Goal: Task Accomplishment & Management: Manage account settings

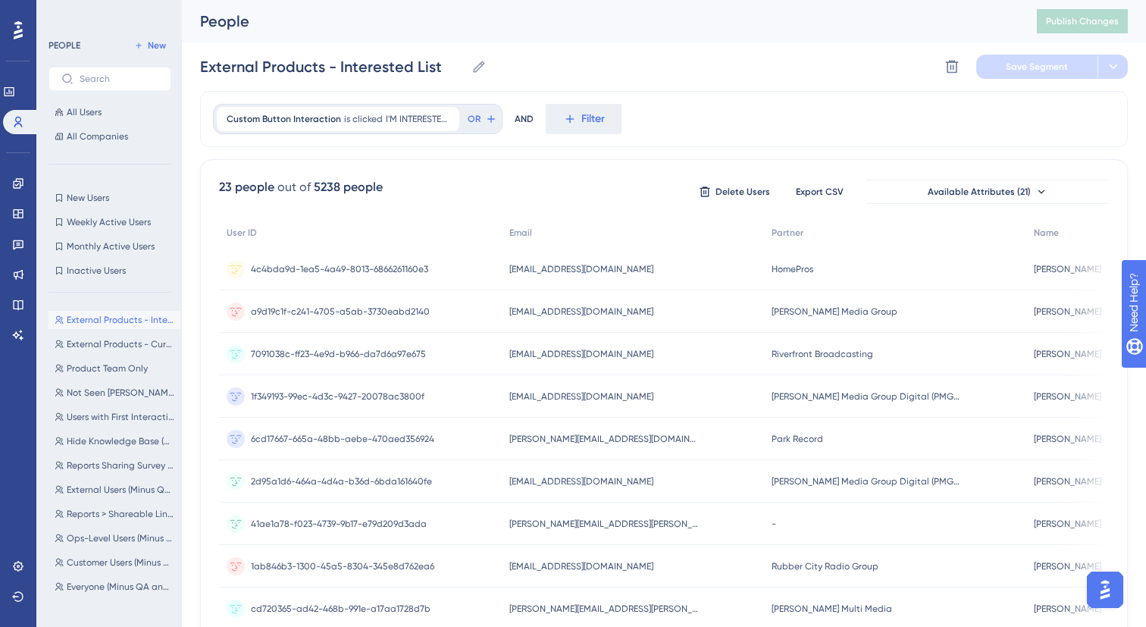
click at [183, 259] on div "Performance Users Engagement Widgets Feedback Product Updates Knowledge Base AI…" at bounding box center [664, 594] width 964 height 1189
click at [185, 260] on div "Performance Users Engagement Widgets Feedback Product Updates Knowledge Base AI…" at bounding box center [664, 594] width 964 height 1189
click at [114, 86] on label at bounding box center [110, 79] width 123 height 24
click at [114, 84] on input "text" at bounding box center [119, 79] width 79 height 11
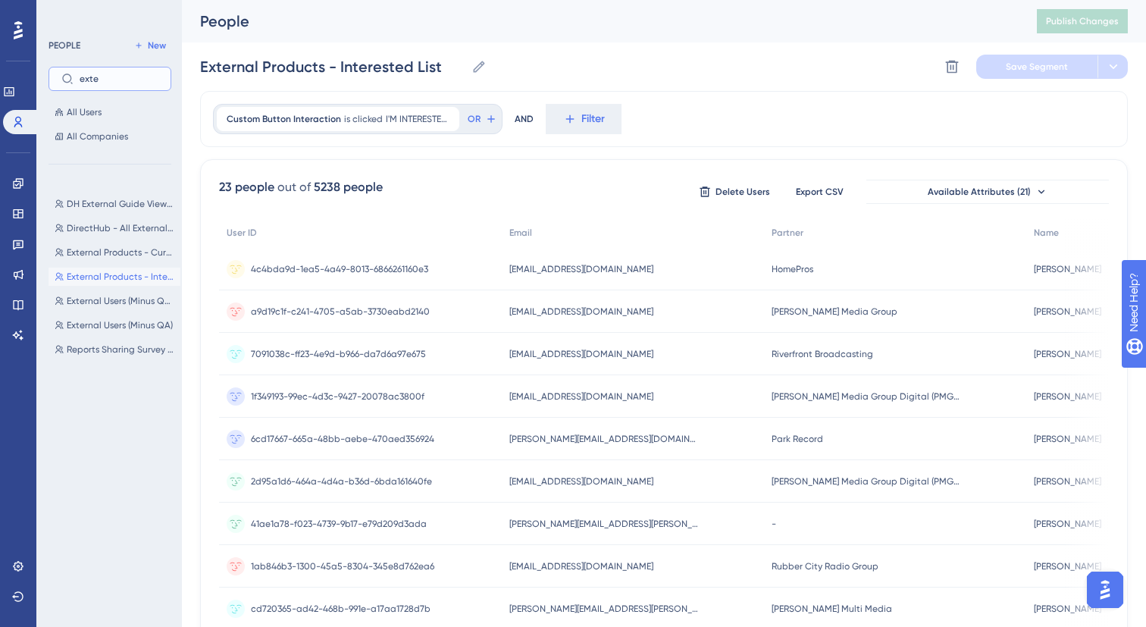
type input "exter"
click at [142, 74] on input "exter" at bounding box center [119, 79] width 79 height 11
click at [96, 83] on input "exter" at bounding box center [119, 79] width 79 height 11
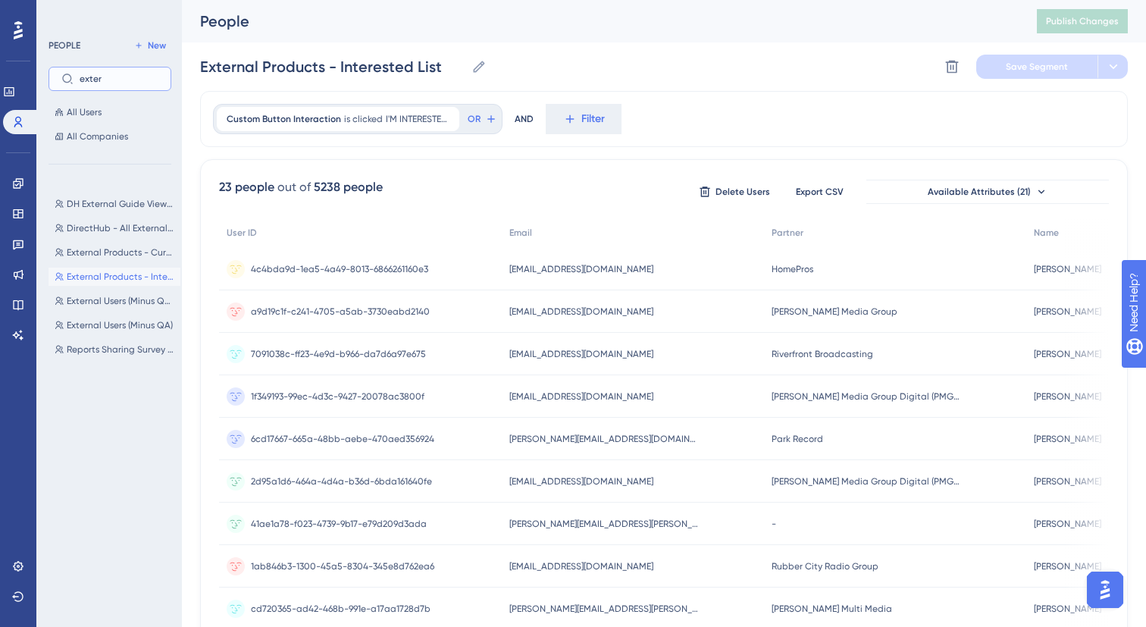
click at [96, 83] on input "exter" at bounding box center [119, 79] width 79 height 11
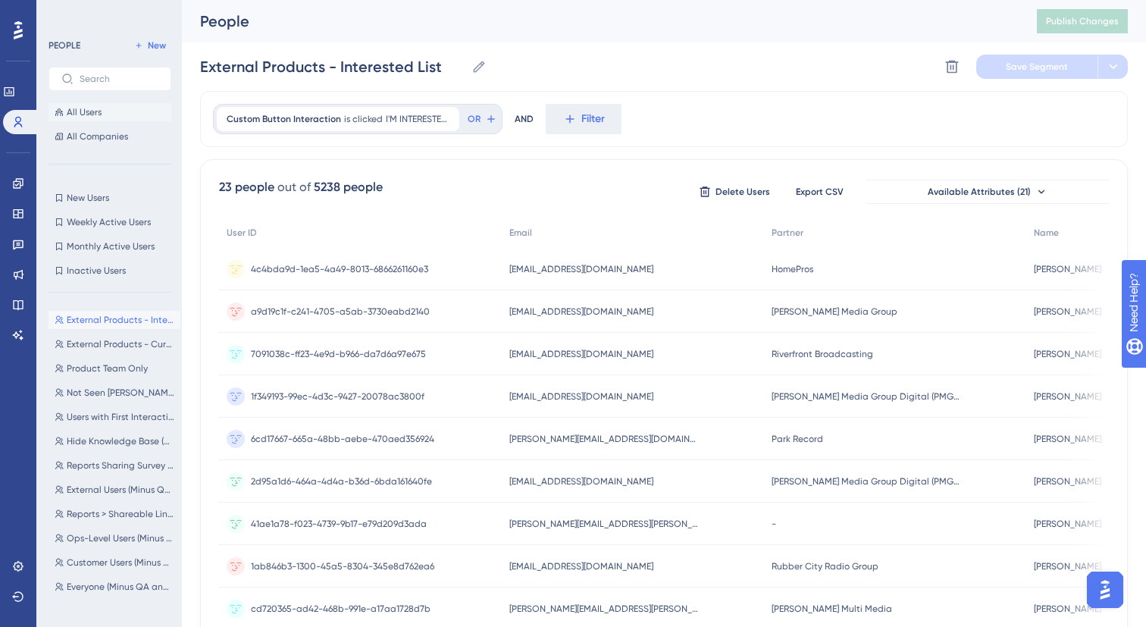
click at [127, 112] on button "All Users" at bounding box center [110, 112] width 123 height 18
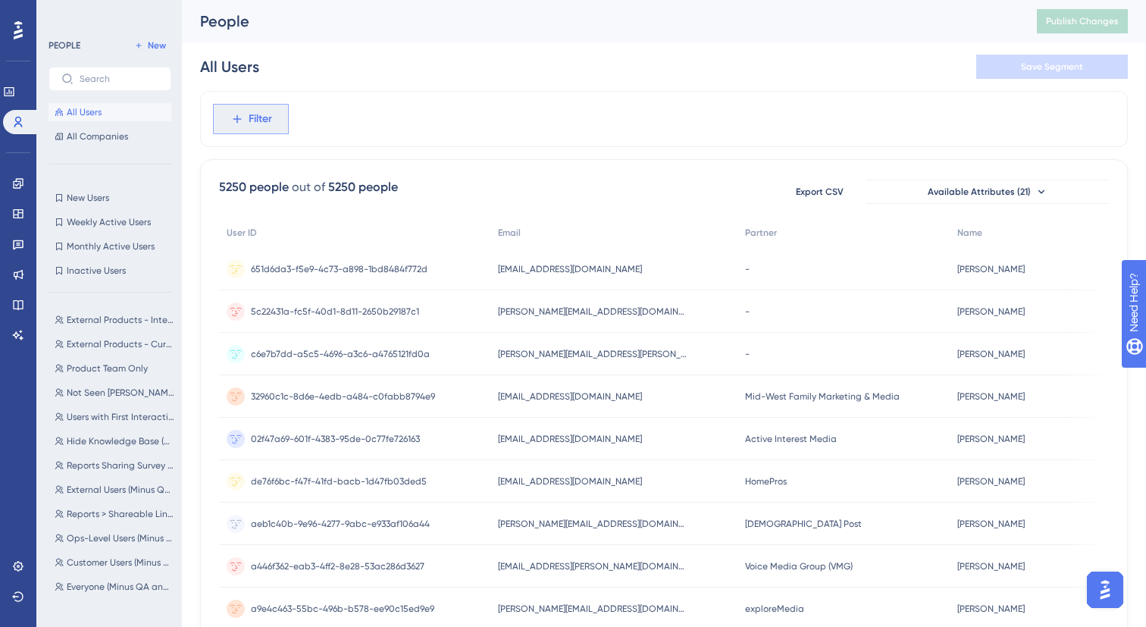
click at [262, 118] on span "Filter" at bounding box center [261, 119] width 24 height 18
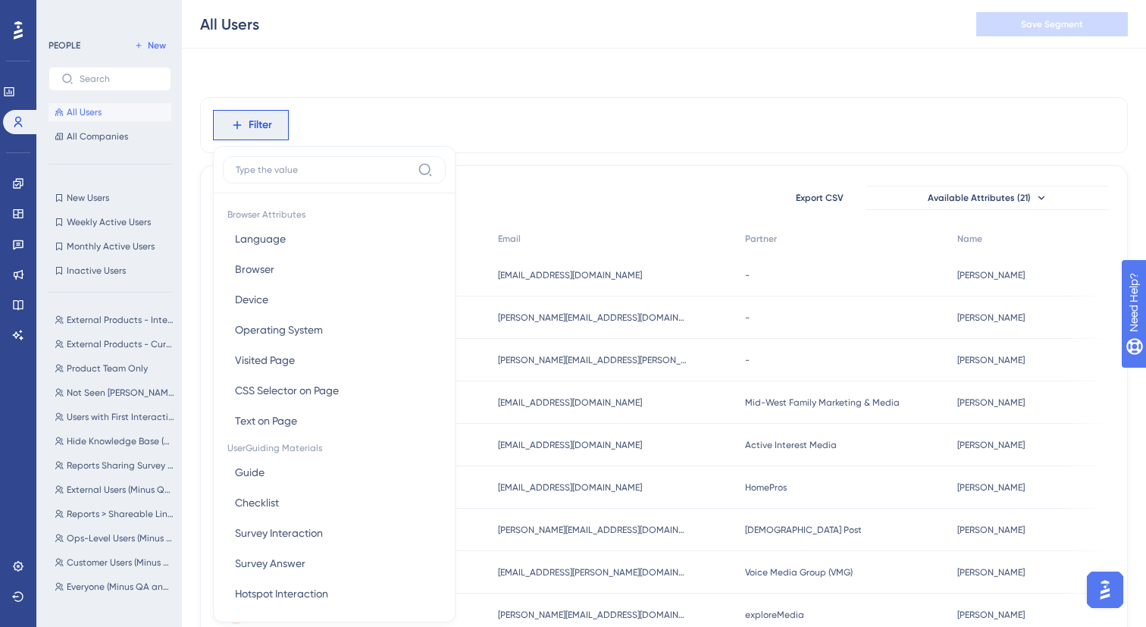
scroll to position [64, 0]
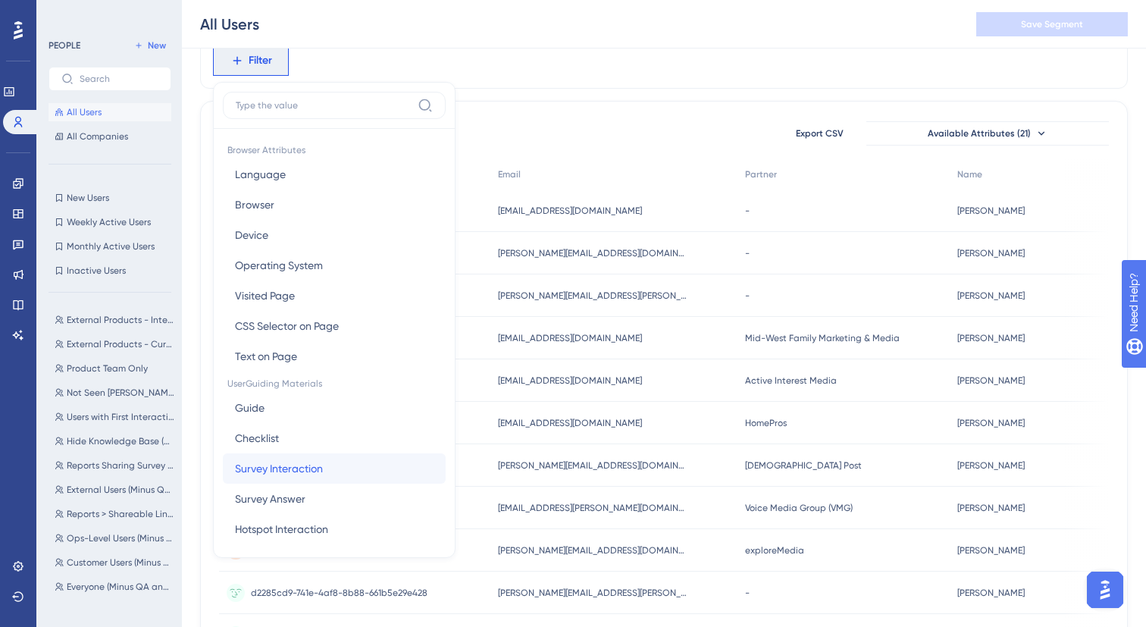
click at [324, 476] on button "Survey Interaction Survey Interaction" at bounding box center [334, 468] width 223 height 30
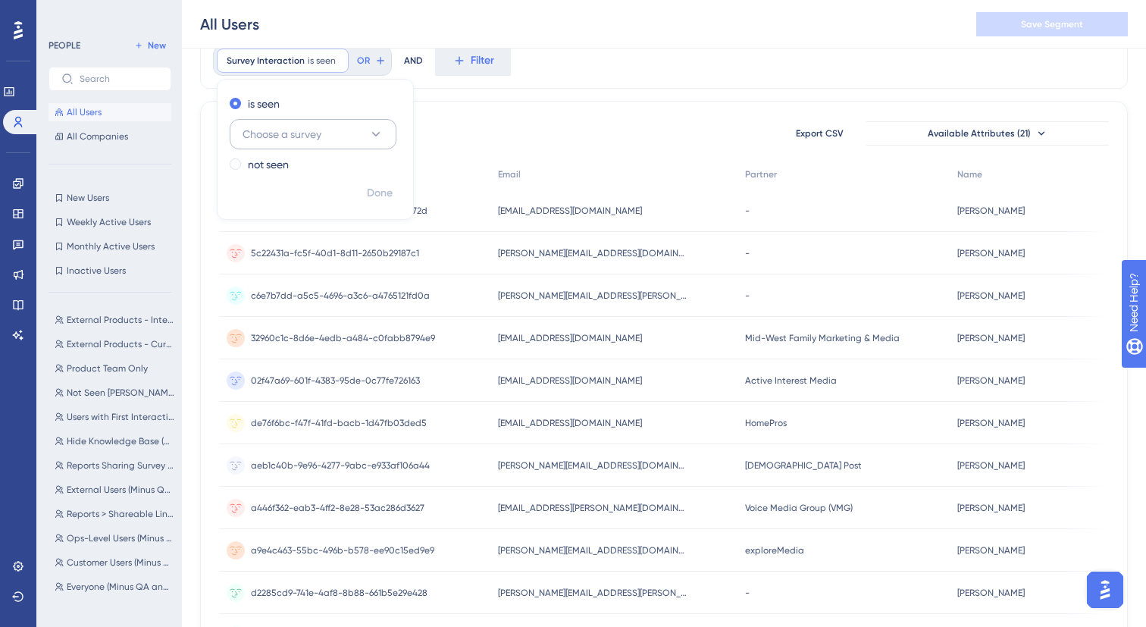
click at [334, 134] on button "Choose a survey" at bounding box center [313, 134] width 167 height 30
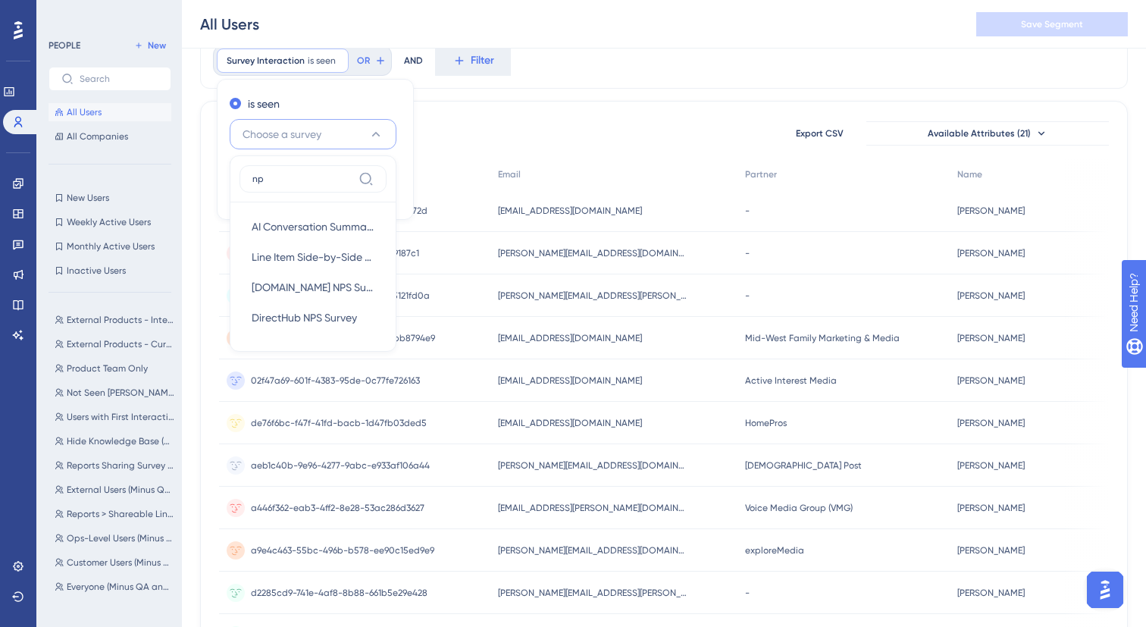
type input "nps"
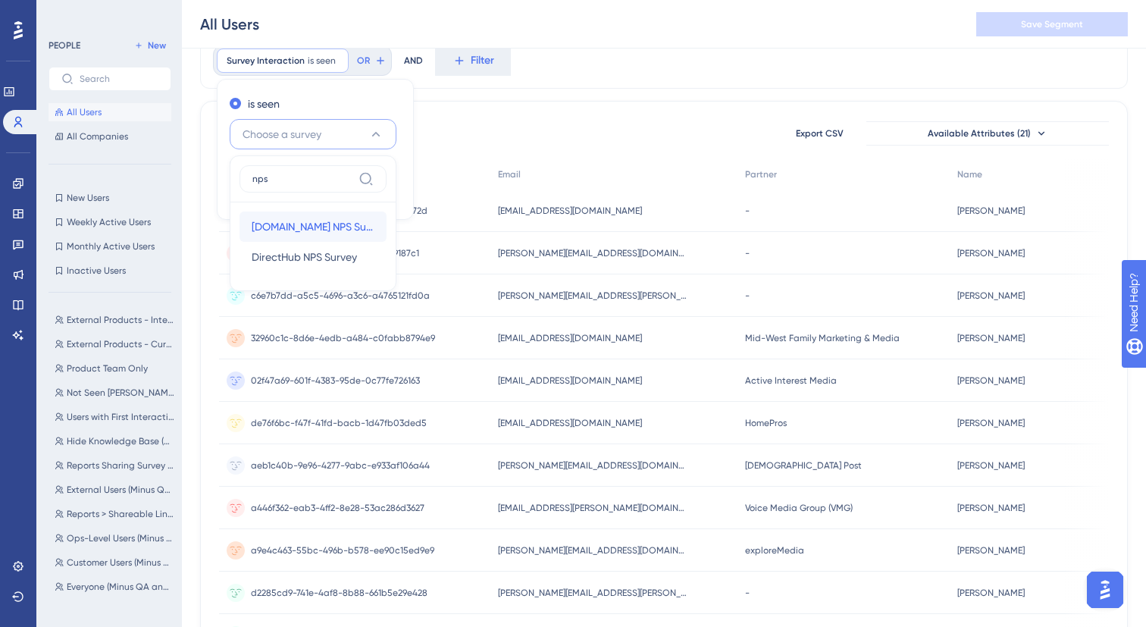
click at [336, 224] on span "Ui.Marketing NPS Survey" at bounding box center [313, 227] width 123 height 18
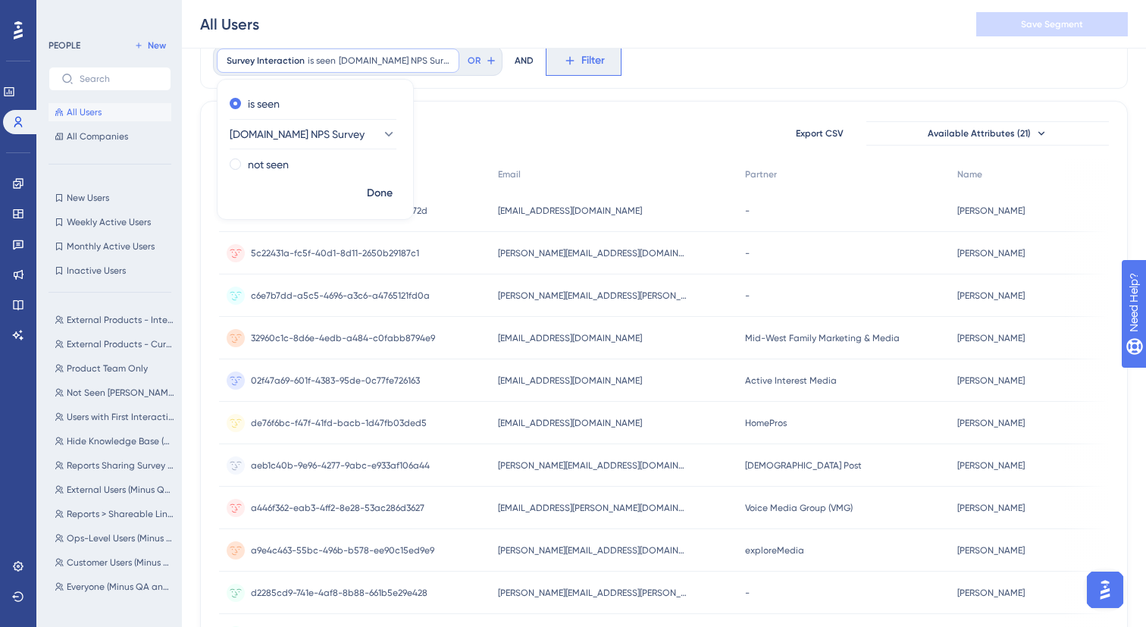
click at [566, 61] on icon at bounding box center [570, 61] width 8 height 8
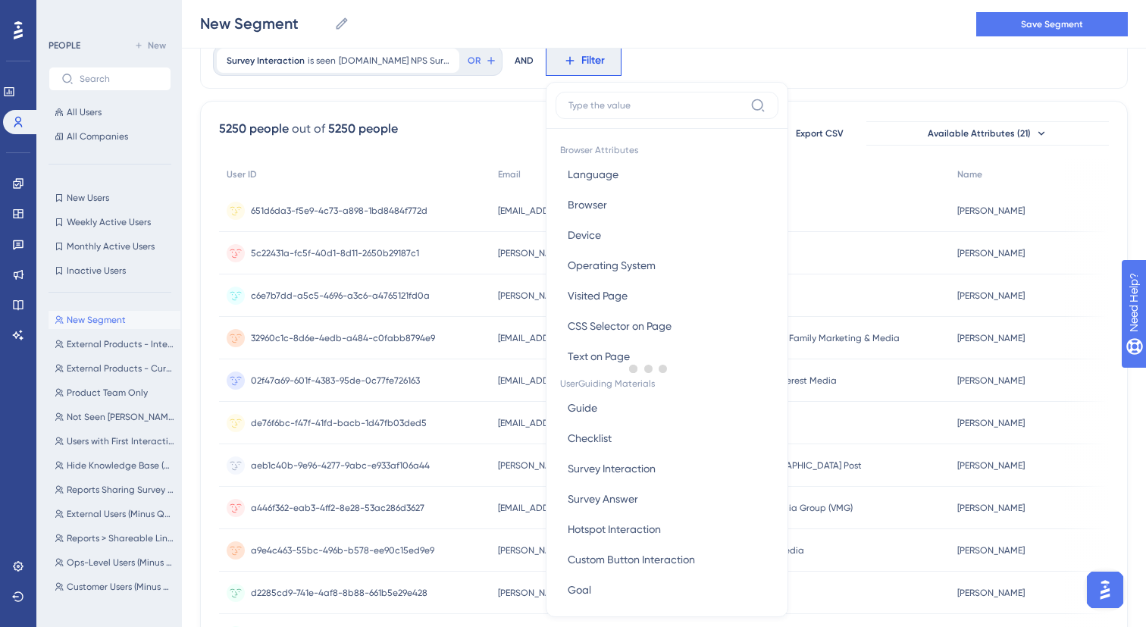
scroll to position [45, 0]
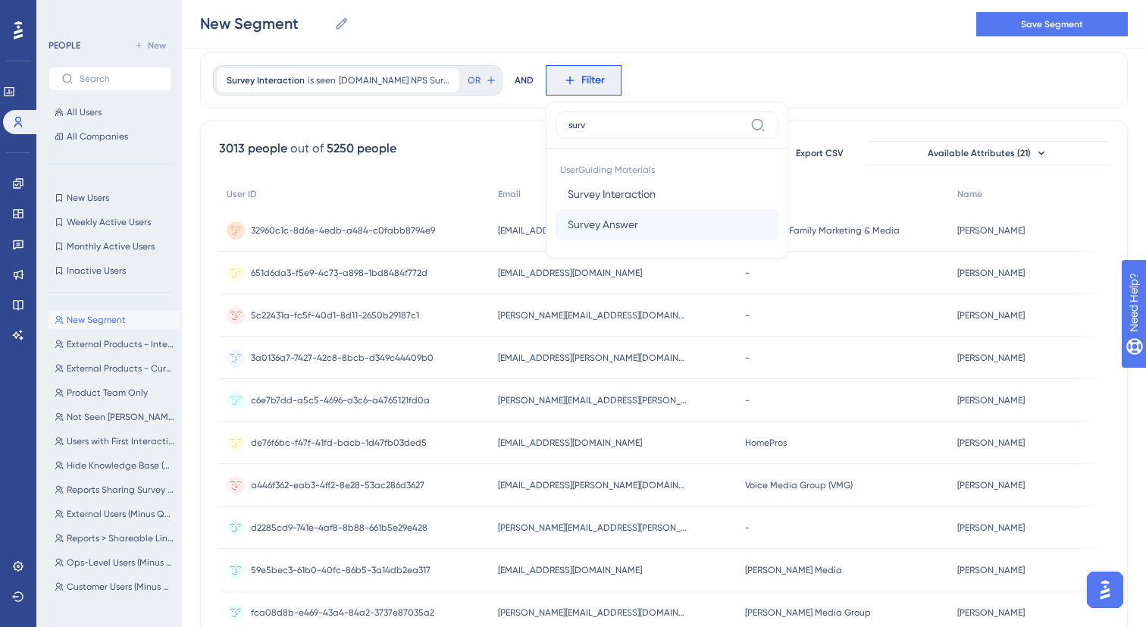
type input "surv"
click at [623, 224] on span "Survey Answer" at bounding box center [603, 224] width 71 height 18
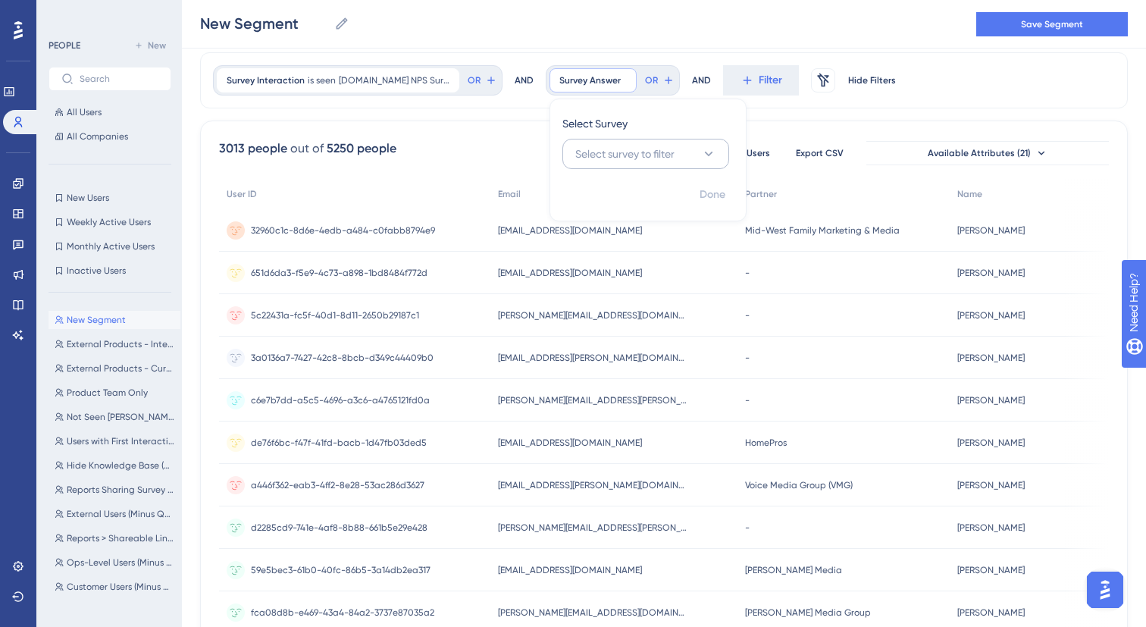
click at [635, 156] on span "Select survey to filter" at bounding box center [624, 154] width 99 height 18
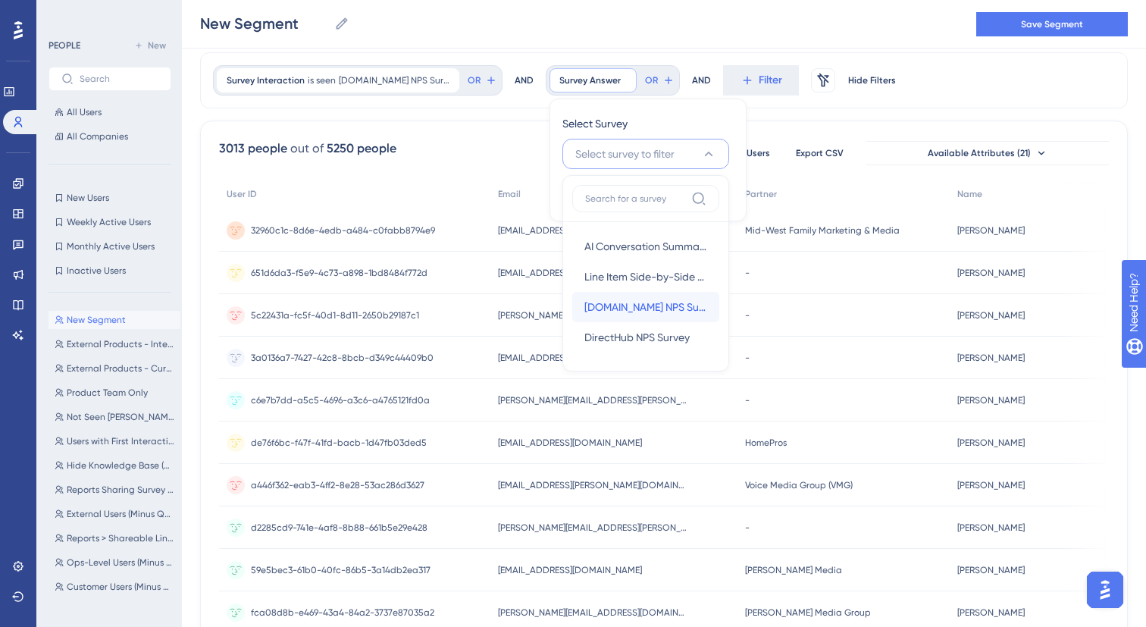
click at [612, 314] on span "Ui.Marketing NPS Survey" at bounding box center [646, 307] width 123 height 18
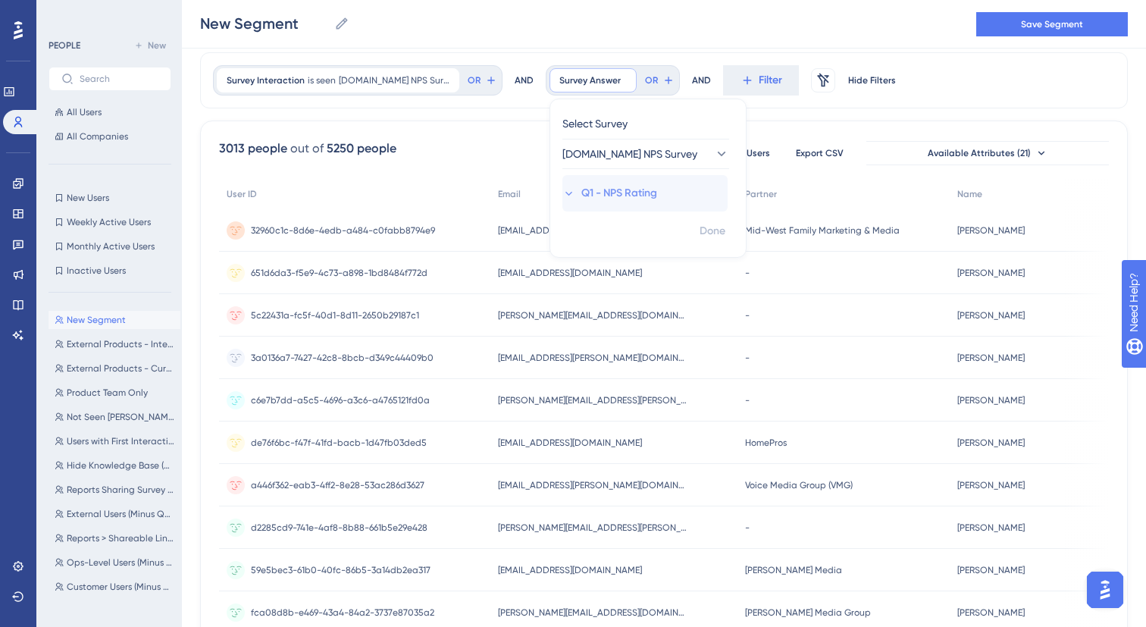
click at [599, 185] on span "Q1 - NPS Rating" at bounding box center [620, 193] width 76 height 18
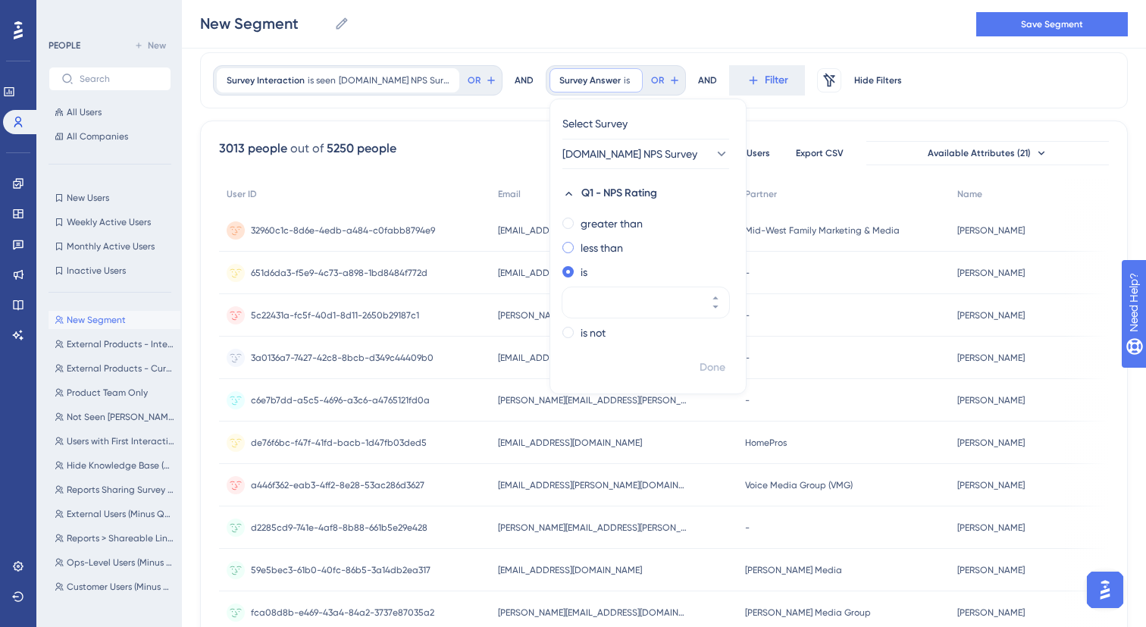
click at [563, 249] on span at bounding box center [568, 247] width 11 height 11
click at [578, 244] on input "radio" at bounding box center [578, 244] width 0 height 0
type input "9"
click at [700, 368] on span "Done" at bounding box center [713, 368] width 26 height 18
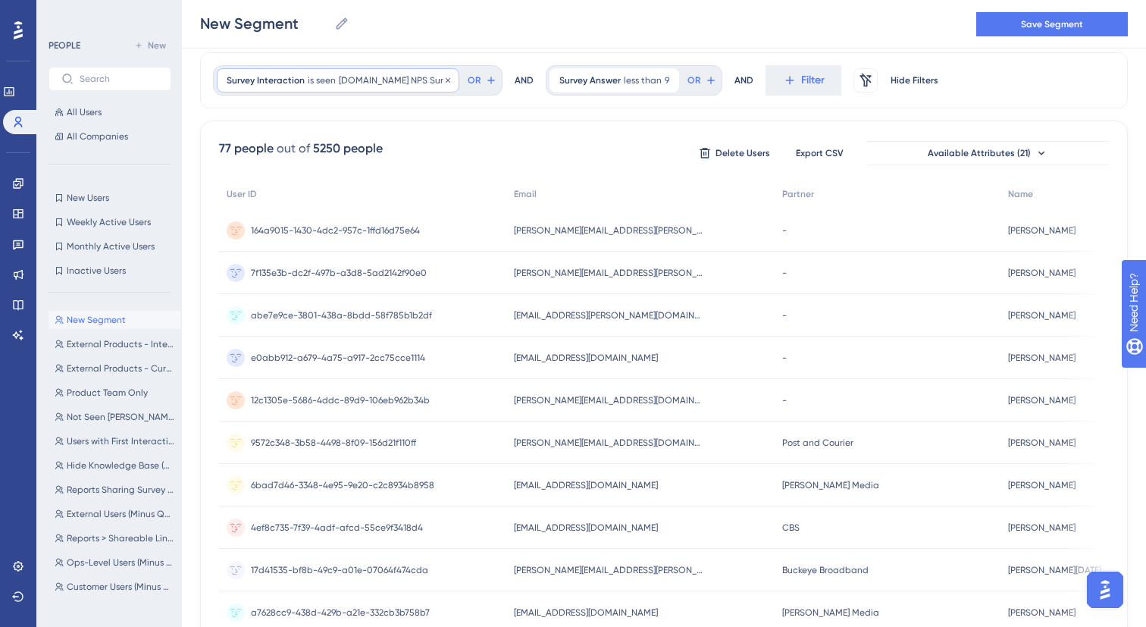
click at [357, 71] on div "Survey Interaction is seen Ui.Marketing NPS Survey Ui.Marketing NPS Survey Remo…" at bounding box center [338, 80] width 243 height 24
click at [391, 207] on span "Done" at bounding box center [380, 213] width 26 height 18
click at [801, 87] on span "Filter" at bounding box center [813, 80] width 24 height 18
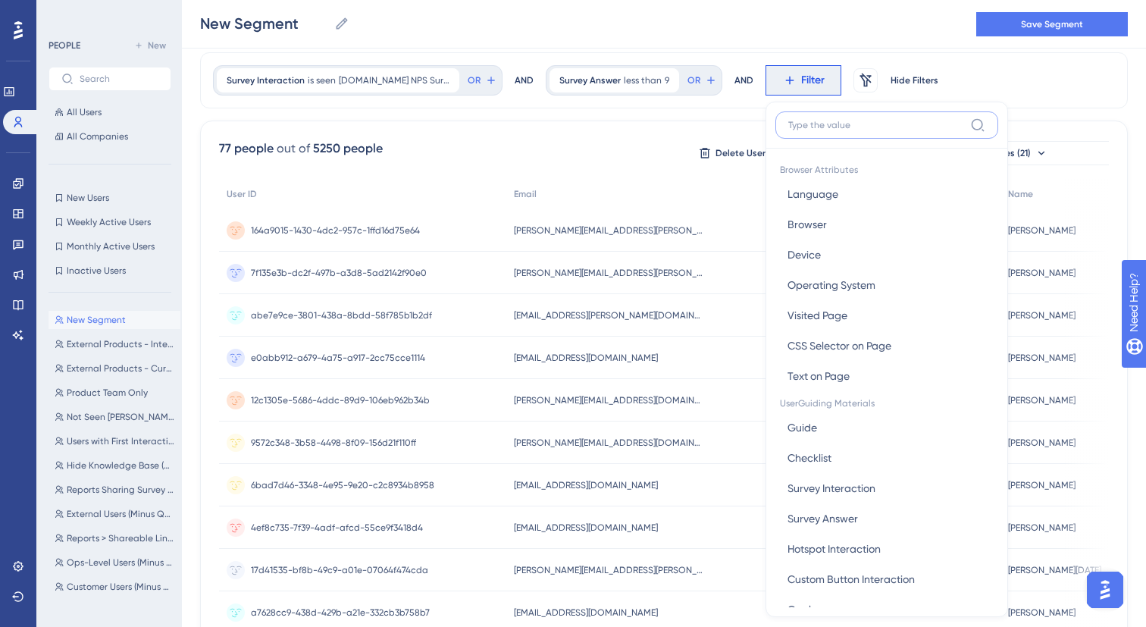
scroll to position [90, 0]
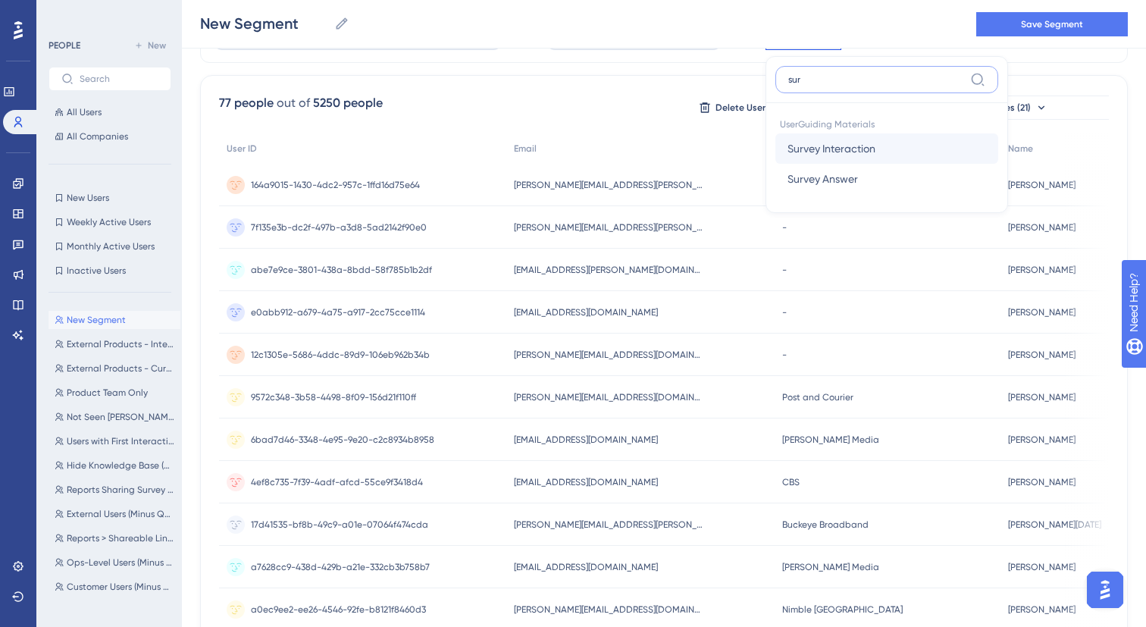
type input "sur"
click at [820, 148] on span "Survey Interaction" at bounding box center [832, 148] width 88 height 18
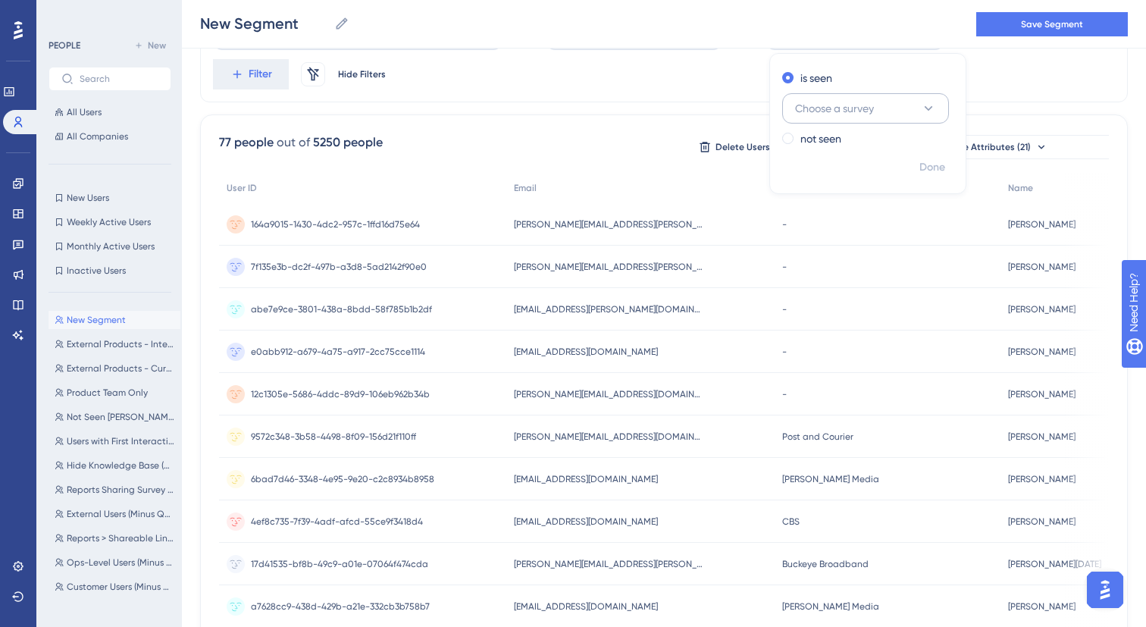
click at [820, 118] on button "Choose a survey" at bounding box center [865, 108] width 167 height 30
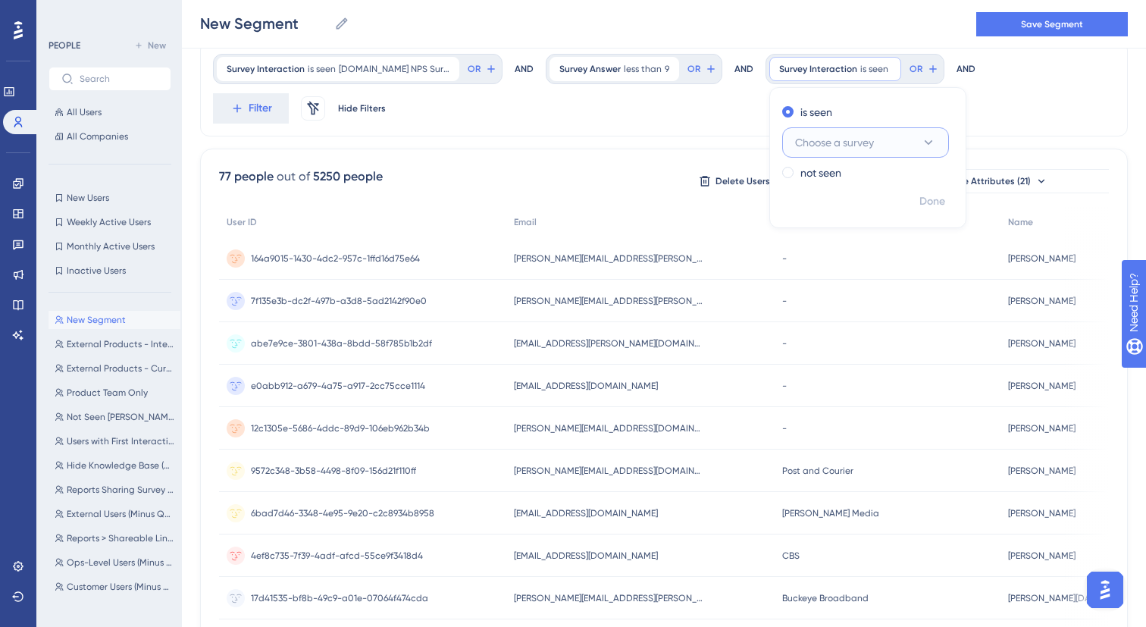
scroll to position [0, 0]
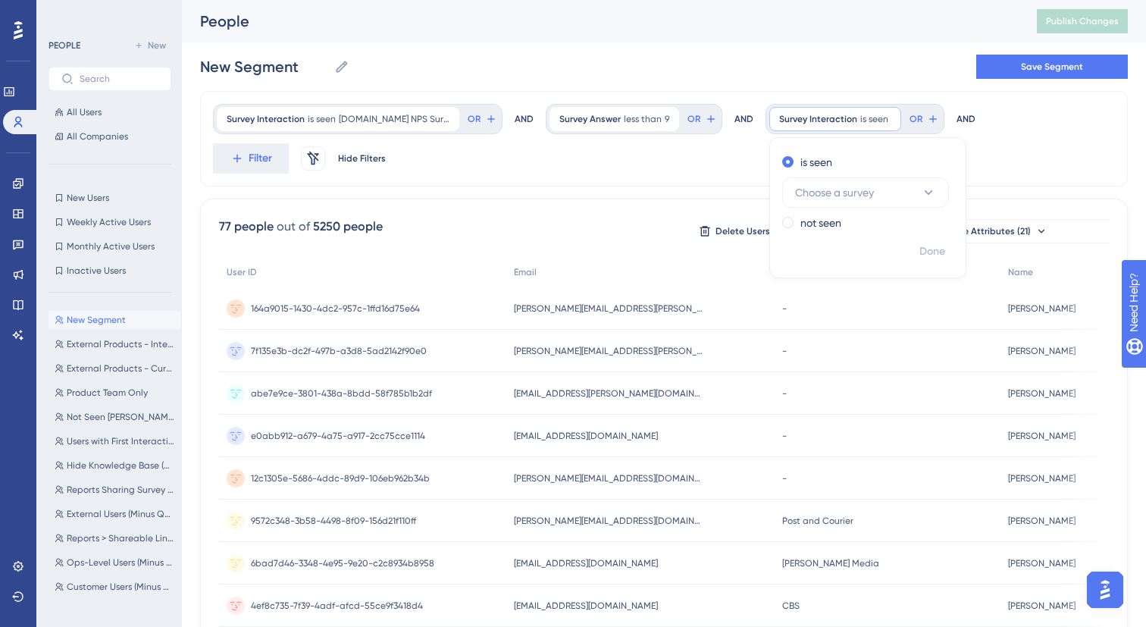
click at [816, 36] on div "People Publish Changes" at bounding box center [664, 21] width 964 height 42
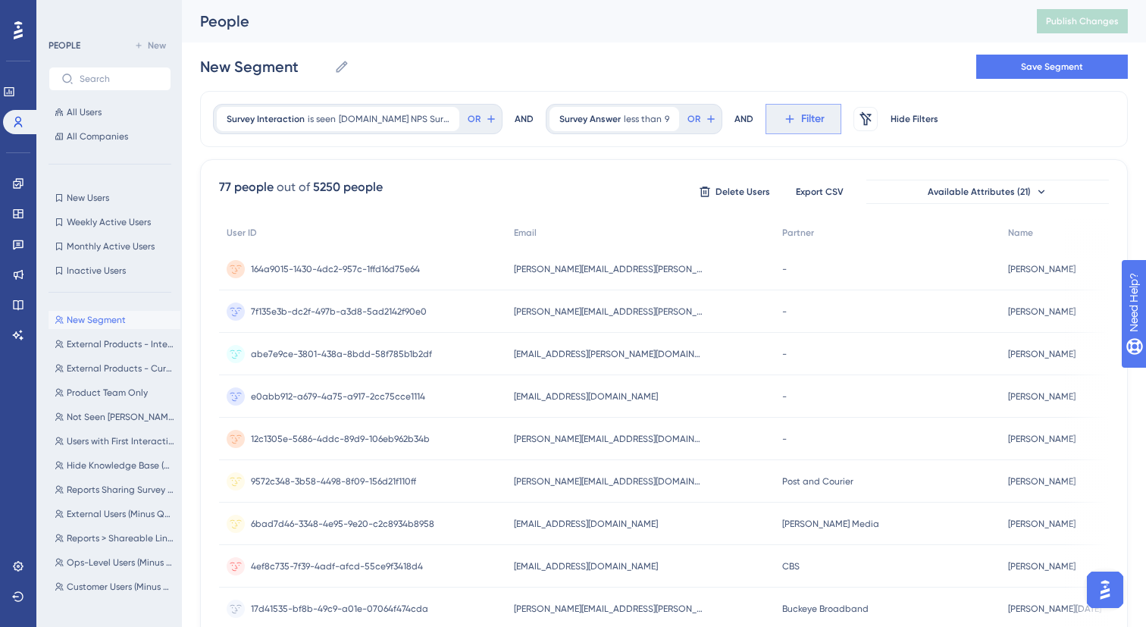
click at [797, 106] on button "Filter" at bounding box center [804, 119] width 76 height 30
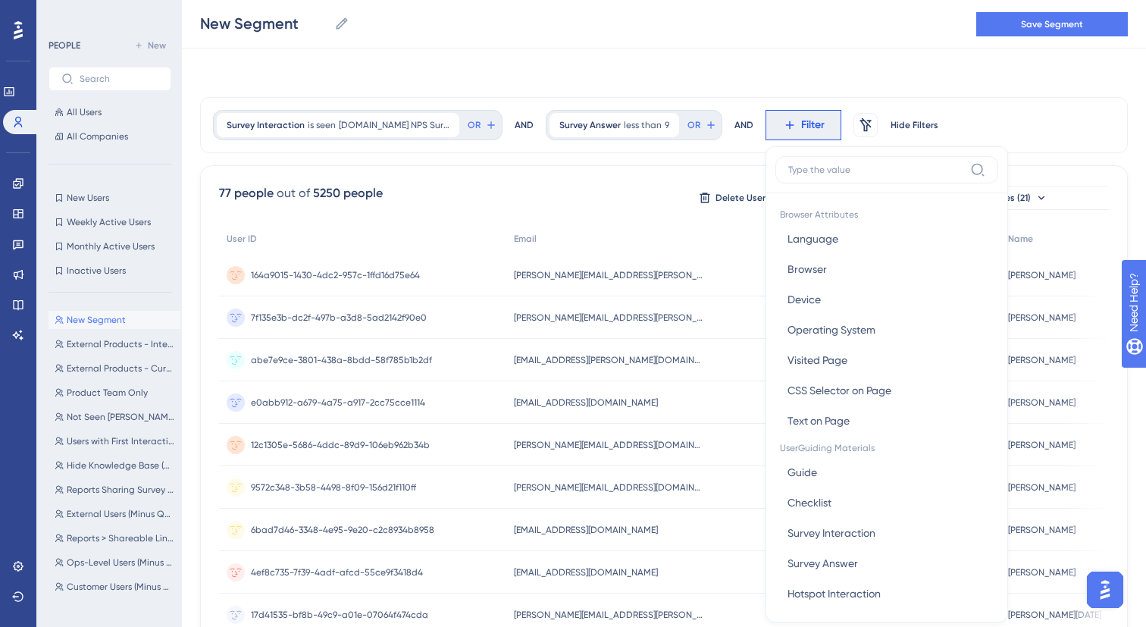
scroll to position [64, 0]
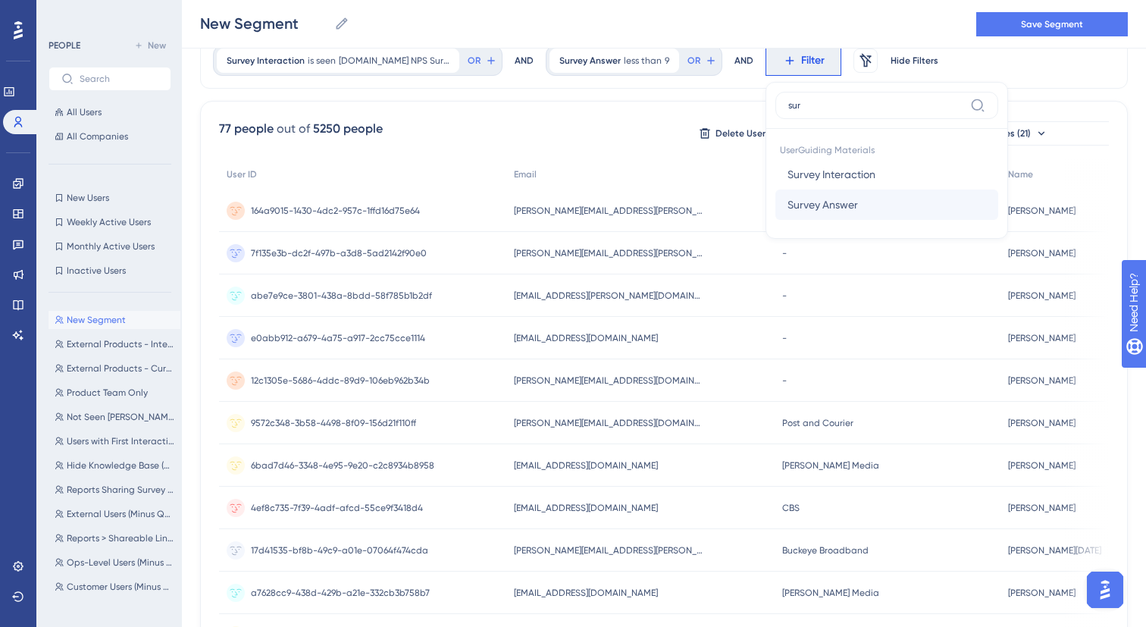
type input "sur"
click at [849, 204] on button "Survey Answer Survey Answer" at bounding box center [887, 205] width 223 height 30
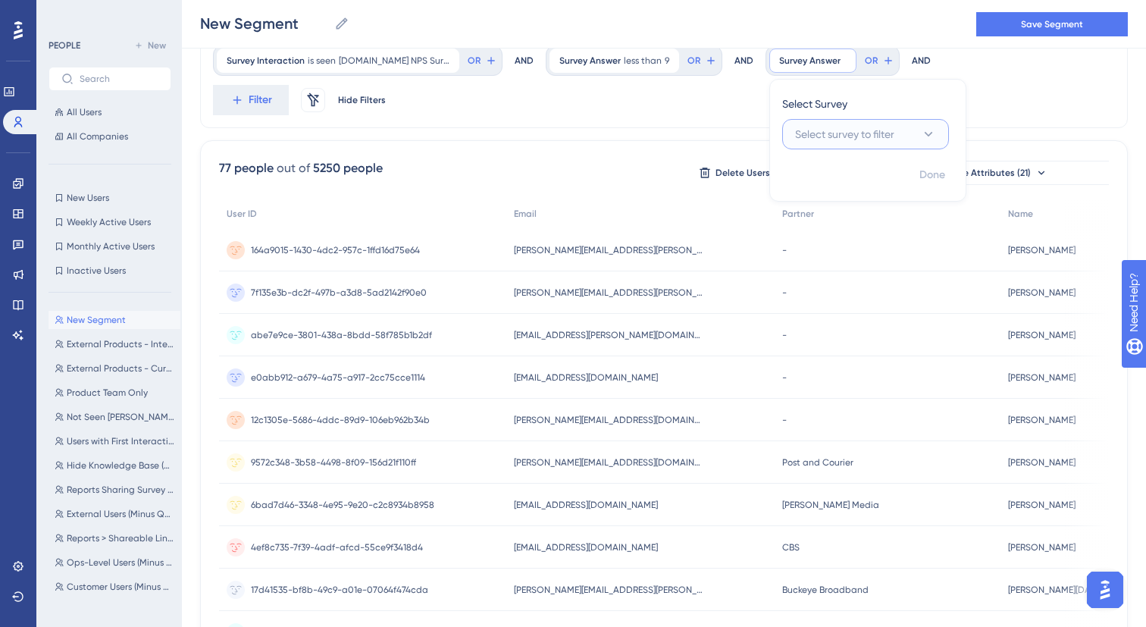
click at [896, 136] on button "Select survey to filter" at bounding box center [865, 134] width 167 height 30
click at [521, 159] on div "77 people out of 5250 people Delete Users Export CSV Available Attributes (21)" at bounding box center [664, 172] width 890 height 27
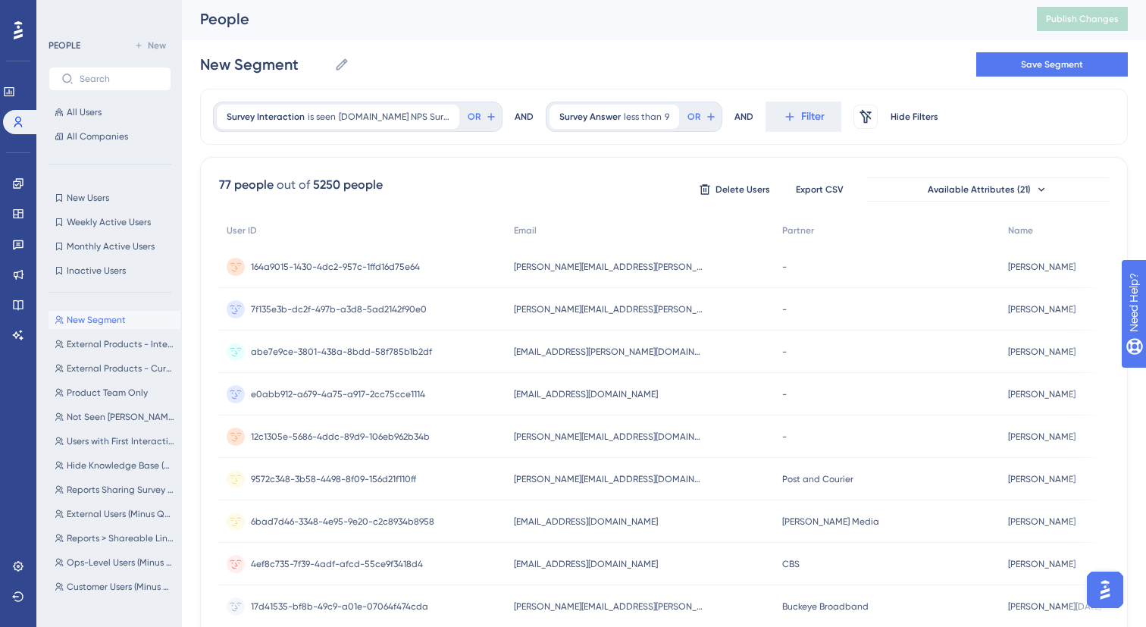
scroll to position [0, 0]
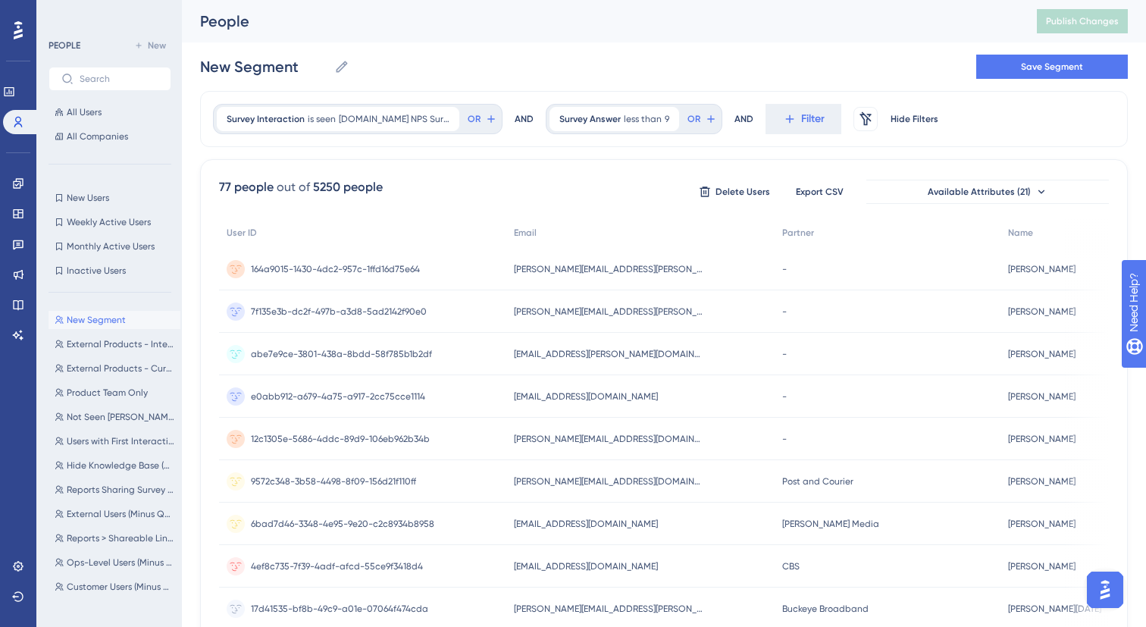
click at [718, 66] on div "New Segment New Segment Save Segment" at bounding box center [664, 66] width 928 height 49
click at [926, 199] on button "Available Attributes (21)" at bounding box center [988, 192] width 243 height 24
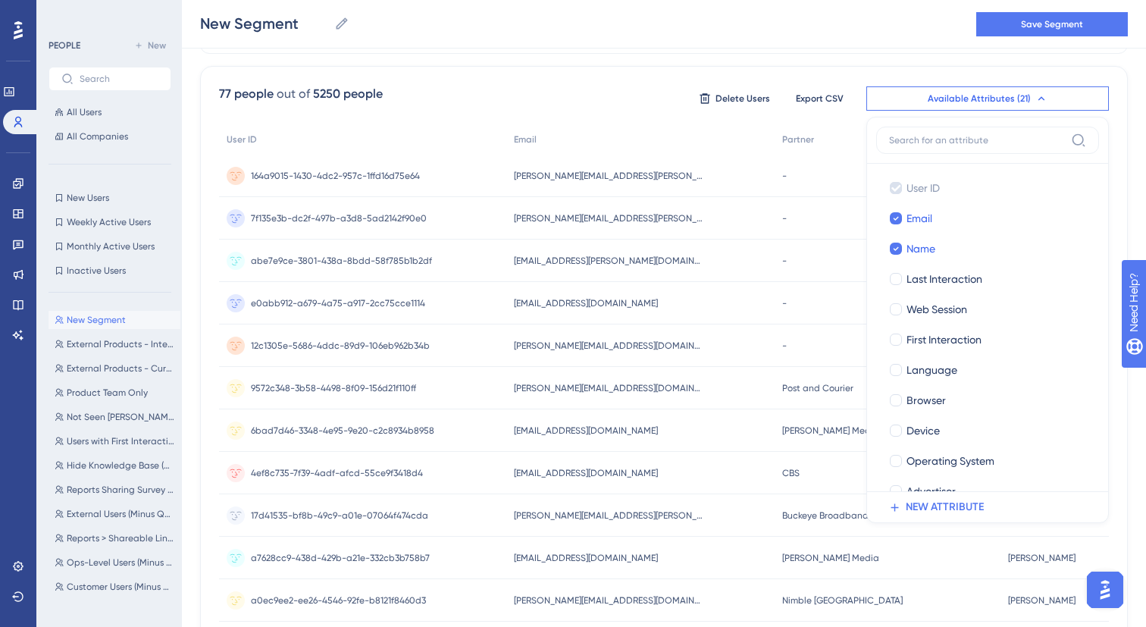
click at [528, 62] on div "Survey Interaction is seen Ui.Marketing NPS Survey Ui.Marketing NPS Survey Remo…" at bounding box center [664, 535] width 928 height 1074
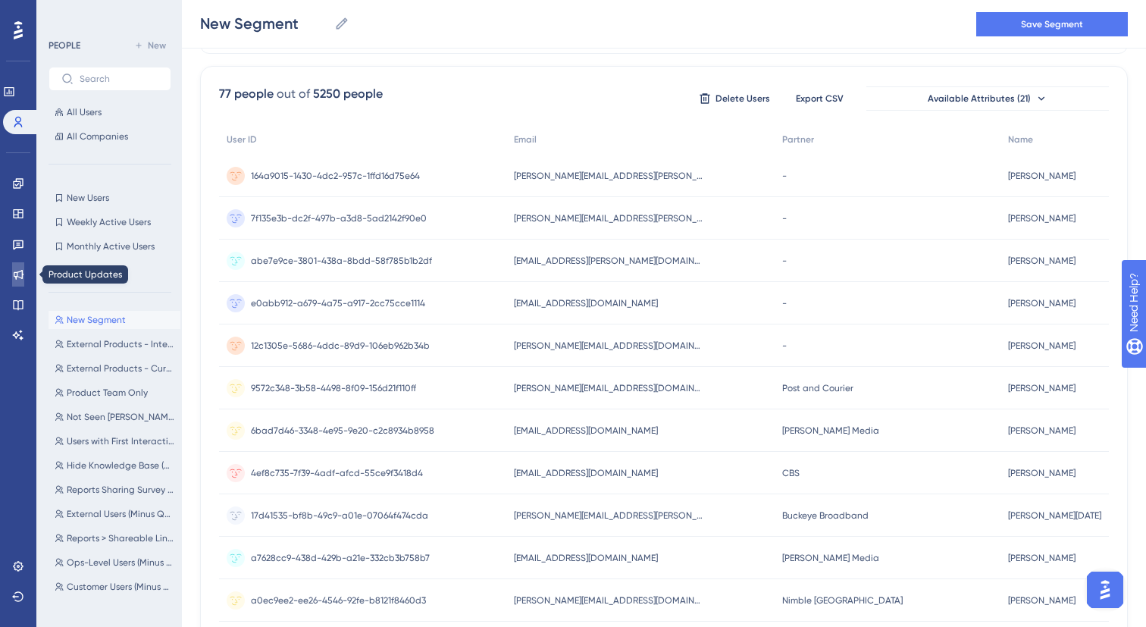
click at [23, 281] on link at bounding box center [18, 274] width 12 height 24
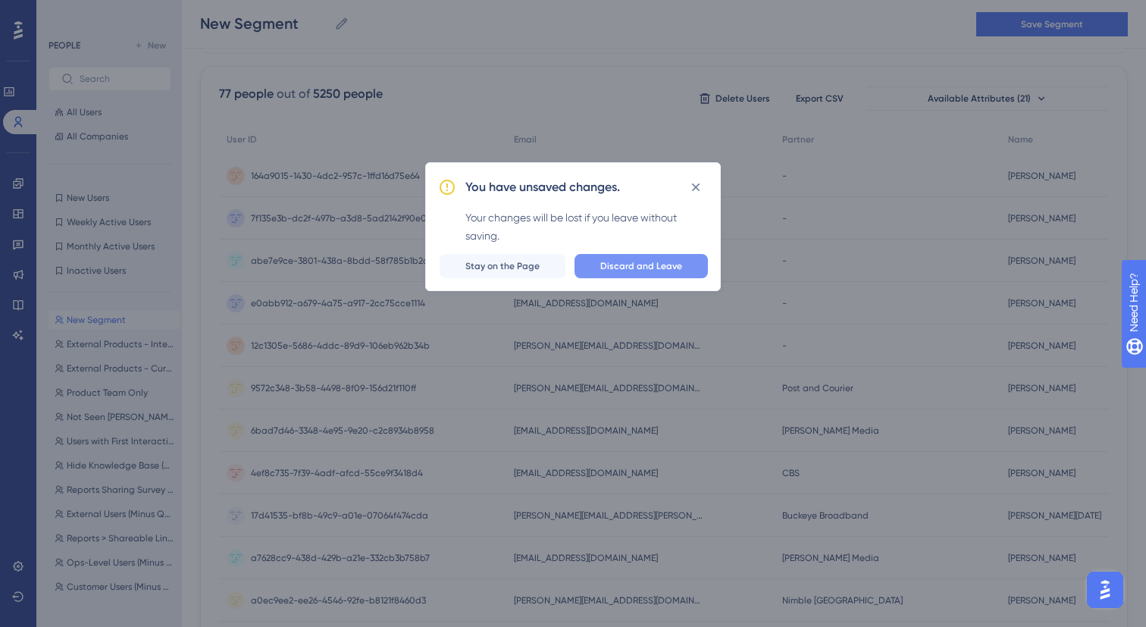
click at [637, 266] on span "Discard and Leave" at bounding box center [641, 266] width 82 height 12
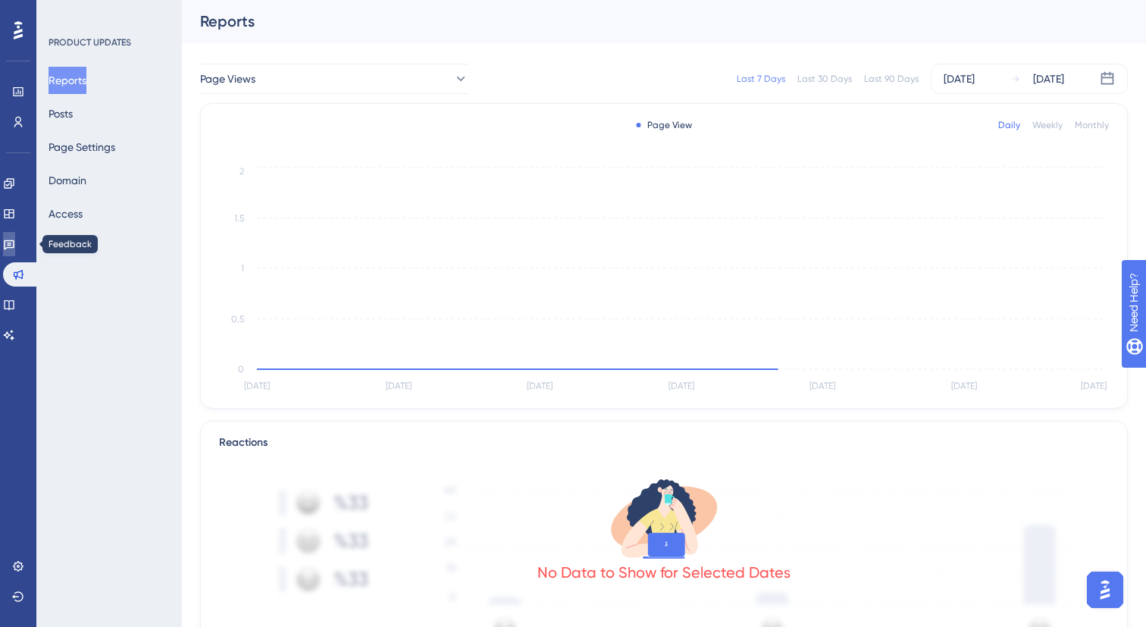
click at [15, 238] on icon at bounding box center [9, 244] width 12 height 12
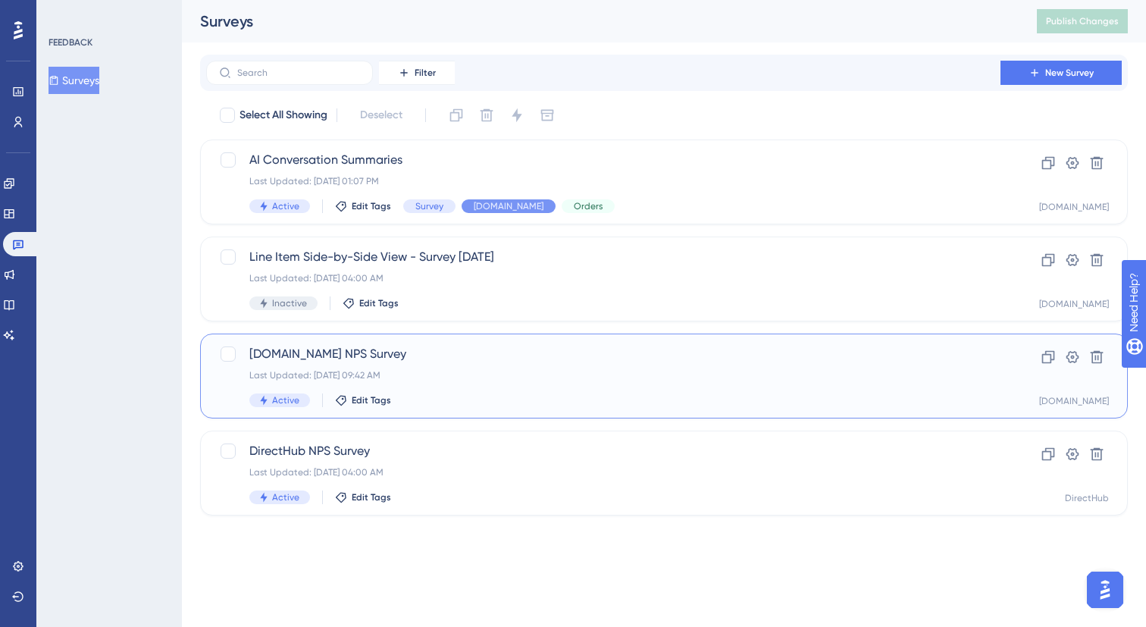
click at [465, 360] on span "Ui.Marketing NPS Survey" at bounding box center [603, 354] width 708 height 18
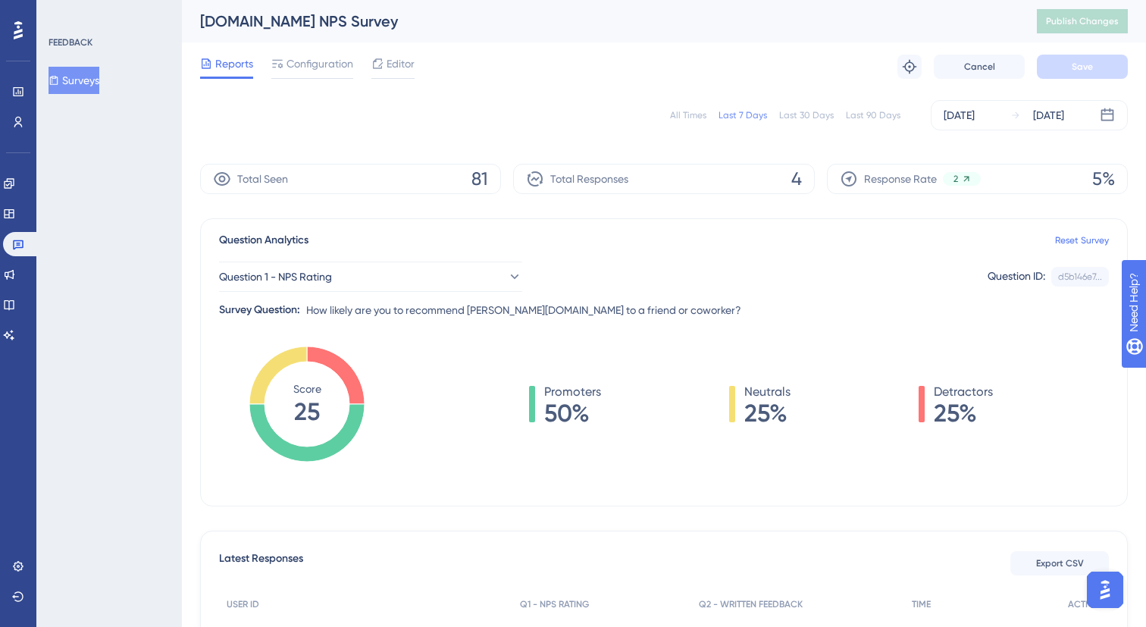
click at [823, 113] on div "Last 30 Days" at bounding box center [806, 115] width 55 height 12
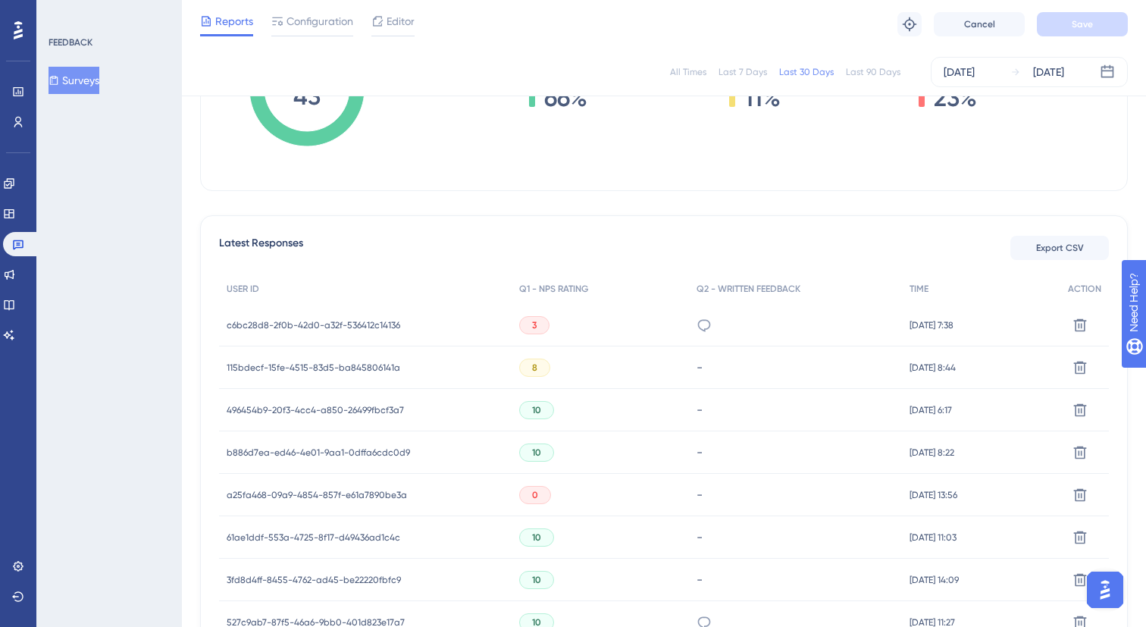
scroll to position [286, 0]
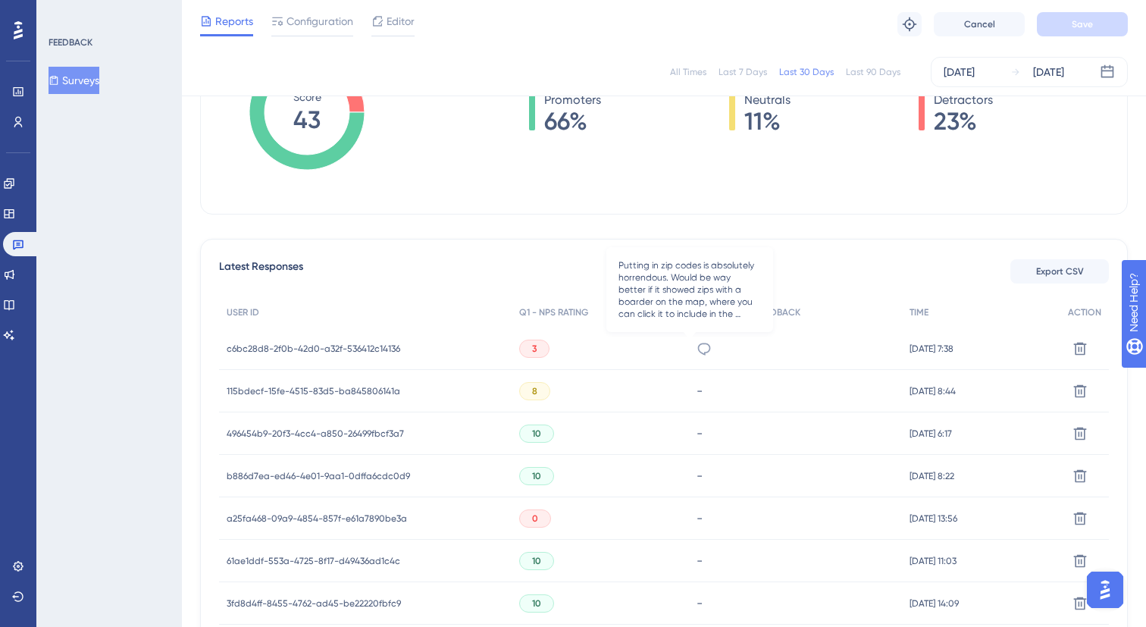
click at [697, 350] on icon at bounding box center [704, 348] width 15 height 15
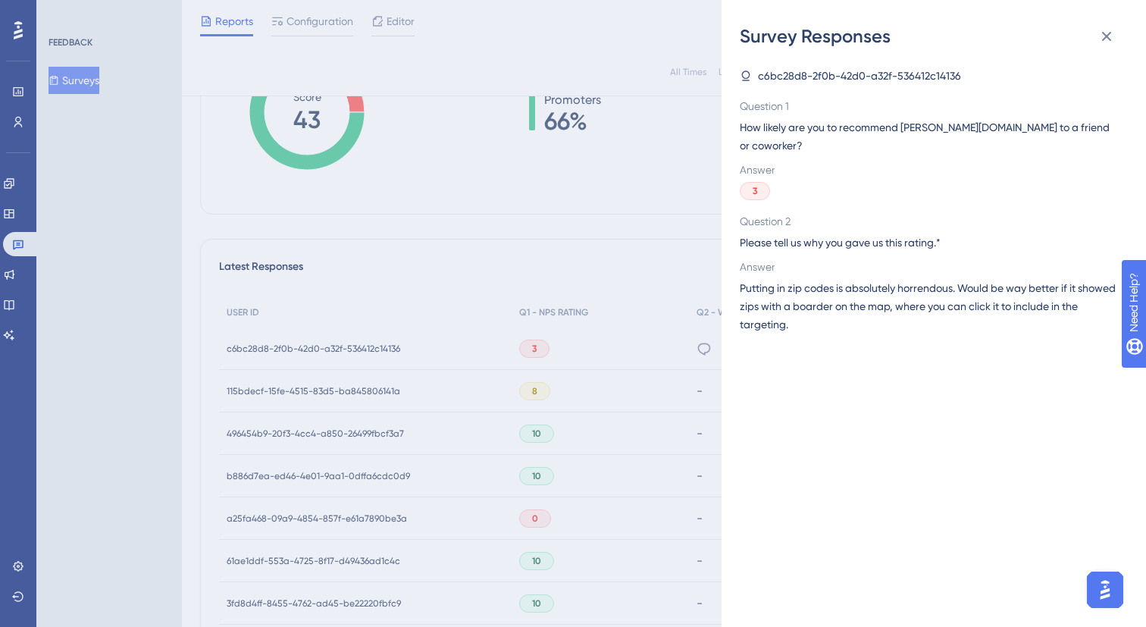
click at [817, 316] on div "c6bc28d8-2f0b-42d0-a32f-536412c14136 Question 1 How likely are you to recommend…" at bounding box center [940, 338] width 400 height 578
click at [792, 78] on span "c6bc28d8-2f0b-42d0-a32f-536412c14136" at bounding box center [859, 76] width 203 height 18
click at [488, 332] on div "Survey Responses c6bc28d8-2f0b-42d0-a32f-536412c14136 Question 1 How likely are…" at bounding box center [573, 313] width 1146 height 627
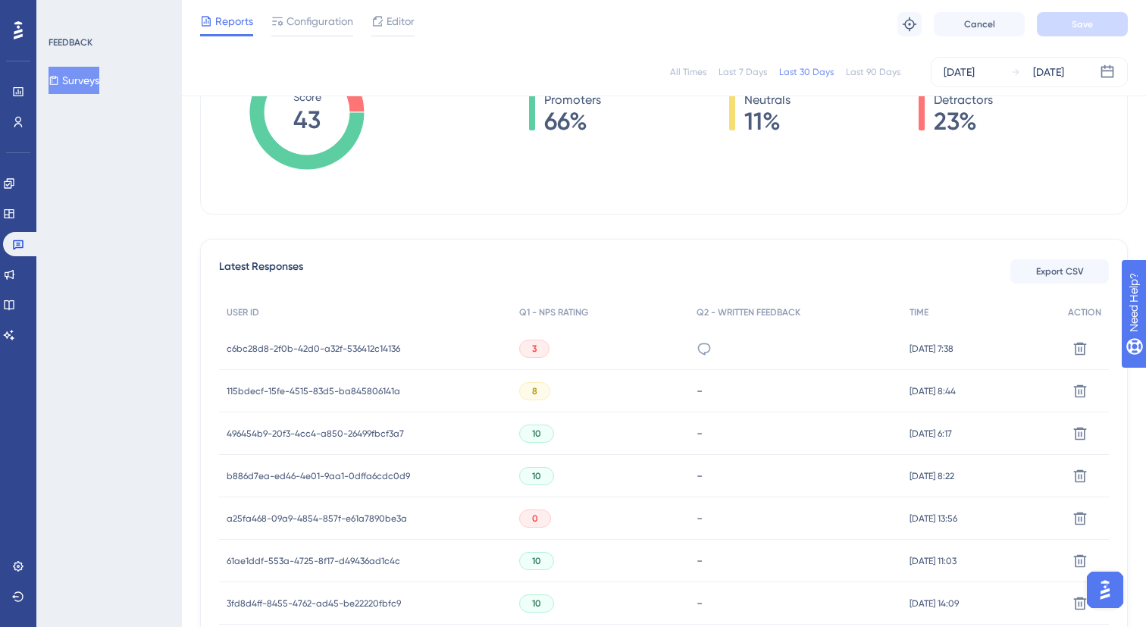
click at [378, 343] on span "c6bc28d8-2f0b-42d0-a32f-536412c14136" at bounding box center [314, 349] width 174 height 12
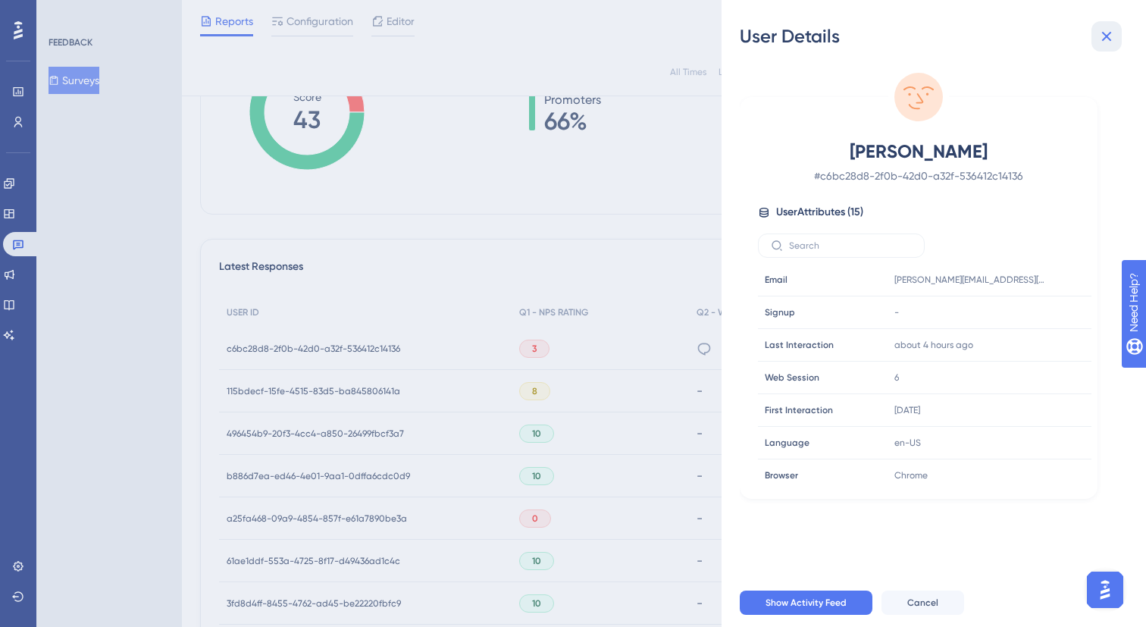
click at [1102, 36] on icon at bounding box center [1107, 36] width 18 height 18
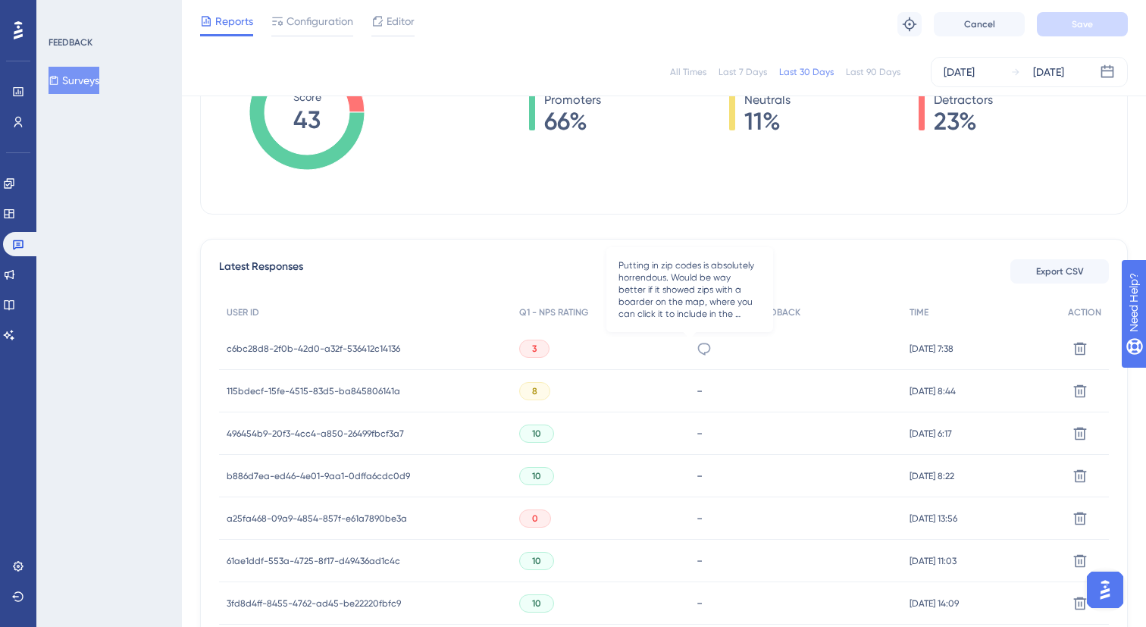
click at [697, 348] on icon at bounding box center [704, 348] width 15 height 15
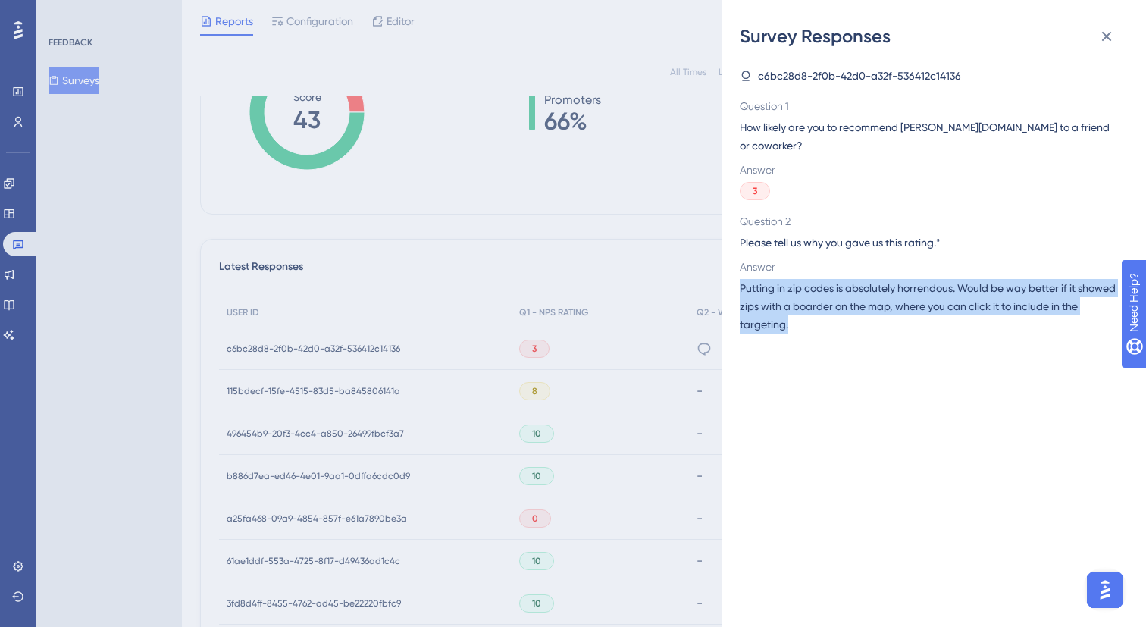
drag, startPoint x: 898, startPoint y: 309, endPoint x: 739, endPoint y: 263, distance: 165.8
click at [739, 263] on div "Survey Responses c6bc28d8-2f0b-42d0-a32f-536412c14136 Question 1 How likely are…" at bounding box center [934, 313] width 425 height 627
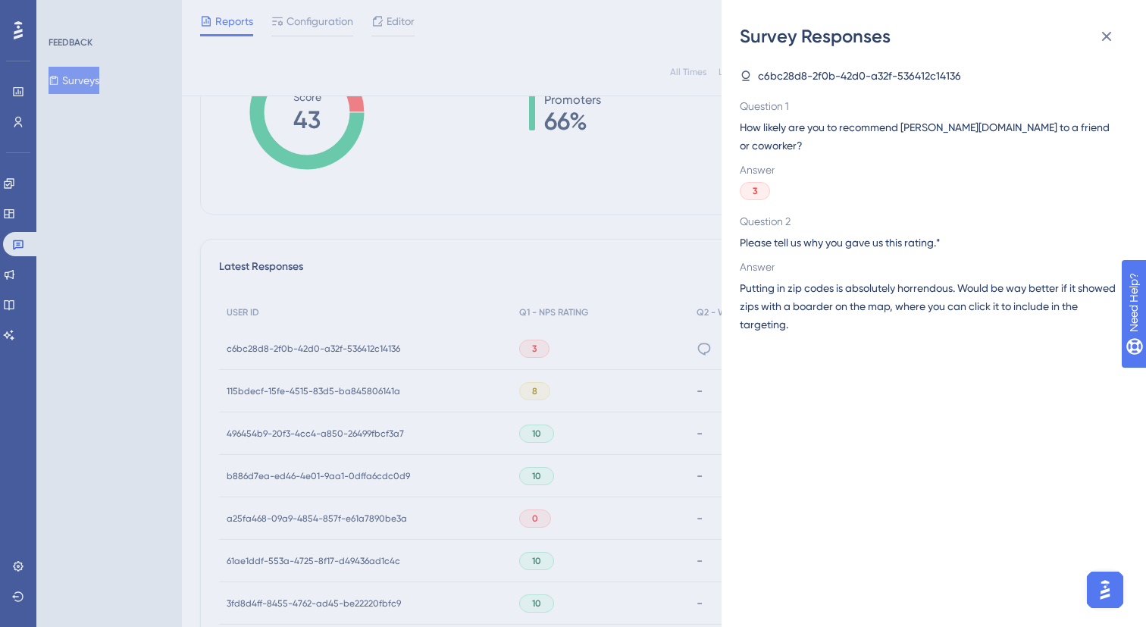
click at [320, 357] on div "Survey Responses c6bc28d8-2f0b-42d0-a32f-536412c14136 Question 1 How likely are…" at bounding box center [573, 313] width 1146 height 627
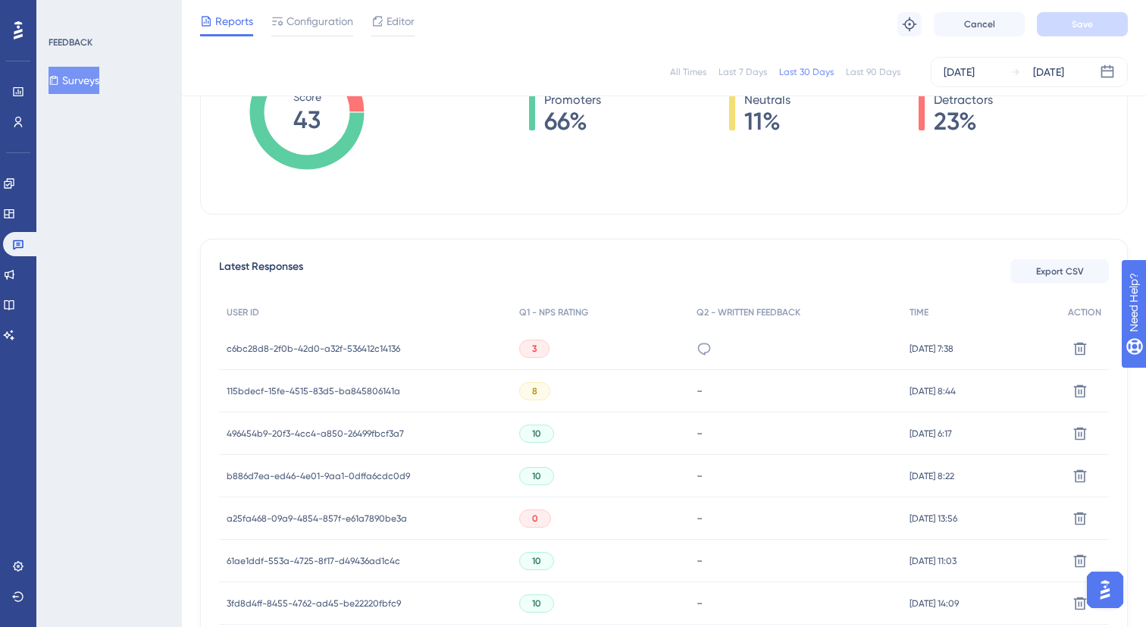
click at [312, 351] on span "c6bc28d8-2f0b-42d0-a32f-536412c14136" at bounding box center [314, 349] width 174 height 12
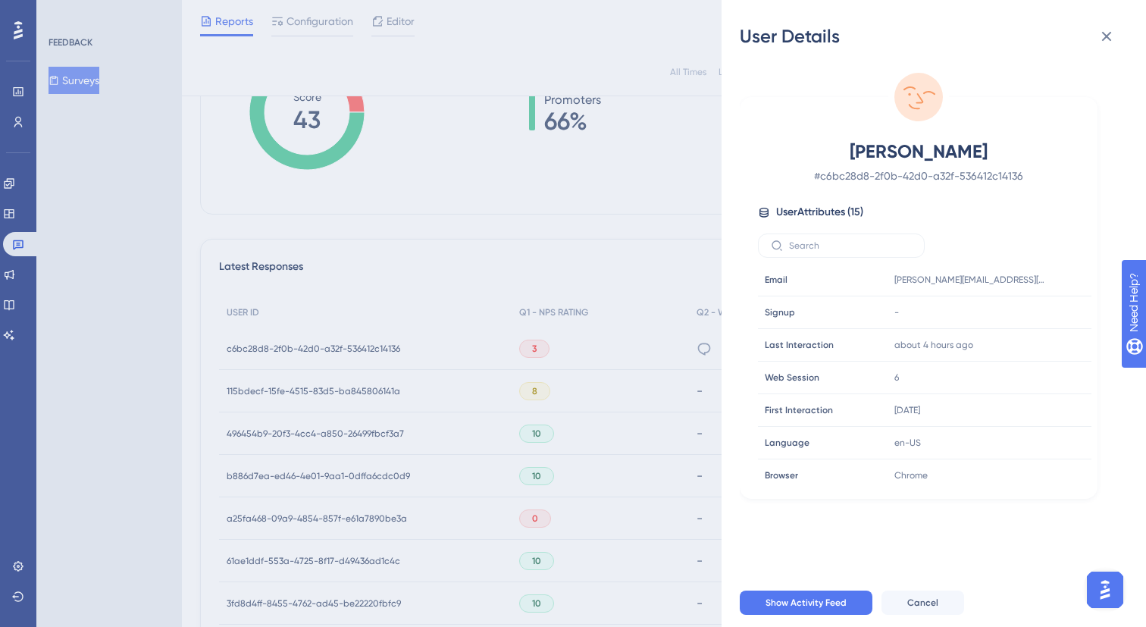
drag, startPoint x: 1006, startPoint y: 155, endPoint x: 853, endPoint y: 156, distance: 153.1
click at [853, 156] on span "Peter Skarzynski" at bounding box center [918, 151] width 267 height 24
copy span "Peter Skarzynski"
click at [1035, 284] on icon at bounding box center [1034, 279] width 15 height 15
click at [1103, 43] on icon at bounding box center [1107, 36] width 18 height 18
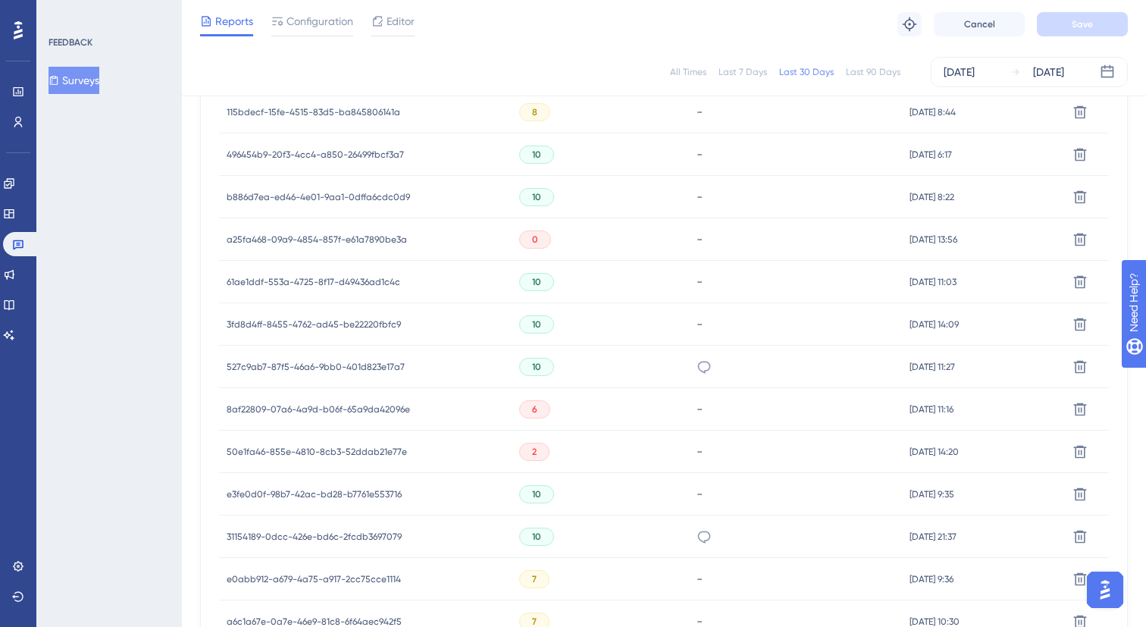
scroll to position [982, 0]
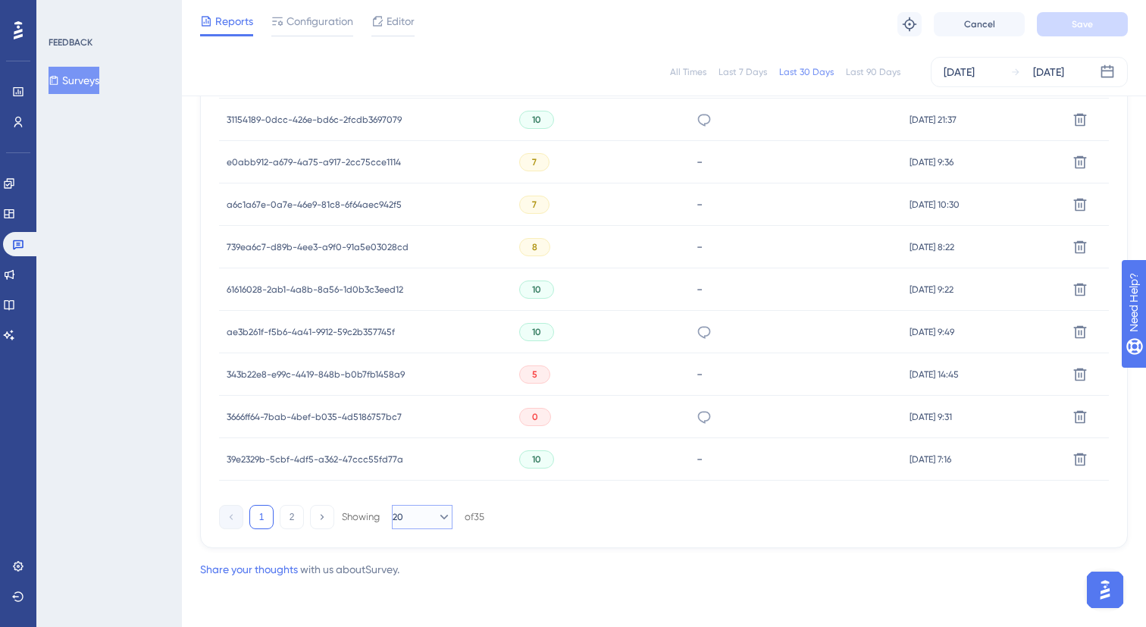
click at [437, 513] on icon at bounding box center [444, 516] width 15 height 15
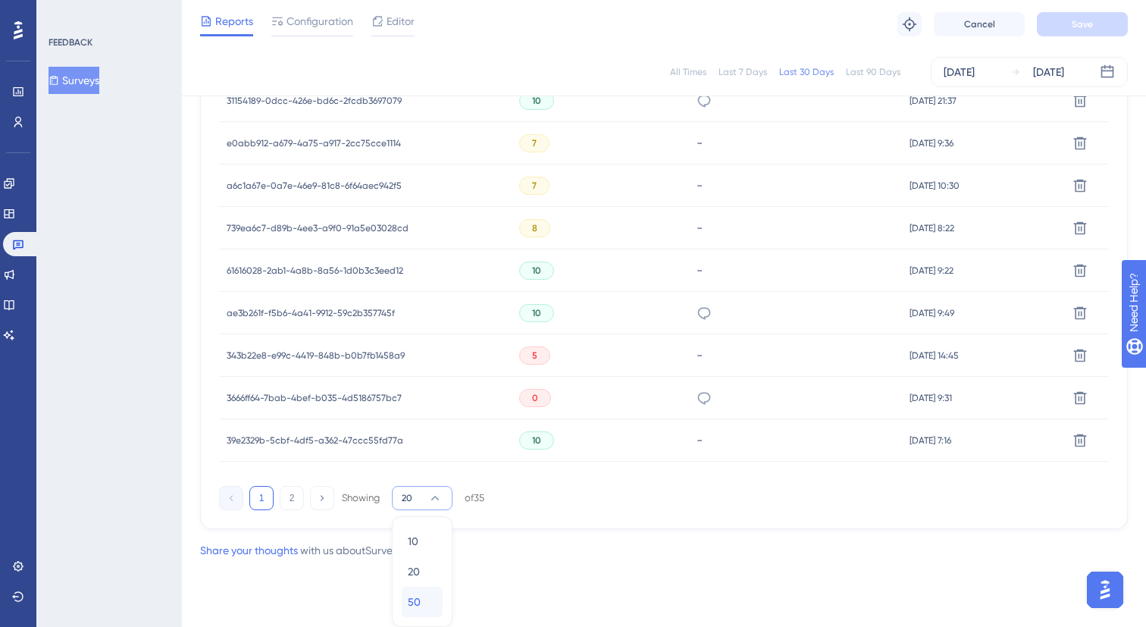
click at [428, 592] on div "50 50" at bounding box center [422, 602] width 29 height 30
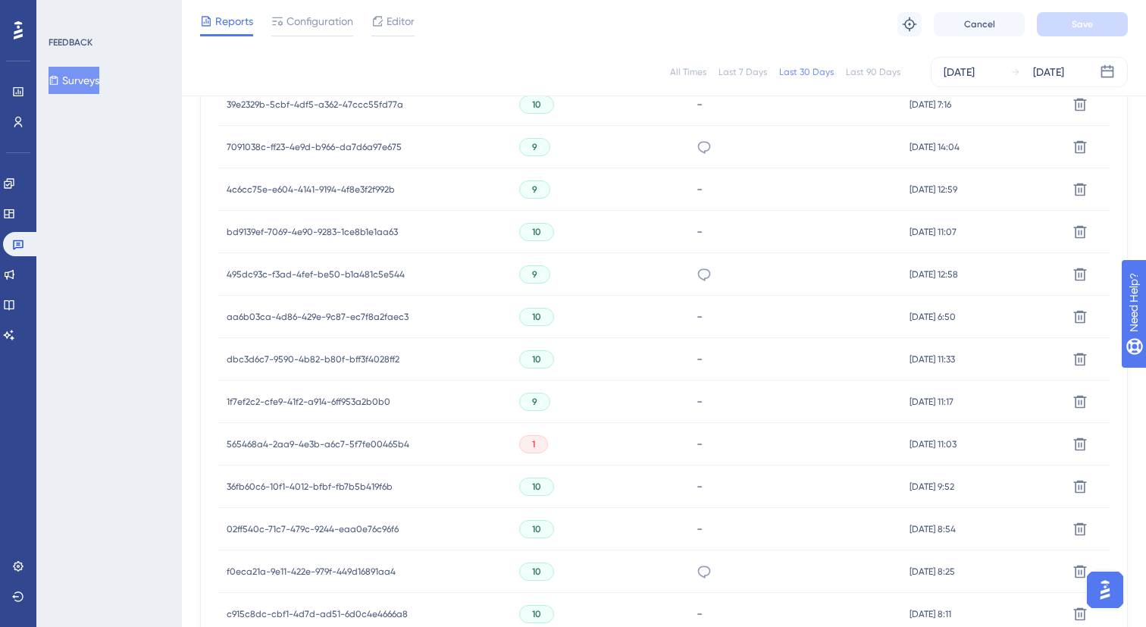
scroll to position [1588, 0]
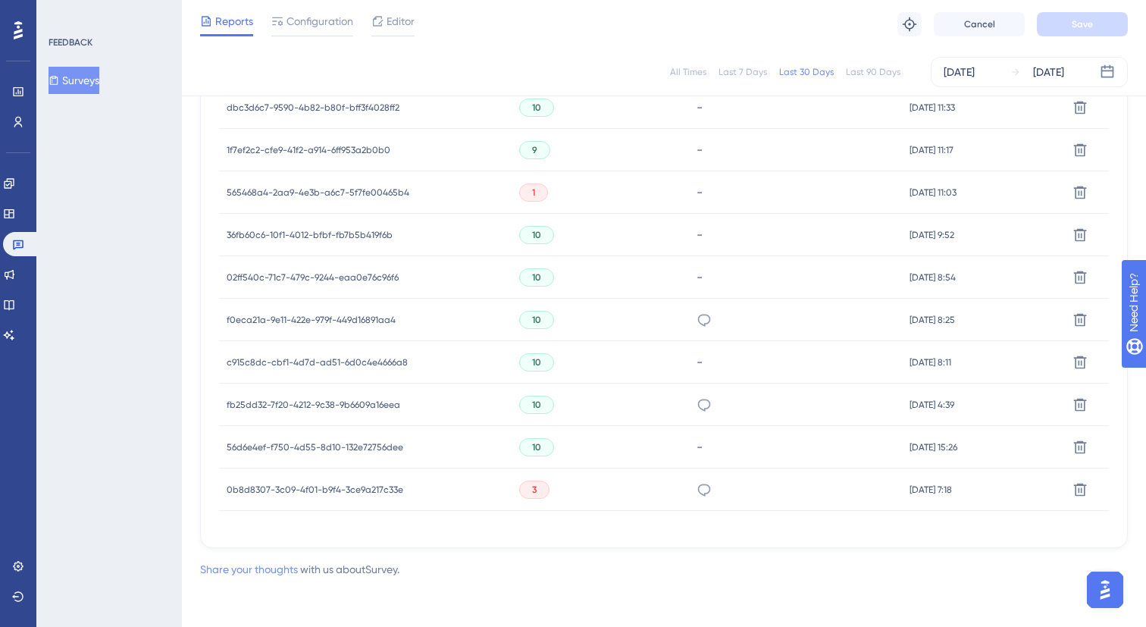
click at [262, 569] on link "Share your thoughts" at bounding box center [249, 569] width 98 height 12
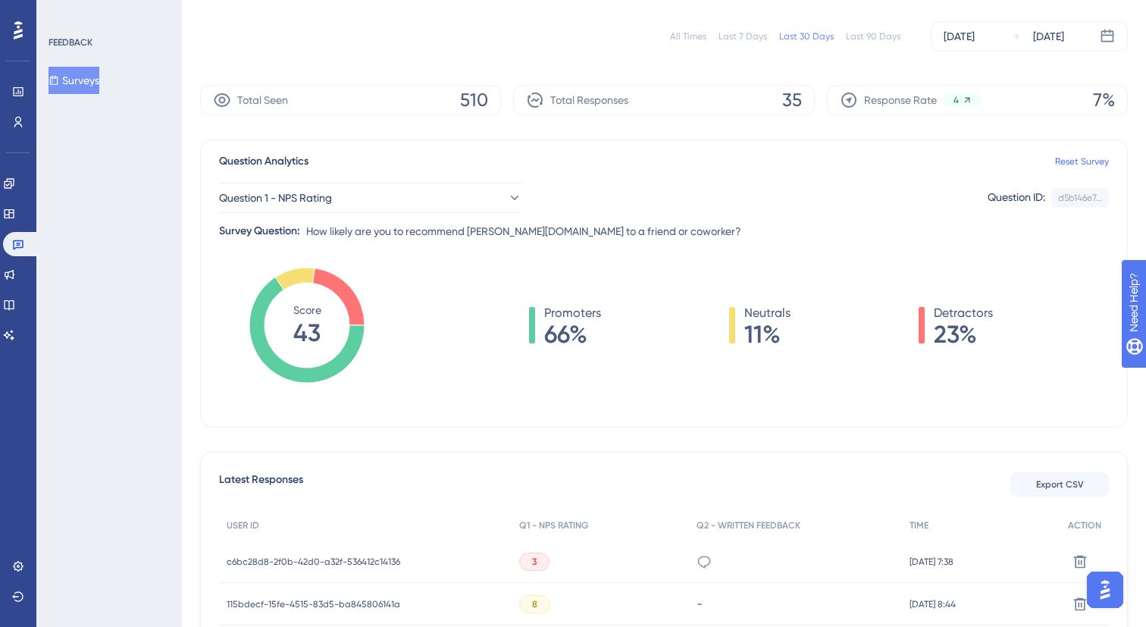
scroll to position [0, 0]
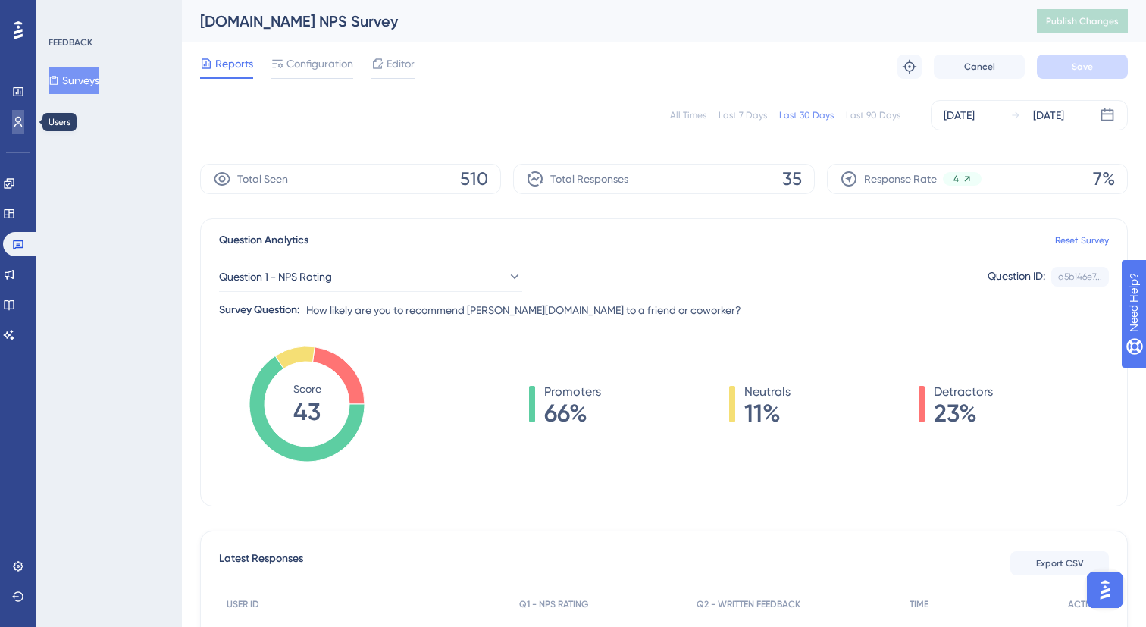
click at [19, 121] on icon at bounding box center [18, 122] width 8 height 11
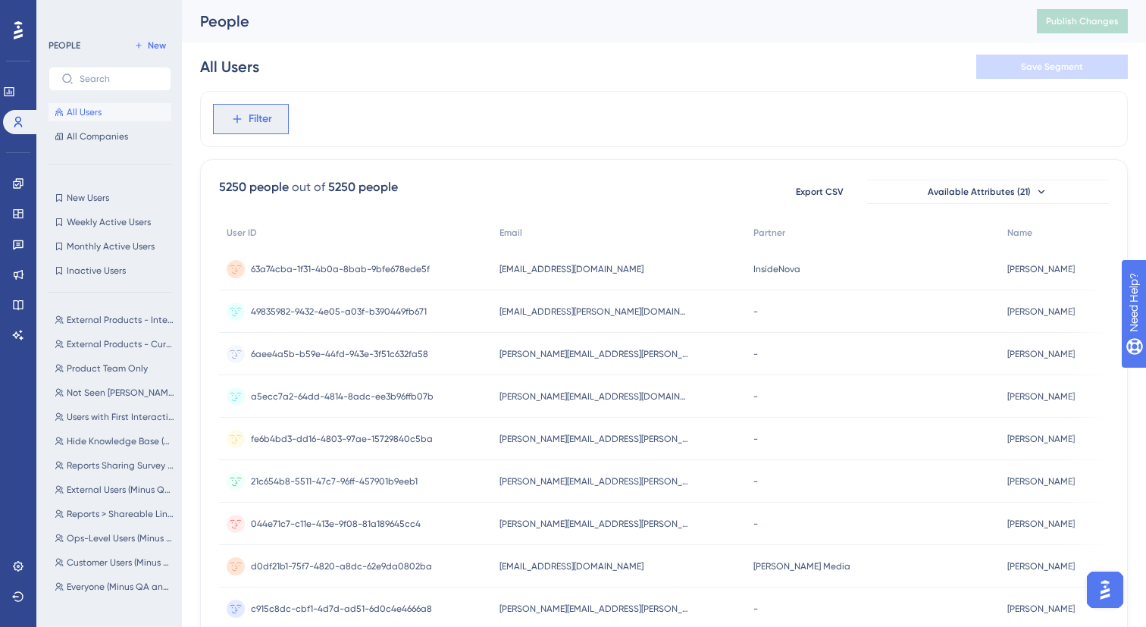
click at [259, 114] on span "Filter" at bounding box center [261, 119] width 24 height 18
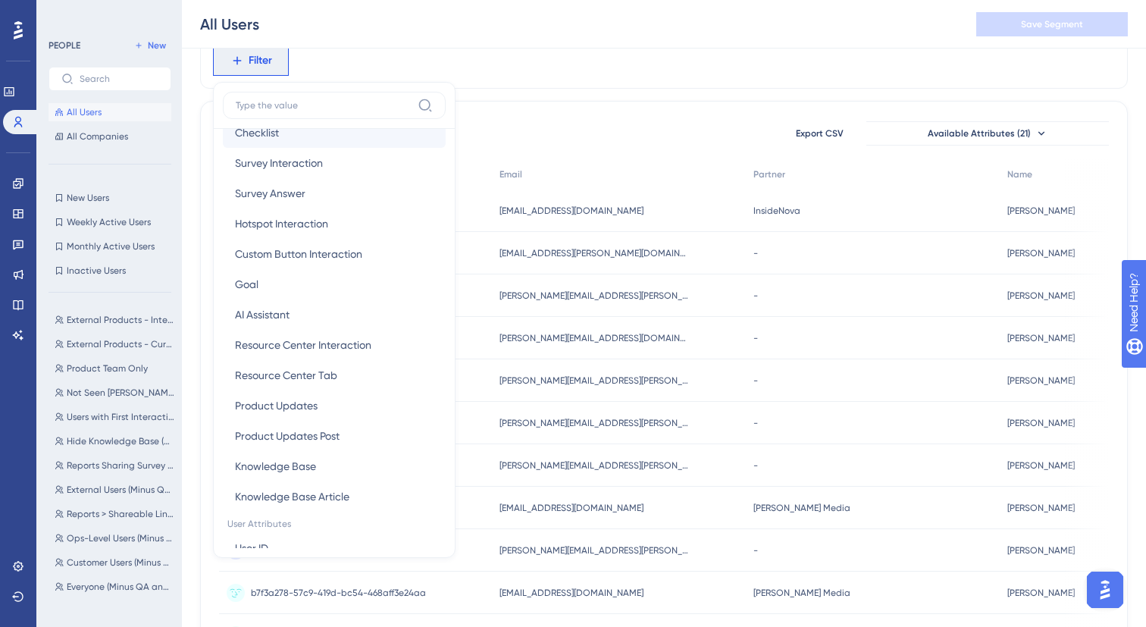
scroll to position [311, 0]
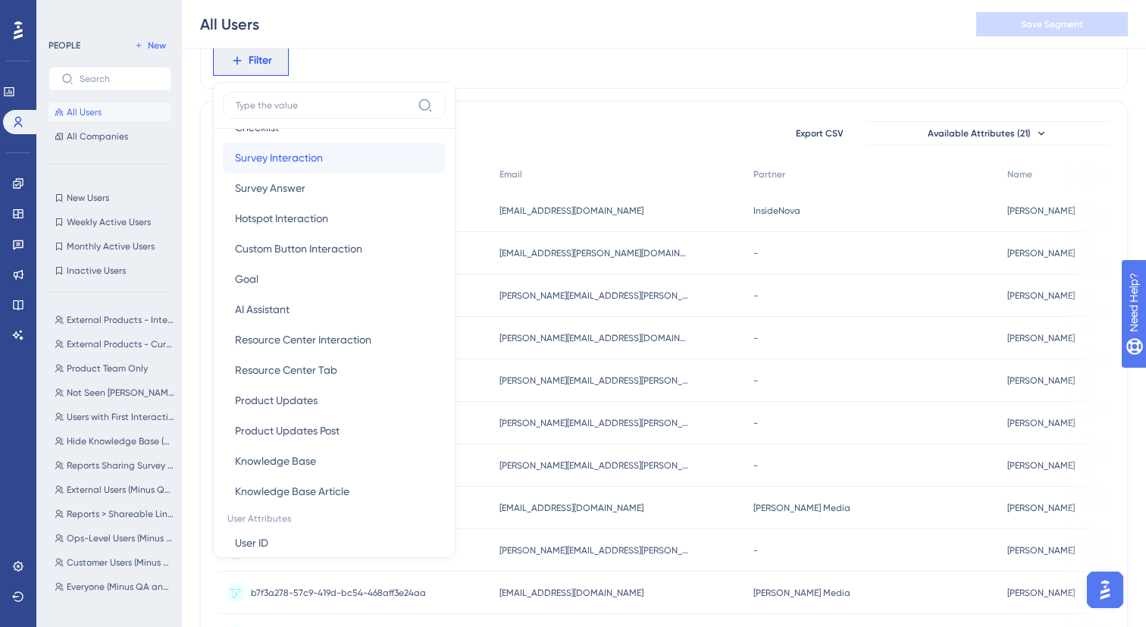
click at [311, 159] on span "Survey Interaction" at bounding box center [279, 158] width 88 height 18
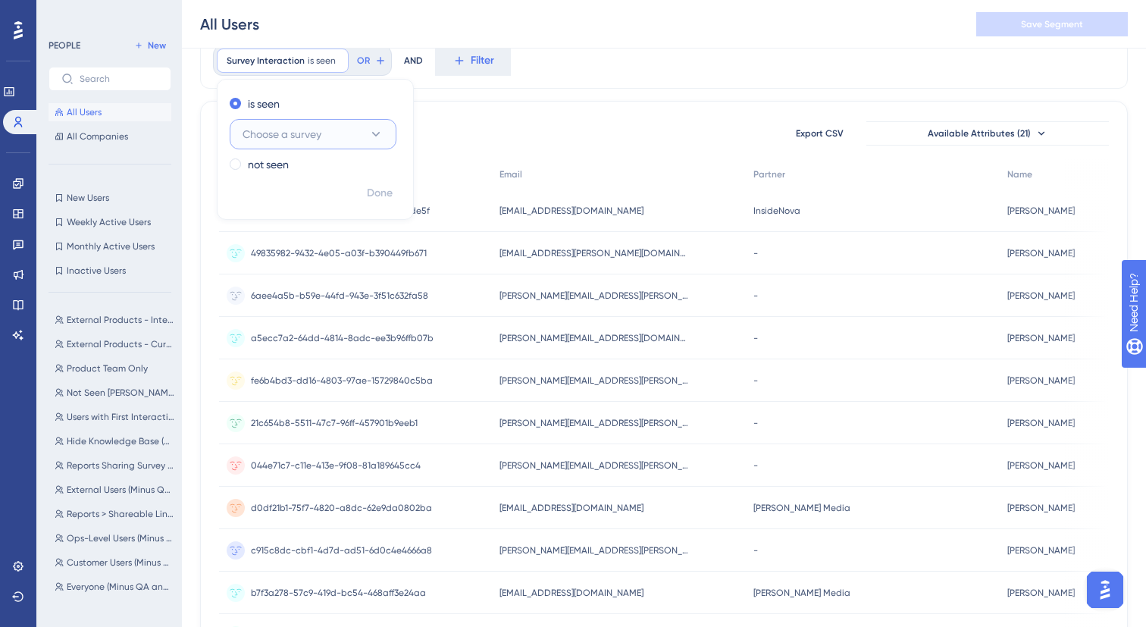
scroll to position [0, 0]
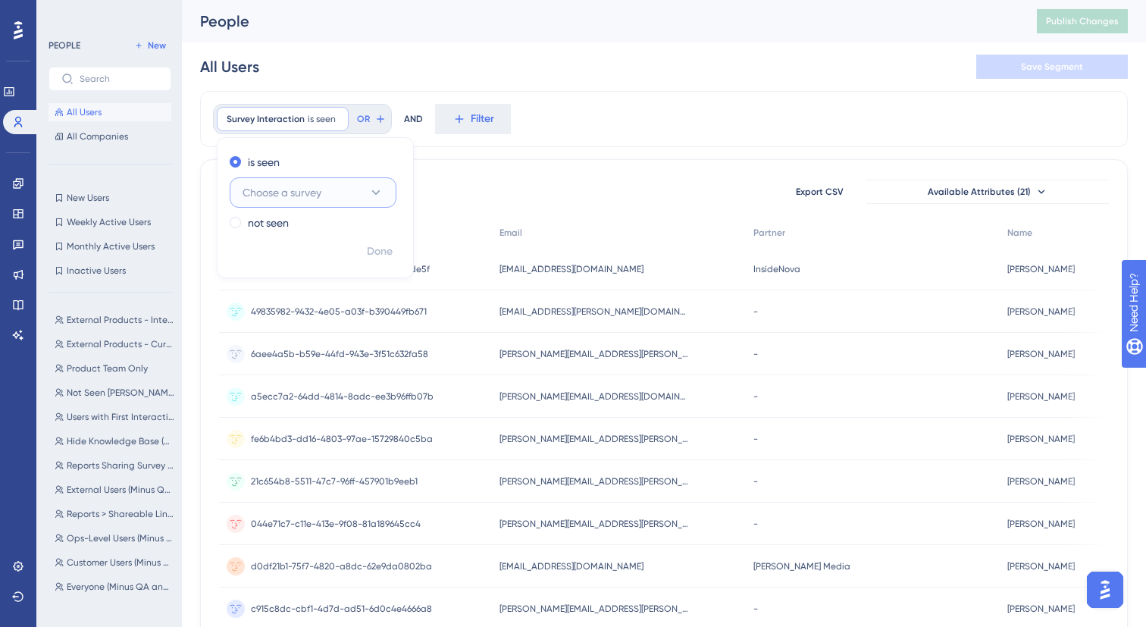
click at [268, 196] on span "Choose a survey" at bounding box center [282, 192] width 79 height 18
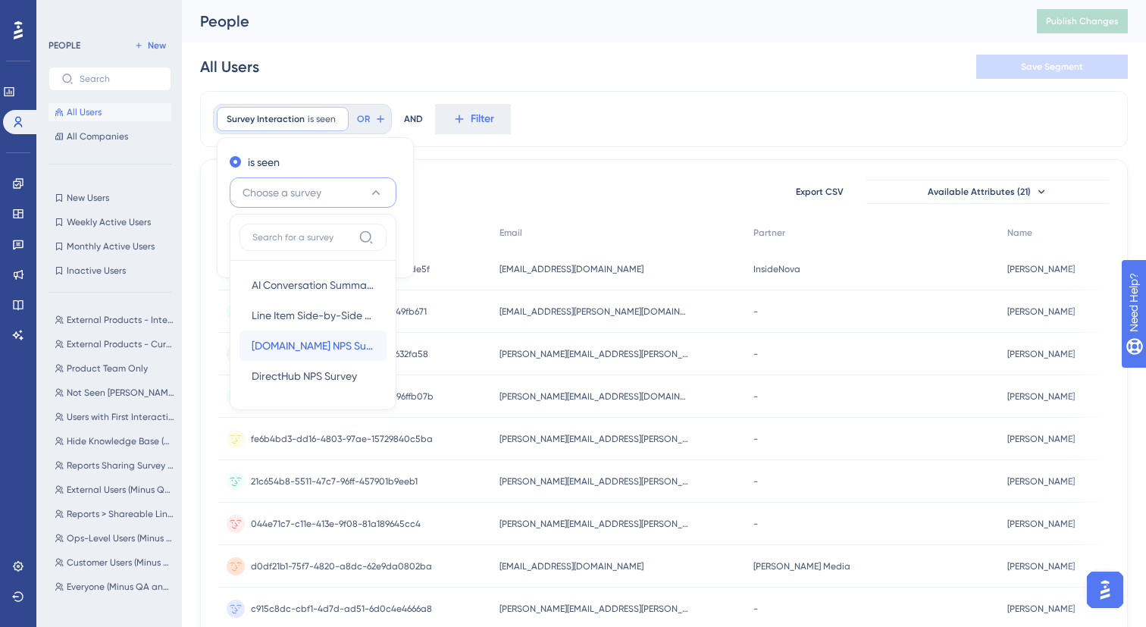
click at [296, 350] on span "Ui.Marketing NPS Survey" at bounding box center [313, 346] width 123 height 18
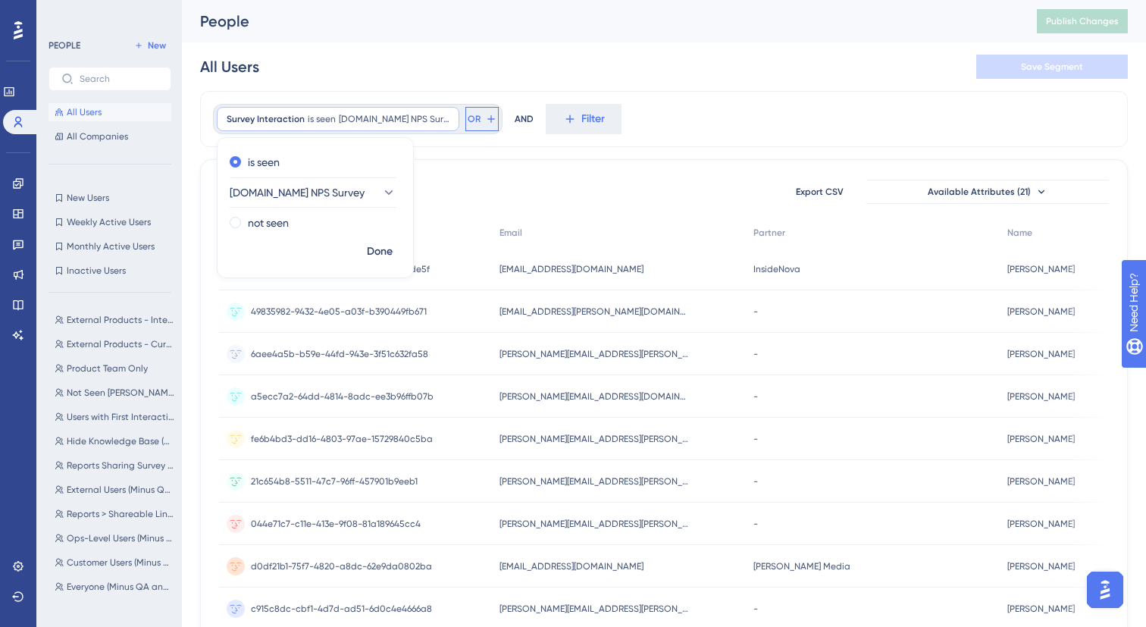
click at [468, 116] on span "OR" at bounding box center [474, 119] width 13 height 12
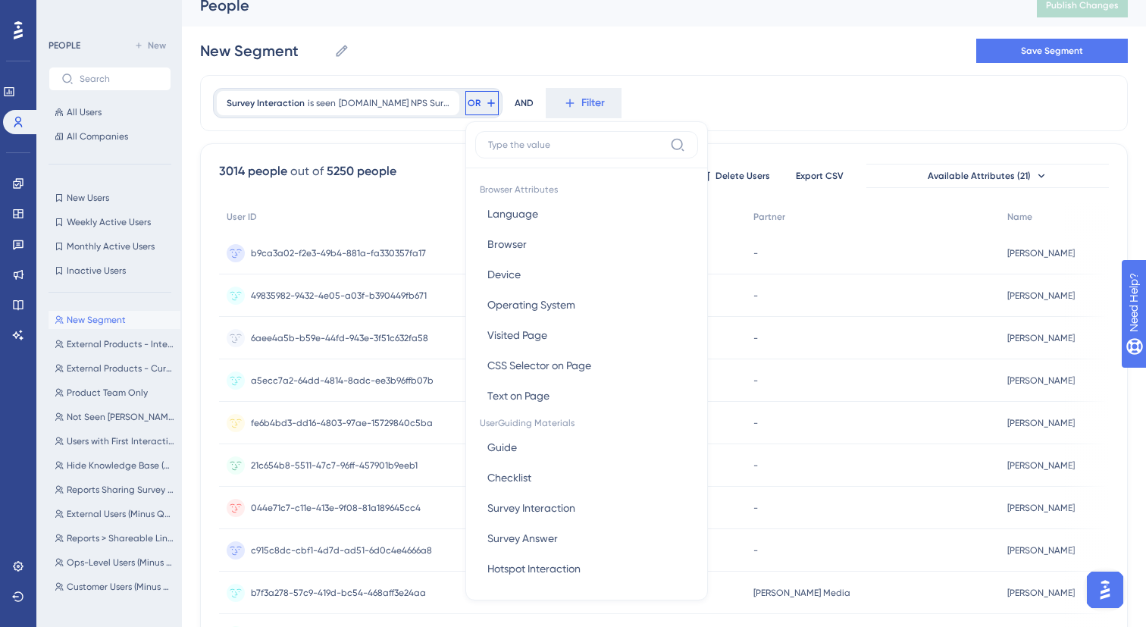
click at [536, 63] on div "New Segment New Segment Save Segment" at bounding box center [664, 51] width 928 height 49
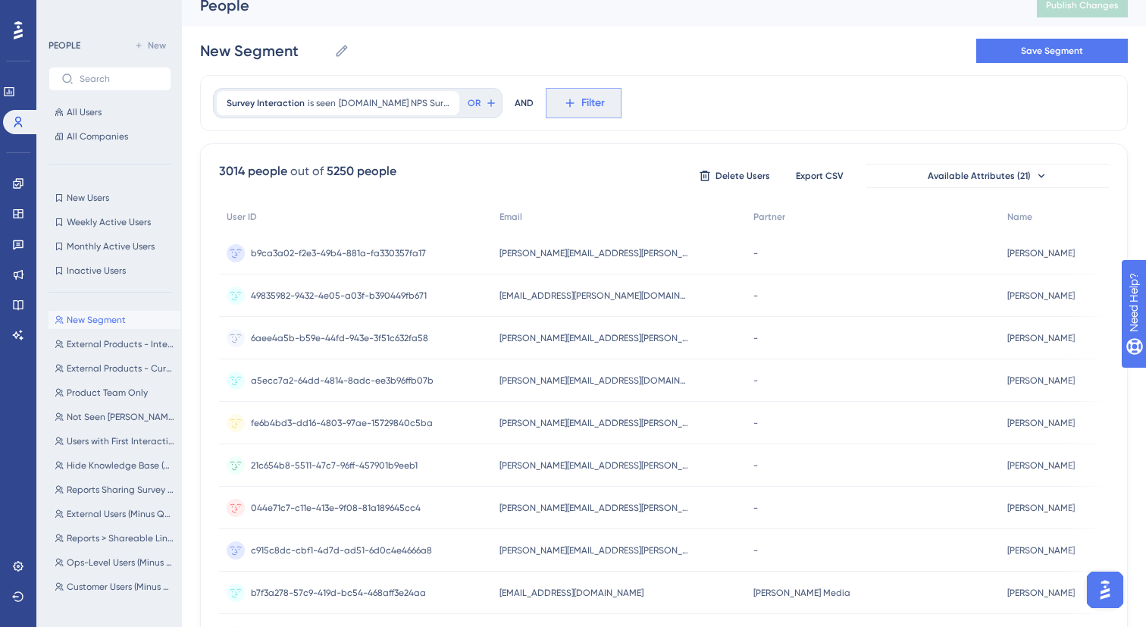
click at [563, 100] on icon at bounding box center [570, 103] width 14 height 14
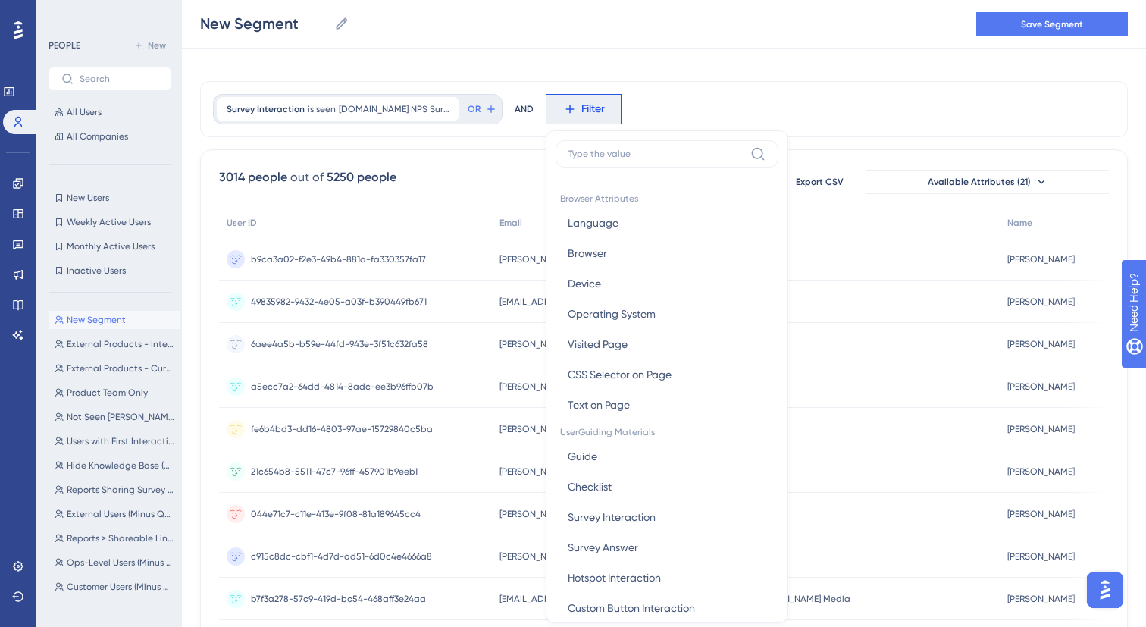
scroll to position [69, 0]
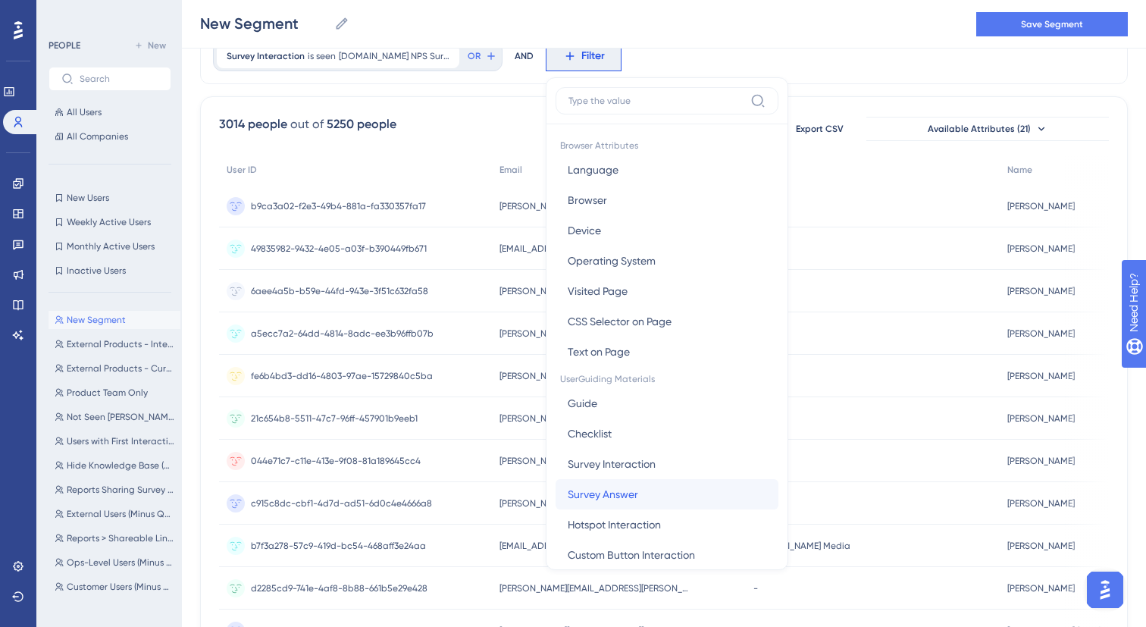
click at [650, 497] on button "Survey Answer Survey Answer" at bounding box center [667, 494] width 223 height 30
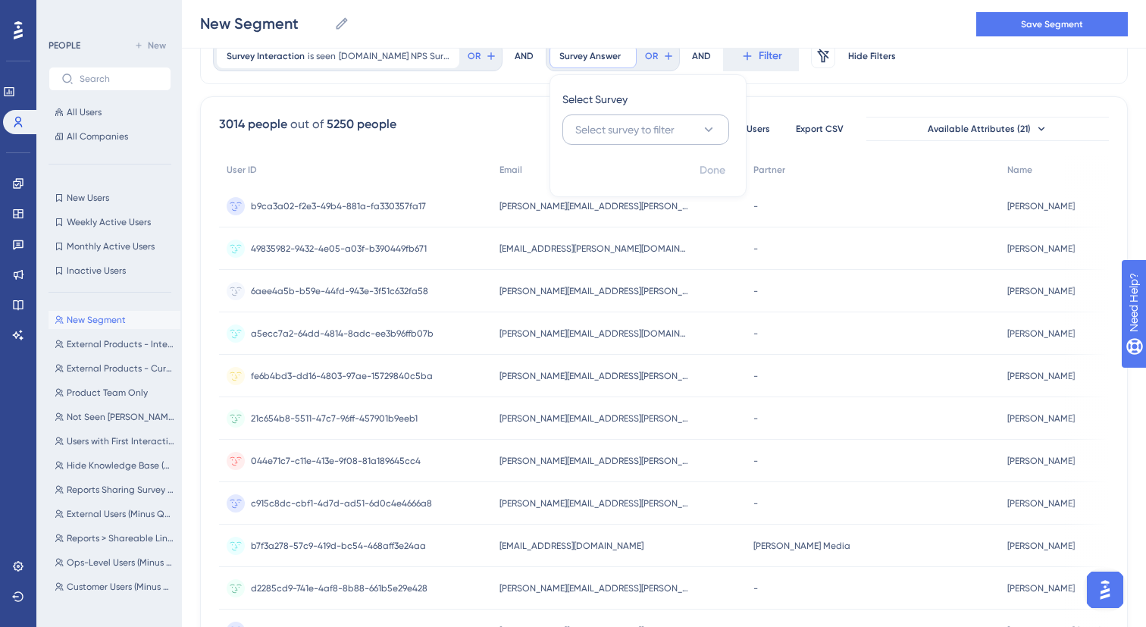
click at [629, 124] on span "Select survey to filter" at bounding box center [624, 130] width 99 height 18
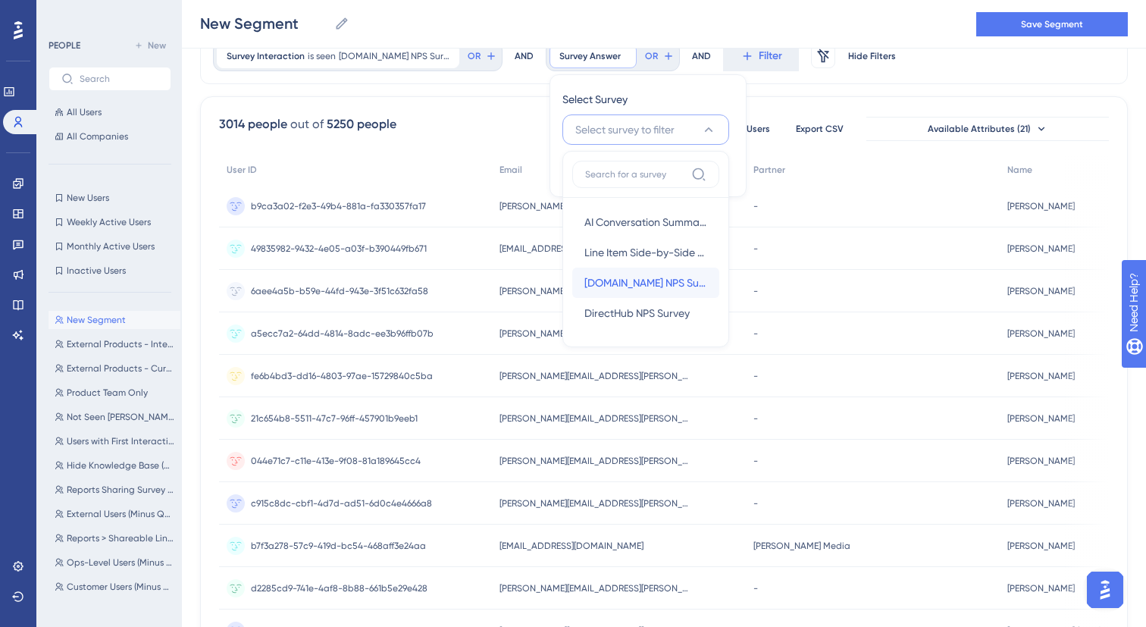
click at [634, 284] on span "Ui.Marketing NPS Survey" at bounding box center [646, 283] width 123 height 18
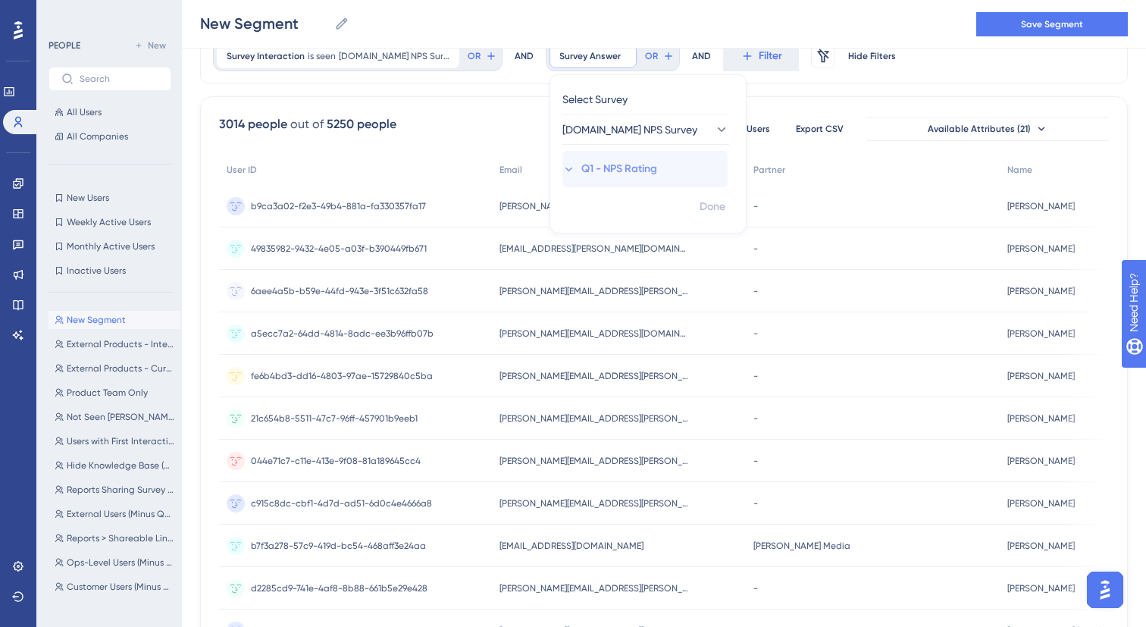
click at [603, 173] on span "Q1 - NPS Rating" at bounding box center [620, 169] width 76 height 18
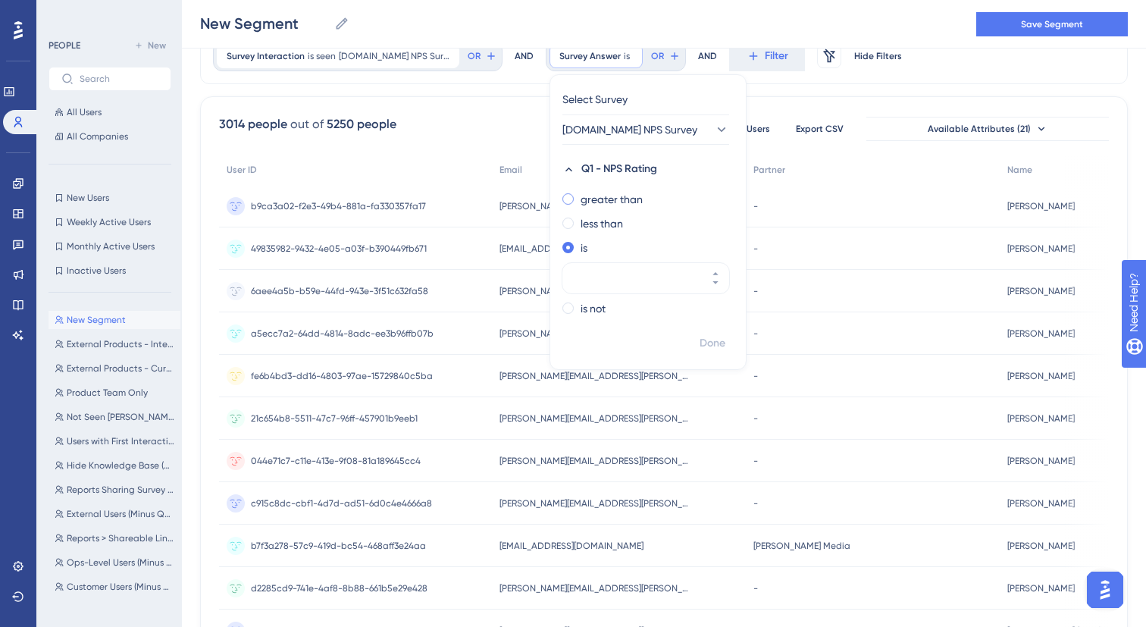
click at [600, 204] on label "greater than" at bounding box center [612, 199] width 62 height 18
click at [573, 248] on div "greater than less than is is not" at bounding box center [648, 255] width 196 height 136
click at [581, 255] on label "less than" at bounding box center [602, 260] width 42 height 18
click at [601, 250] on input "number" at bounding box center [638, 254] width 121 height 18
type input "9"
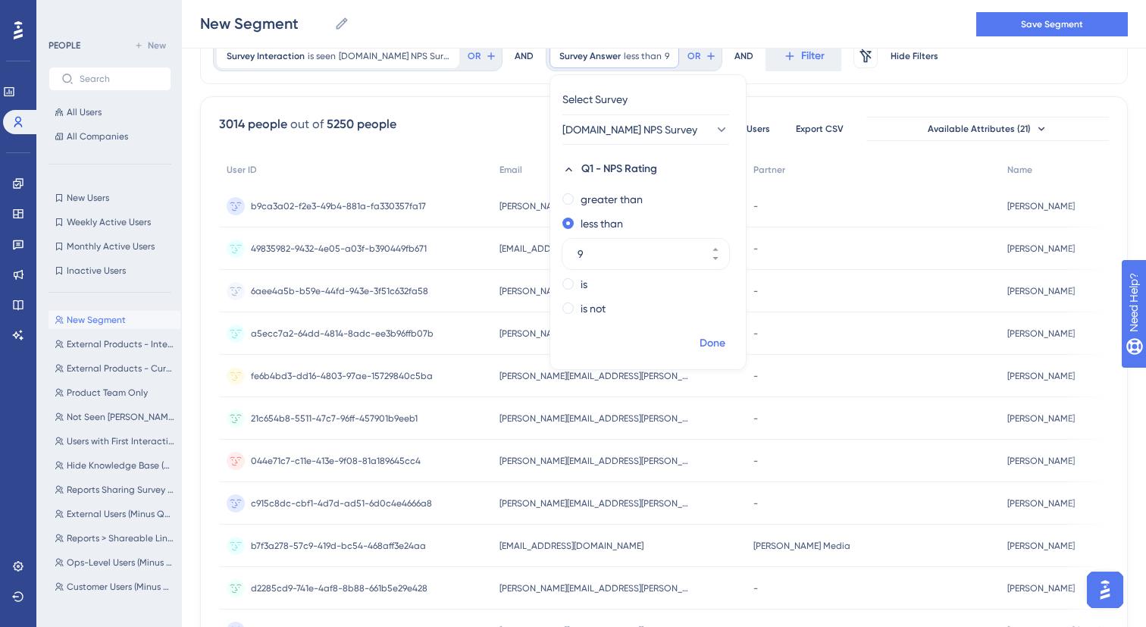
click at [707, 340] on span "Done" at bounding box center [713, 343] width 26 height 18
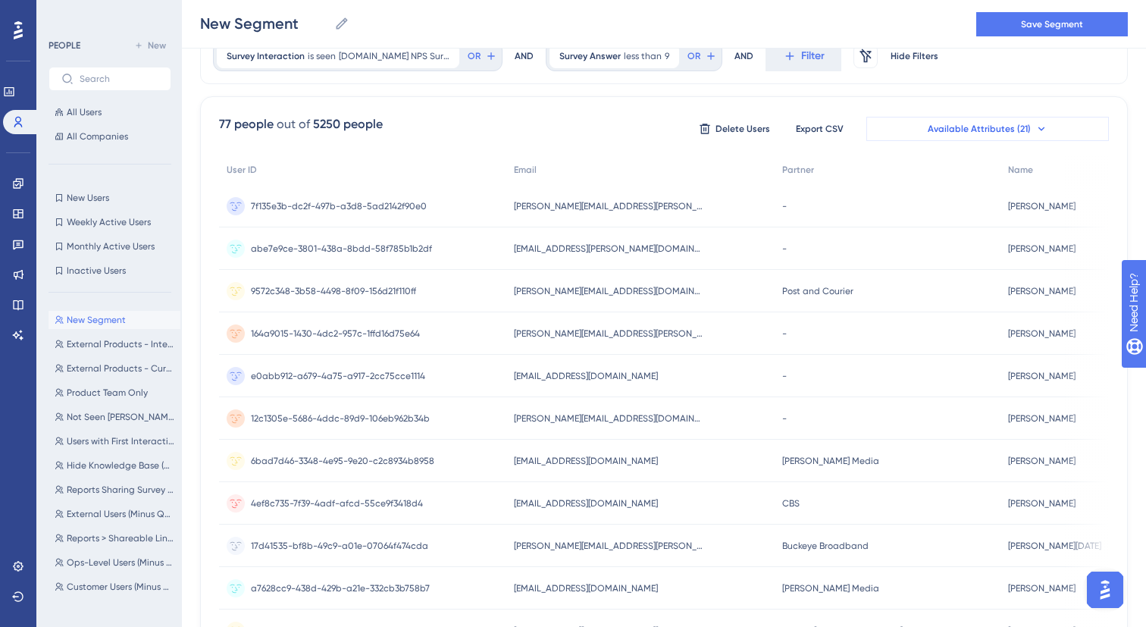
click at [1015, 127] on span "Available Attributes (21)" at bounding box center [979, 129] width 103 height 12
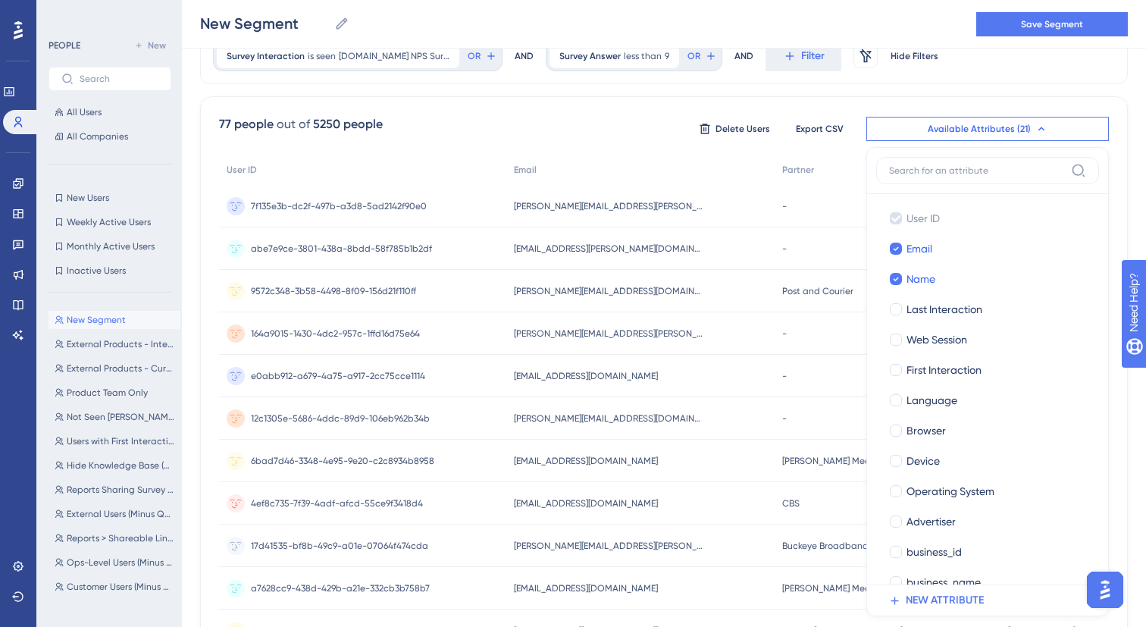
scroll to position [137, 0]
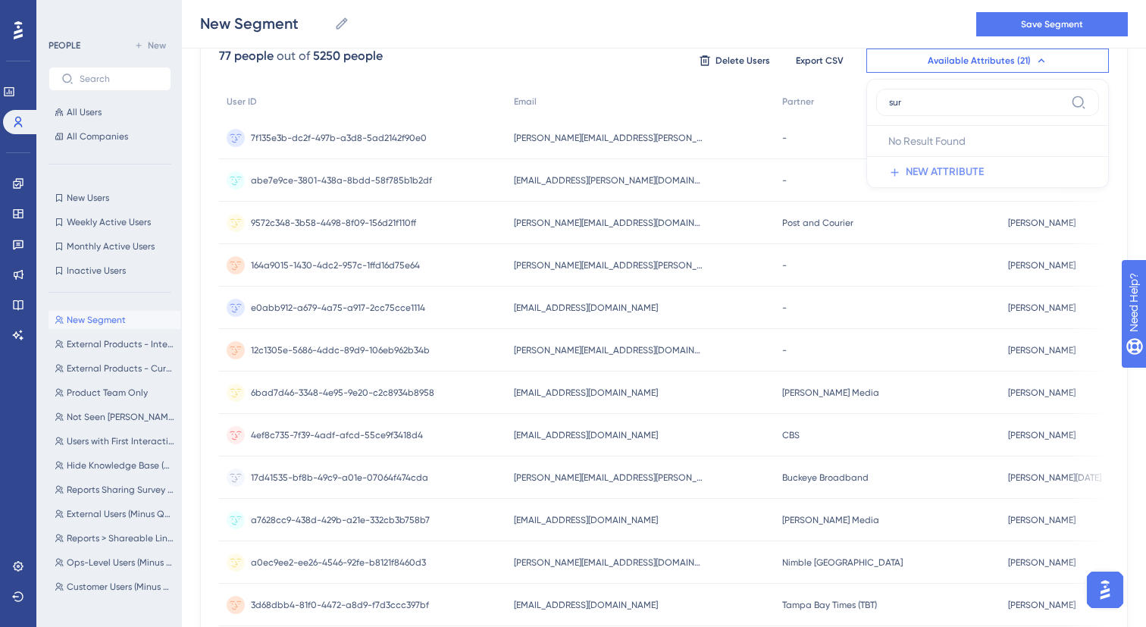
type input "sur"
click at [949, 177] on span "NEW ATTRIBUTE" at bounding box center [945, 172] width 78 height 18
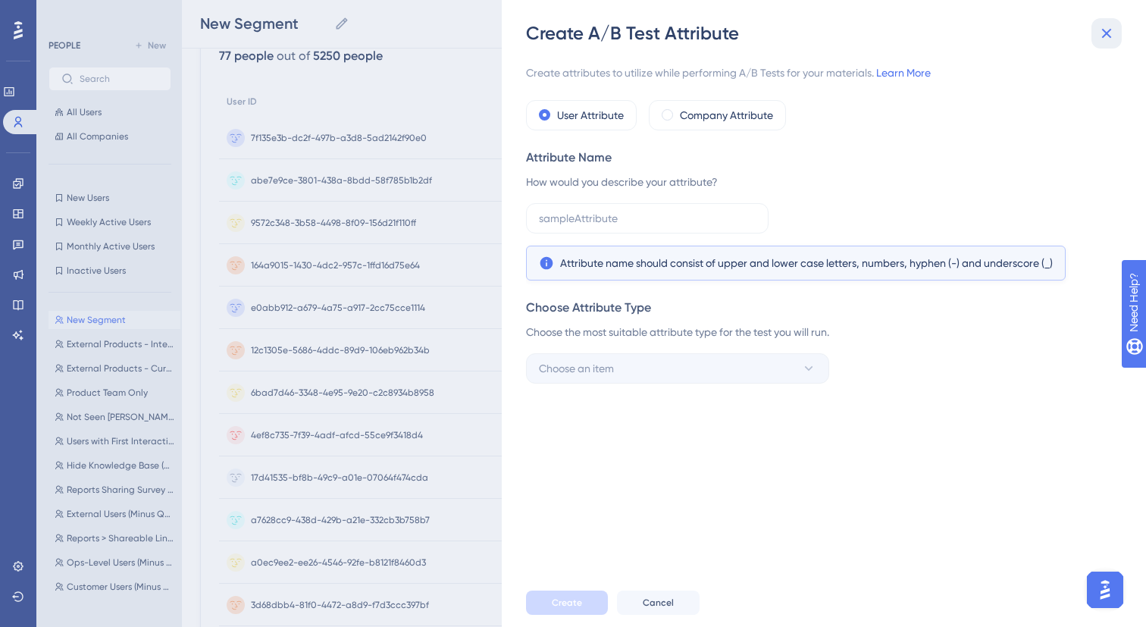
click at [1114, 31] on icon at bounding box center [1107, 33] width 18 height 18
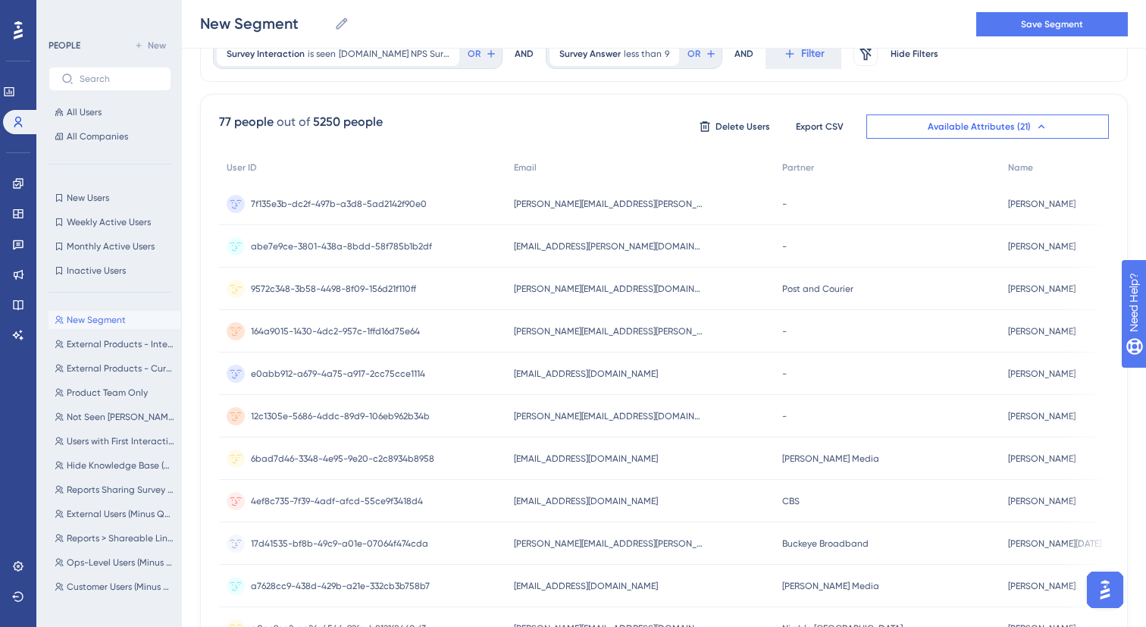
scroll to position [0, 0]
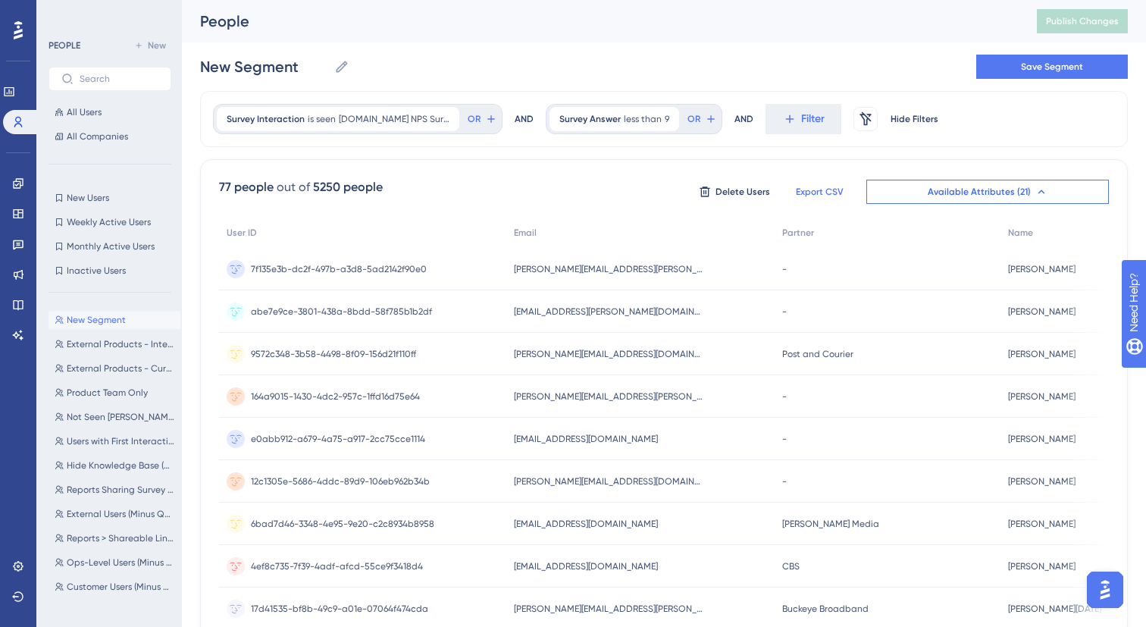
click at [815, 193] on span "Export CSV" at bounding box center [820, 192] width 48 height 12
click at [20, 177] on icon at bounding box center [18, 183] width 12 height 12
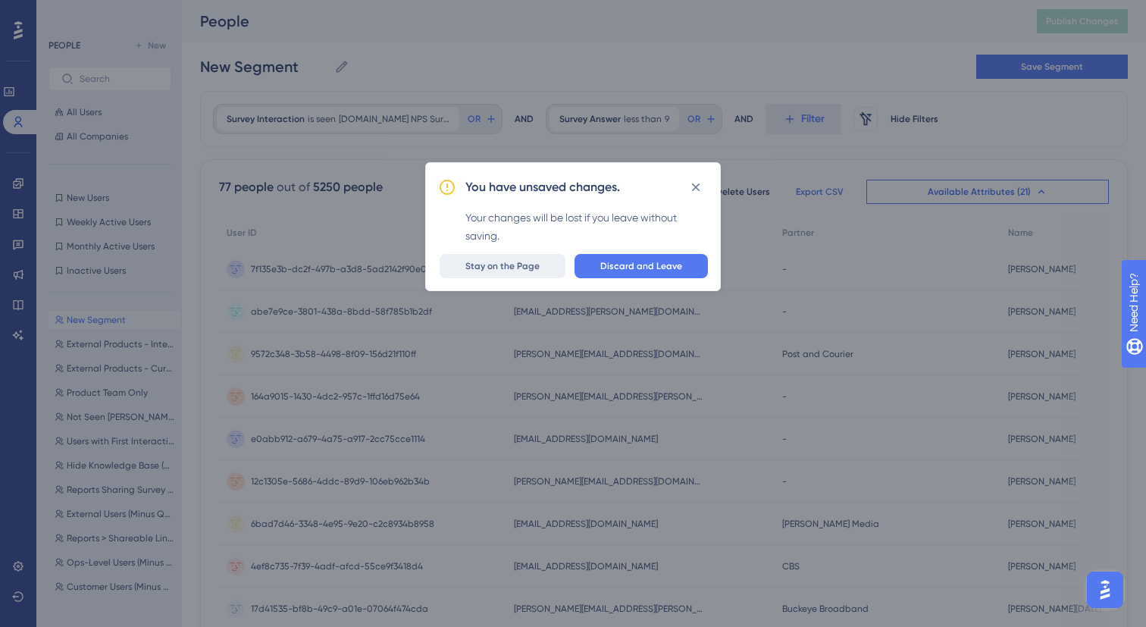
click at [506, 270] on span "Stay on the Page" at bounding box center [503, 266] width 74 height 12
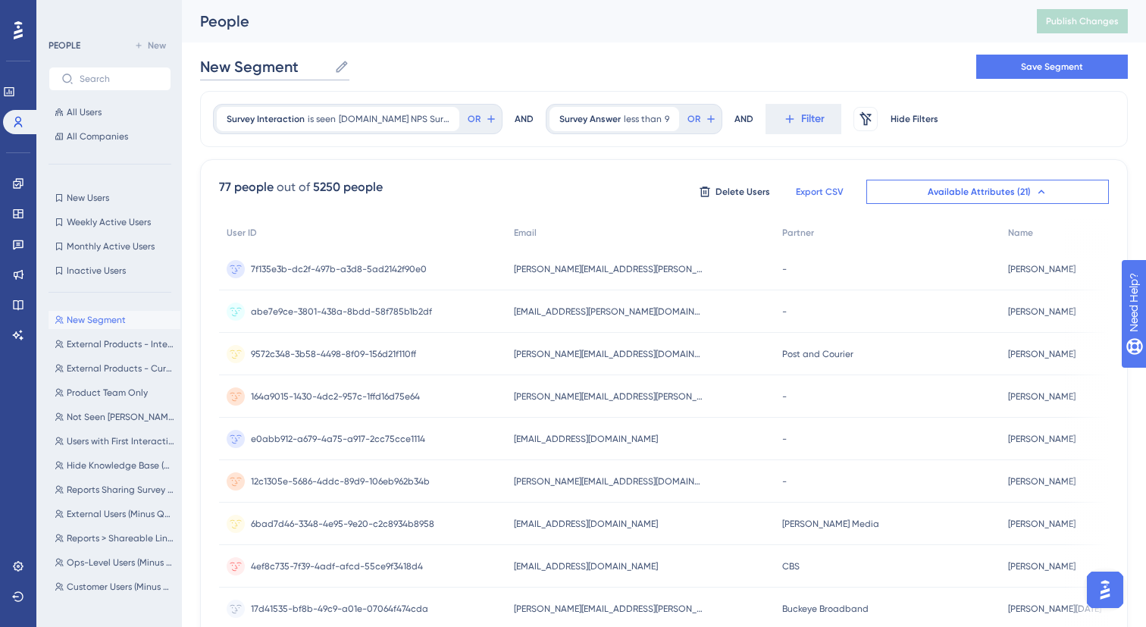
click at [264, 66] on input "New Segment" at bounding box center [264, 66] width 128 height 21
type input "Ui.Marketing NPS Passives & Detractors"
click at [795, 45] on div "Ui.Marketing NPS Passives & Detractors Ui.Marketing NPS Passives & Detractors S…" at bounding box center [664, 66] width 928 height 49
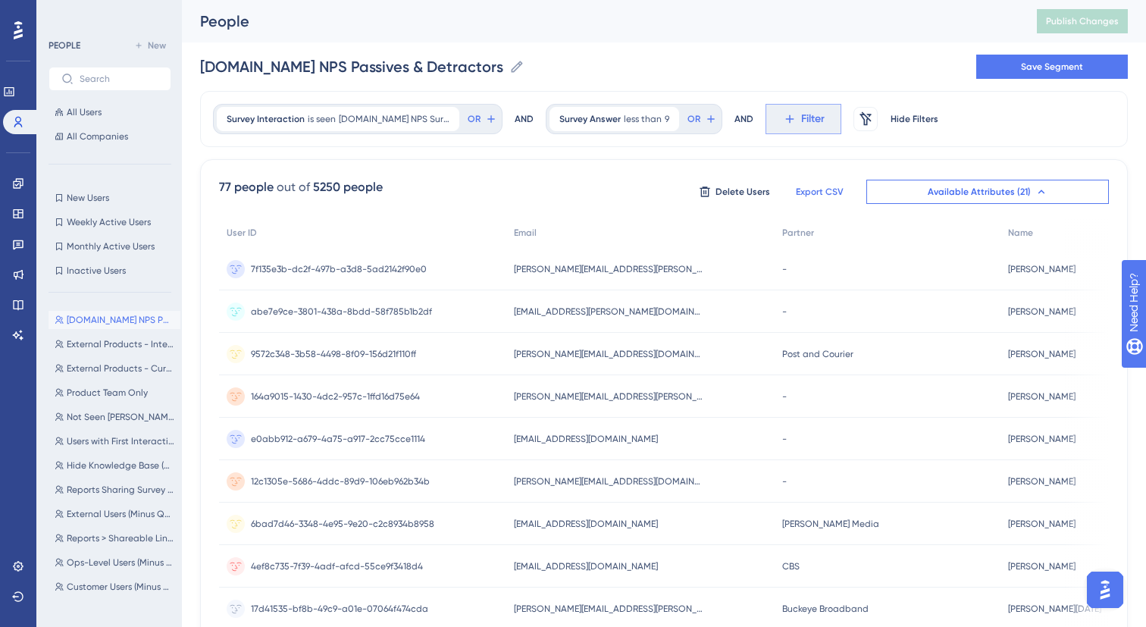
click at [810, 127] on button "Filter" at bounding box center [804, 119] width 76 height 30
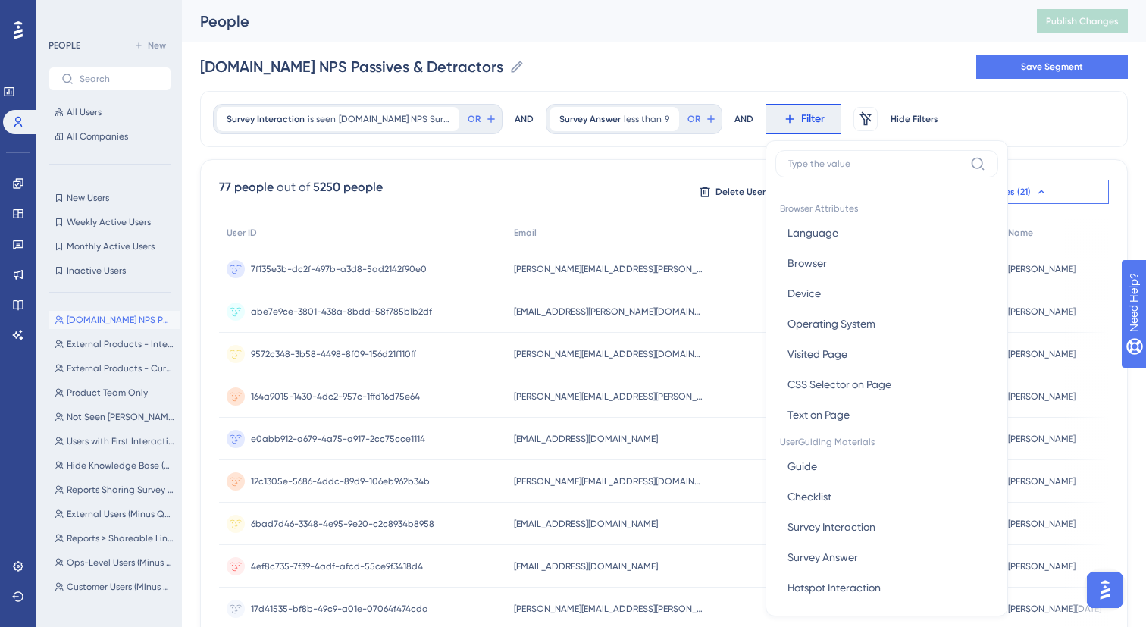
scroll to position [64, 0]
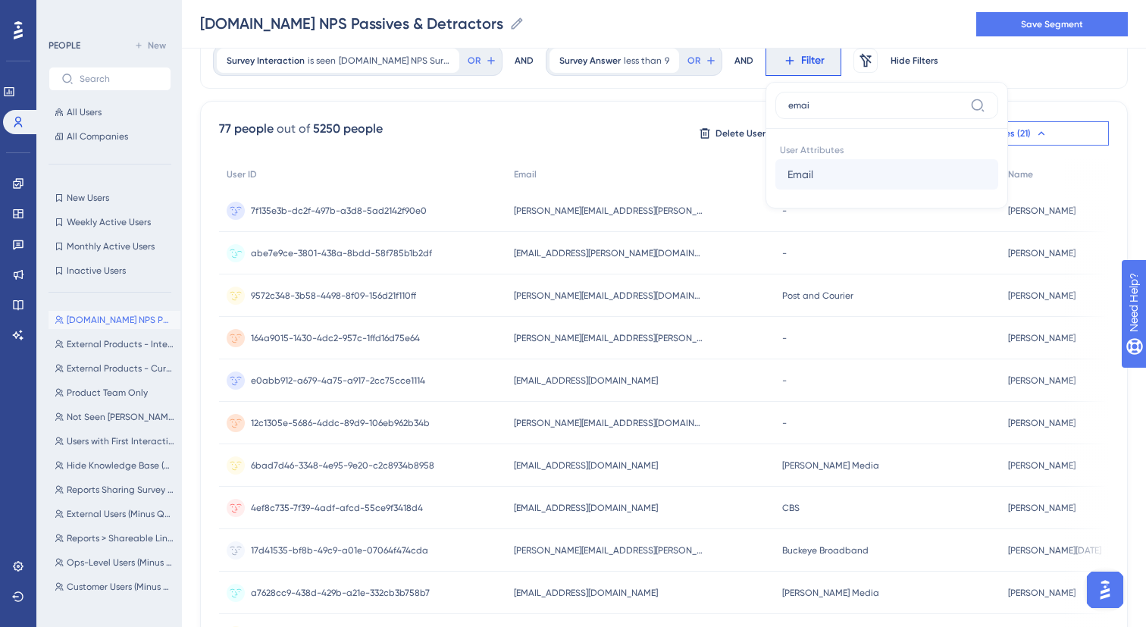
type input "emai"
click at [817, 171] on button "Email Email" at bounding box center [887, 174] width 223 height 30
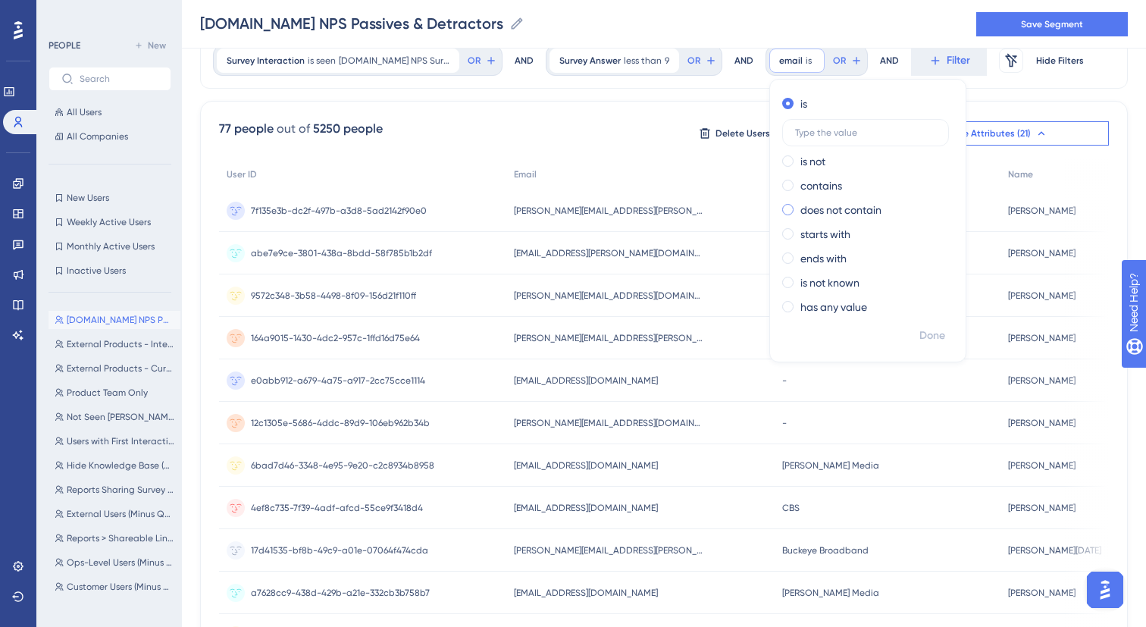
click at [815, 203] on label "does not contain" at bounding box center [841, 210] width 81 height 18
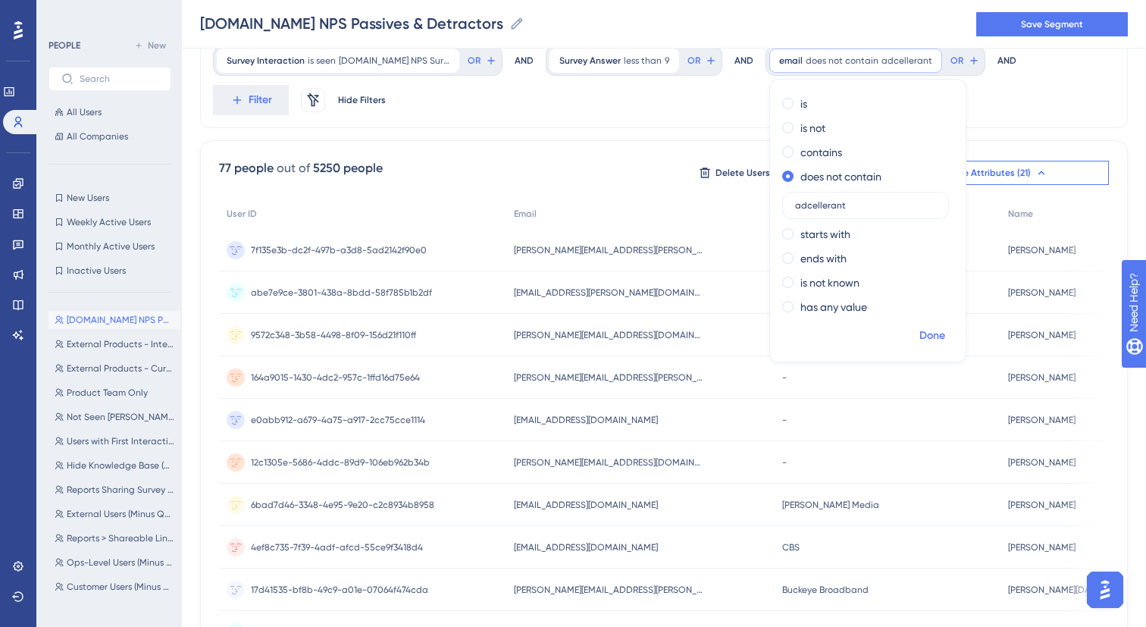
type input "adcellerant"
click at [928, 328] on span "Done" at bounding box center [933, 336] width 26 height 18
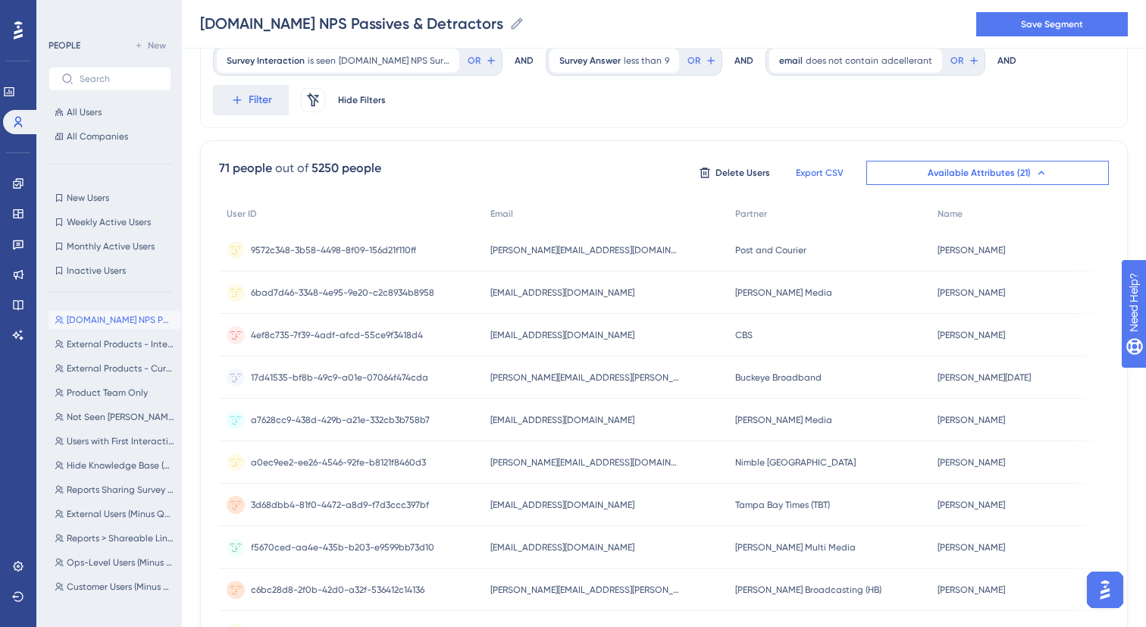
scroll to position [0, 0]
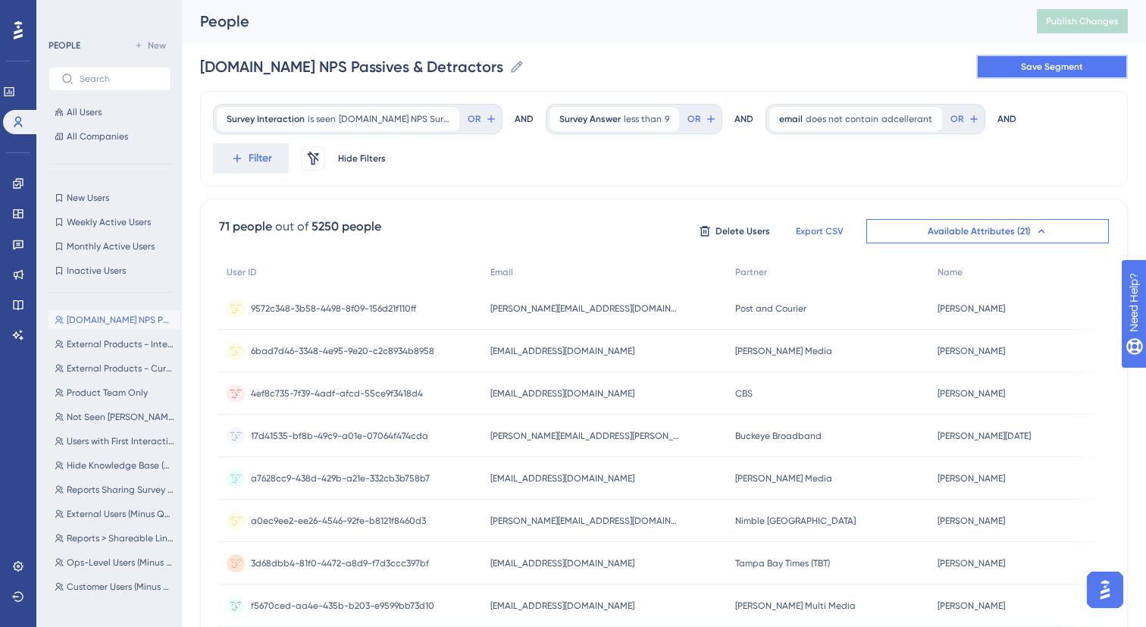
click at [1027, 64] on span "Save Segment" at bounding box center [1052, 67] width 62 height 12
click at [478, 67] on input "Ui.Marketing NPS Passives & Detractors" at bounding box center [351, 66] width 303 height 21
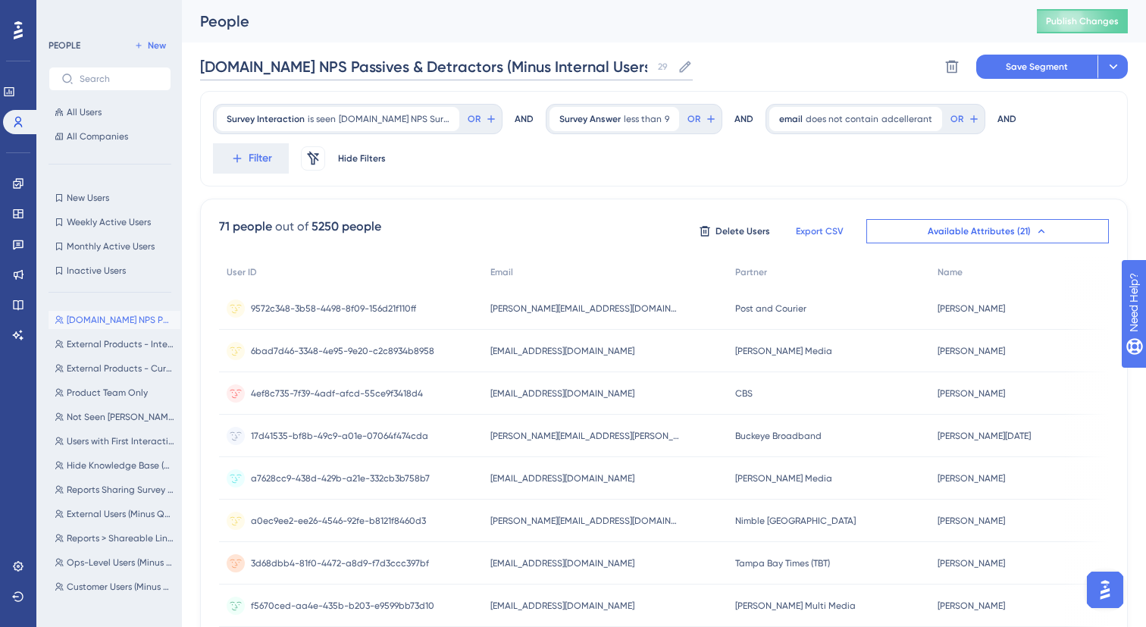
type input "Ui.Marketing NPS Passives & Detractors (Minus Internal Users)"
click at [1016, 73] on button "Save Segment" at bounding box center [1036, 67] width 121 height 24
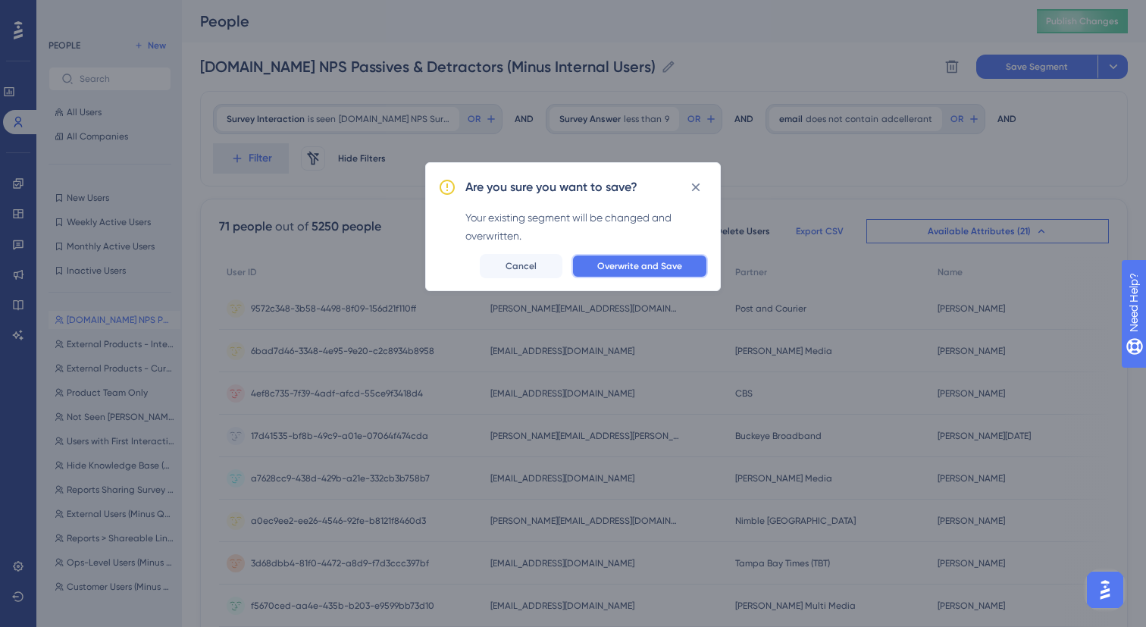
click at [682, 274] on button "Overwrite and Save" at bounding box center [640, 266] width 136 height 24
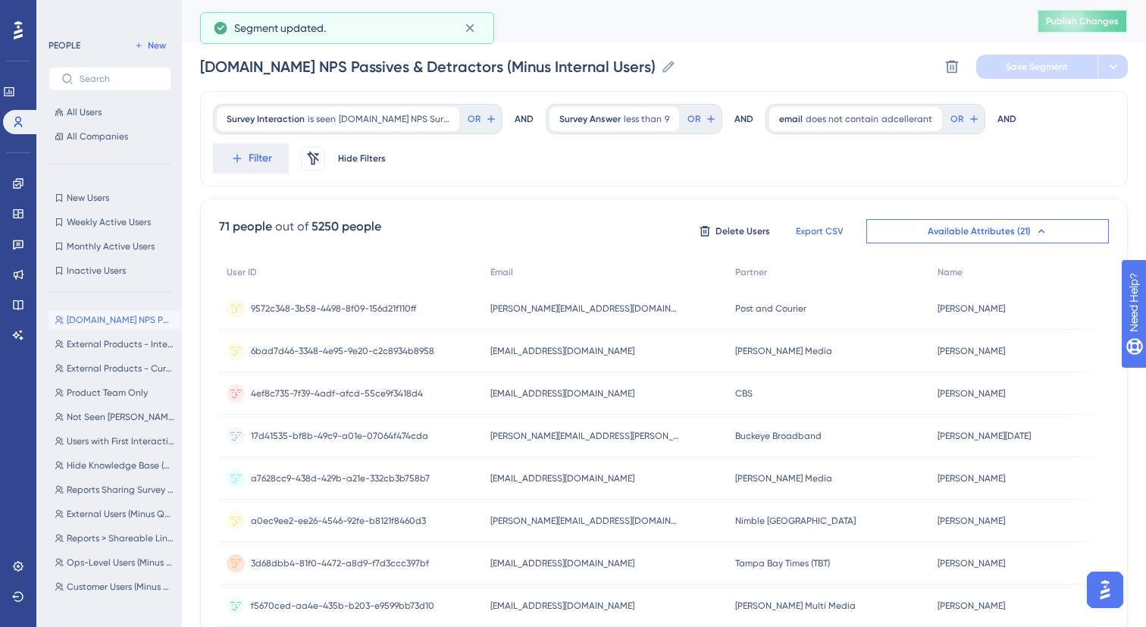
click at [1089, 22] on span "Publish Changes" at bounding box center [1082, 21] width 73 height 12
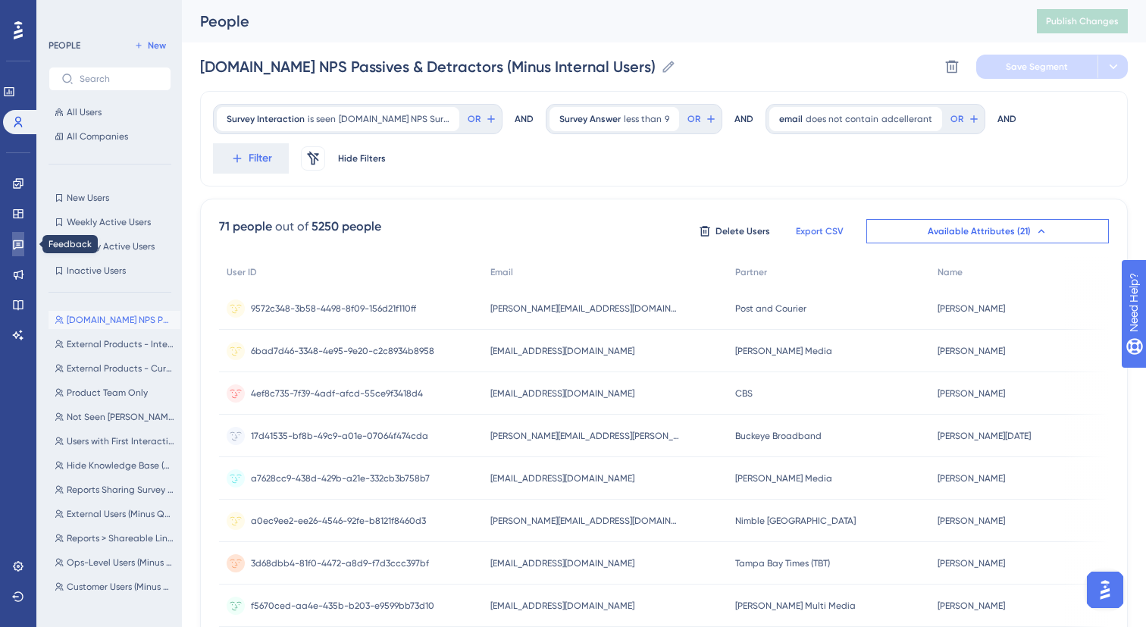
click at [24, 244] on icon at bounding box center [18, 244] width 12 height 12
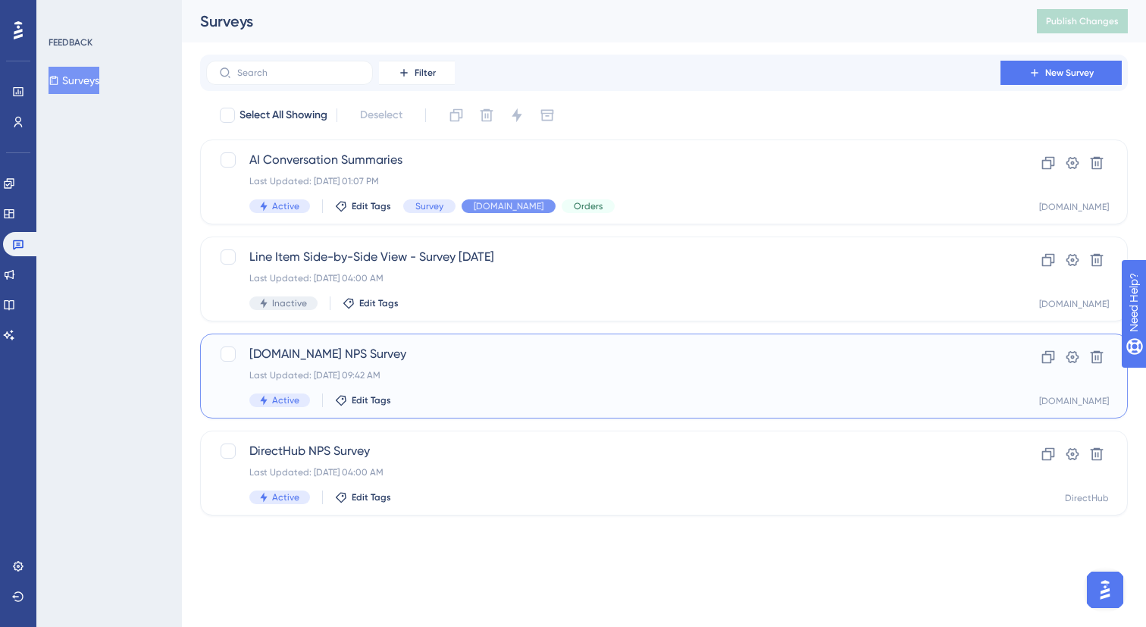
click at [453, 384] on div "Ui.Marketing NPS Survey Last Updated: Sep 12 2025, 09:42 AM Active Edit Tags" at bounding box center [603, 376] width 708 height 62
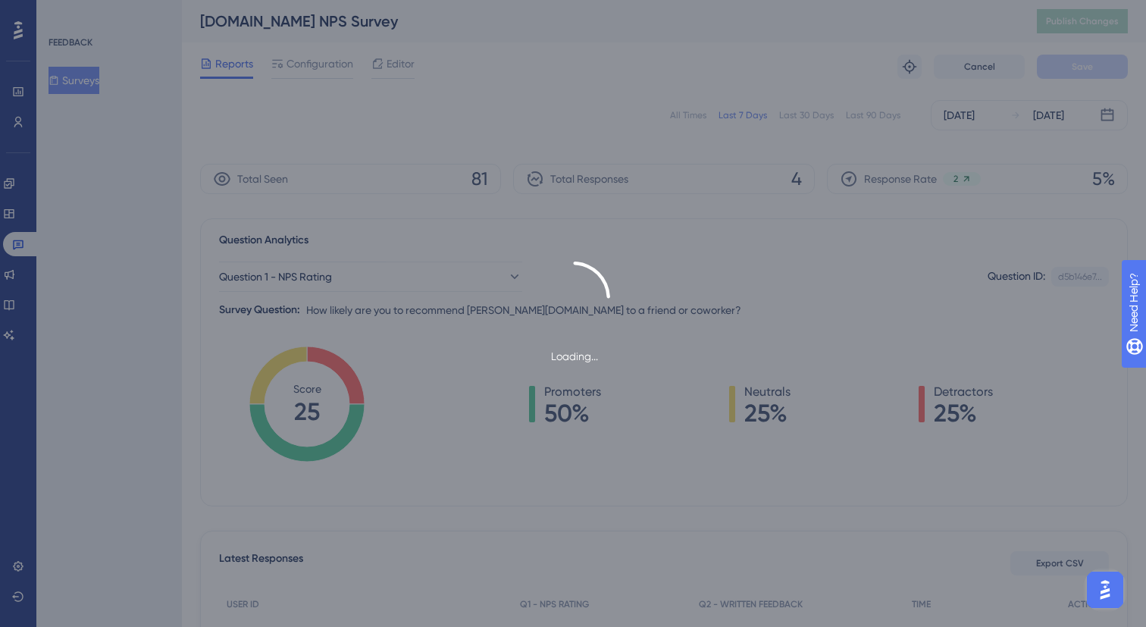
click at [813, 122] on div "All Times Last 7 Days Last 30 Days Last 90 Days Oct 03 2025 Oct 09 2025" at bounding box center [664, 115] width 928 height 30
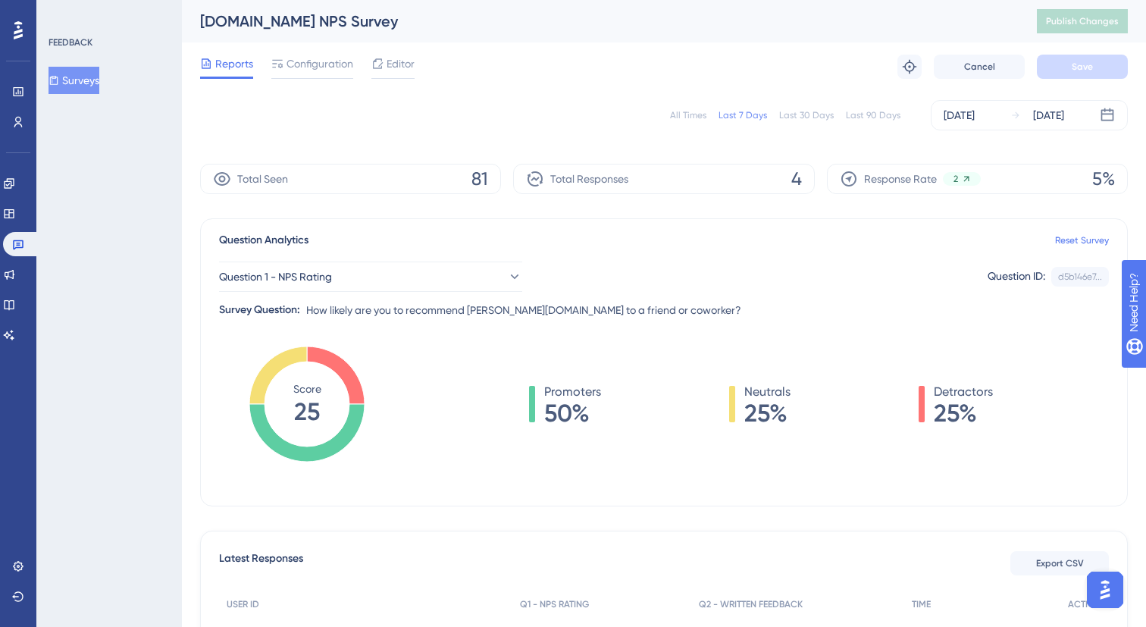
click at [810, 111] on div "Last 30 Days" at bounding box center [806, 115] width 55 height 12
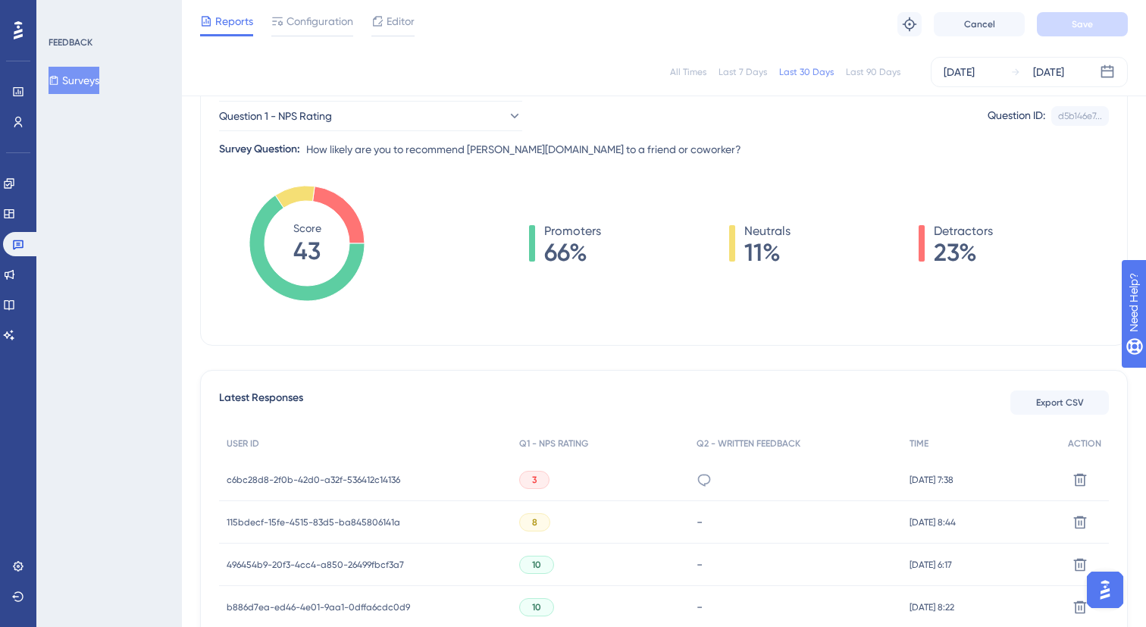
scroll to position [199, 0]
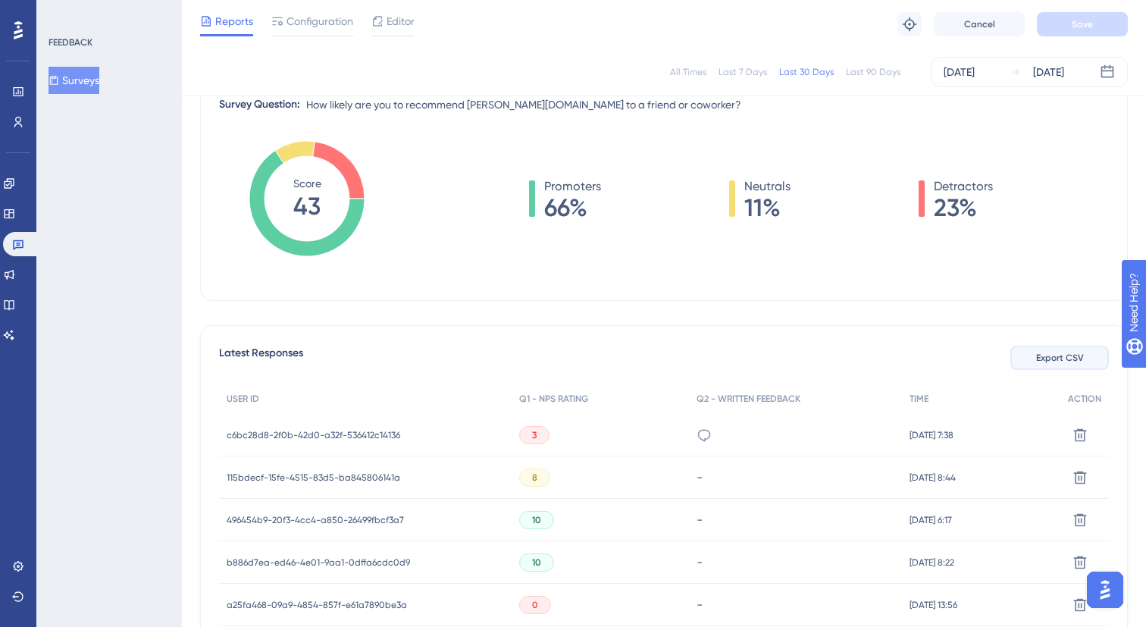
click at [1058, 353] on span "Export CSV" at bounding box center [1060, 358] width 48 height 12
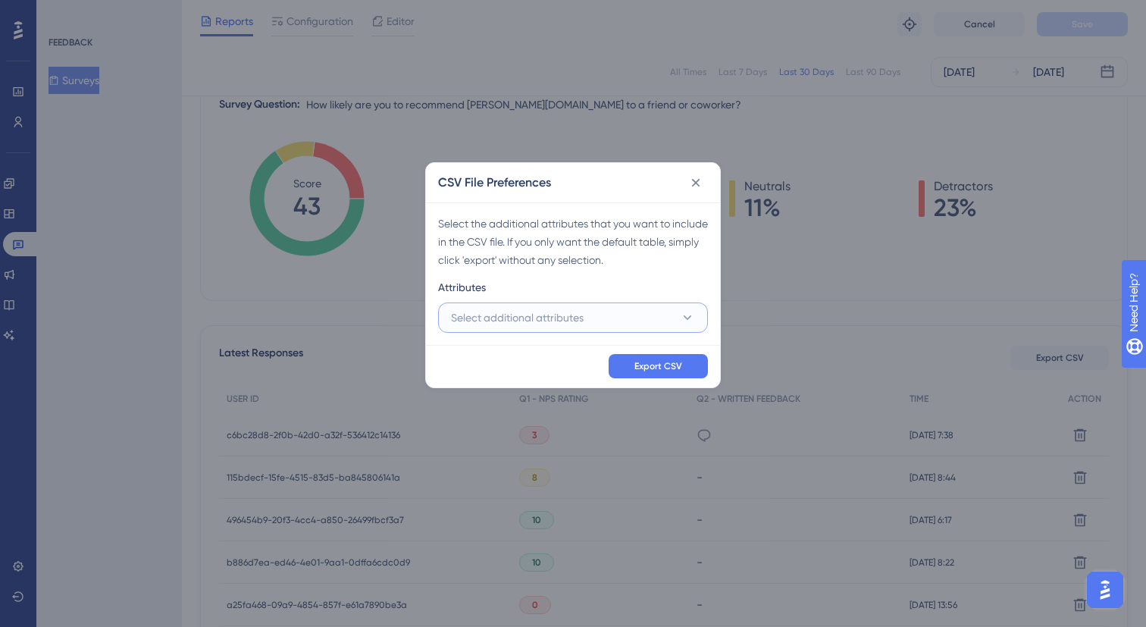
click at [541, 321] on span "Select additional attributes" at bounding box center [517, 318] width 133 height 18
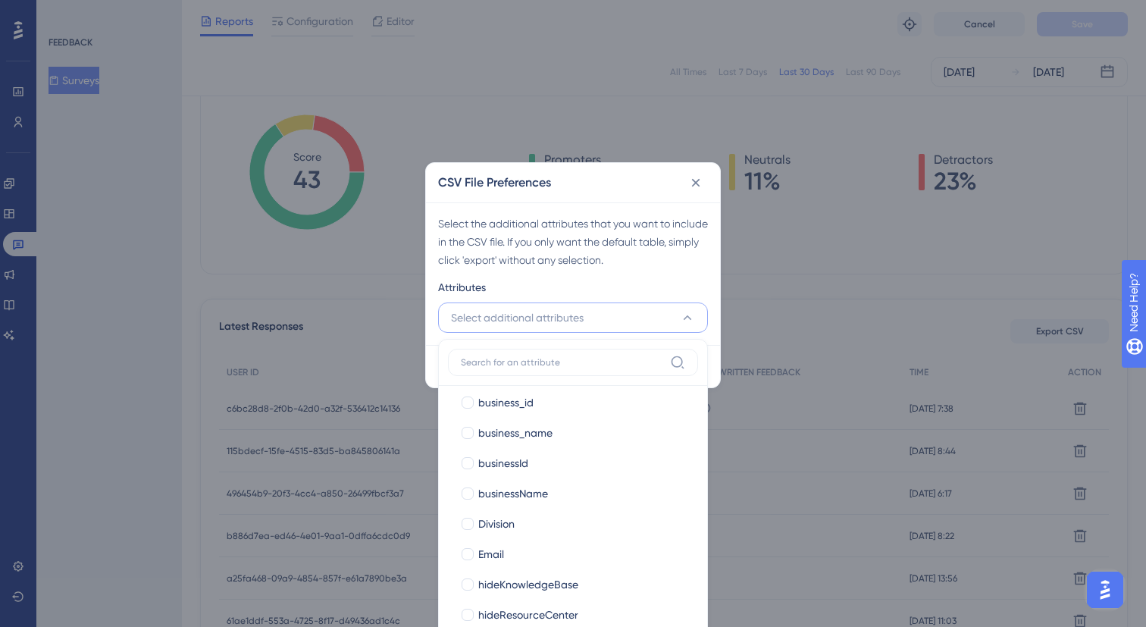
scroll to position [252, 0]
click at [484, 545] on span "Email" at bounding box center [491, 553] width 26 height 18
checkbox input "true"
click at [613, 245] on div "Select the additional attributes that you want to include in the CSV file. If y…" at bounding box center [573, 242] width 270 height 55
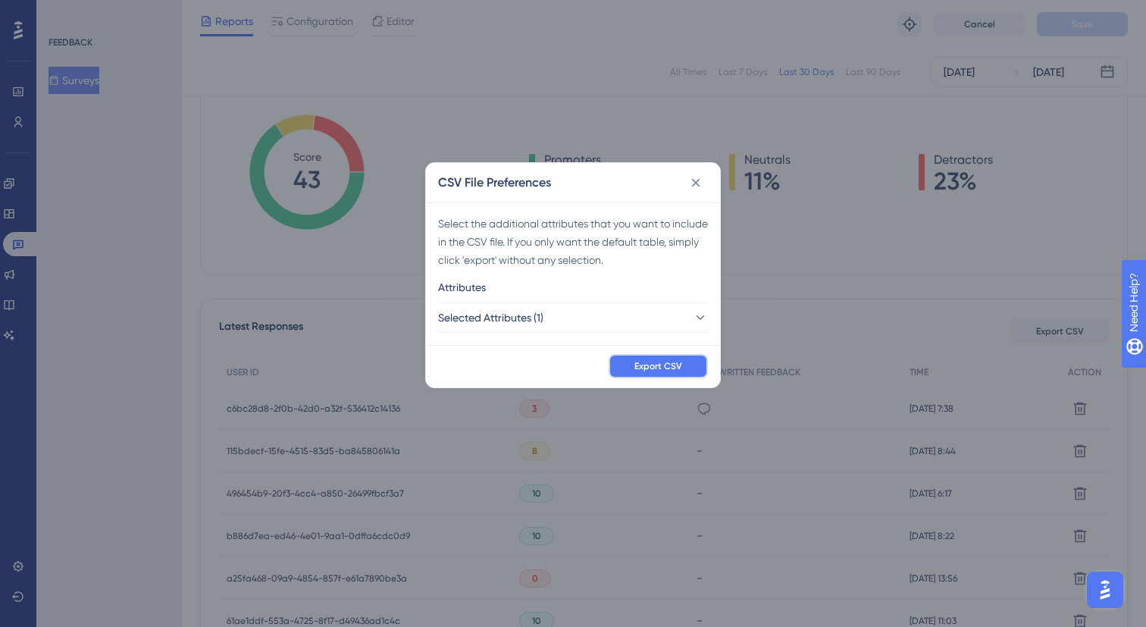
click at [671, 363] on span "Export CSV" at bounding box center [659, 366] width 48 height 12
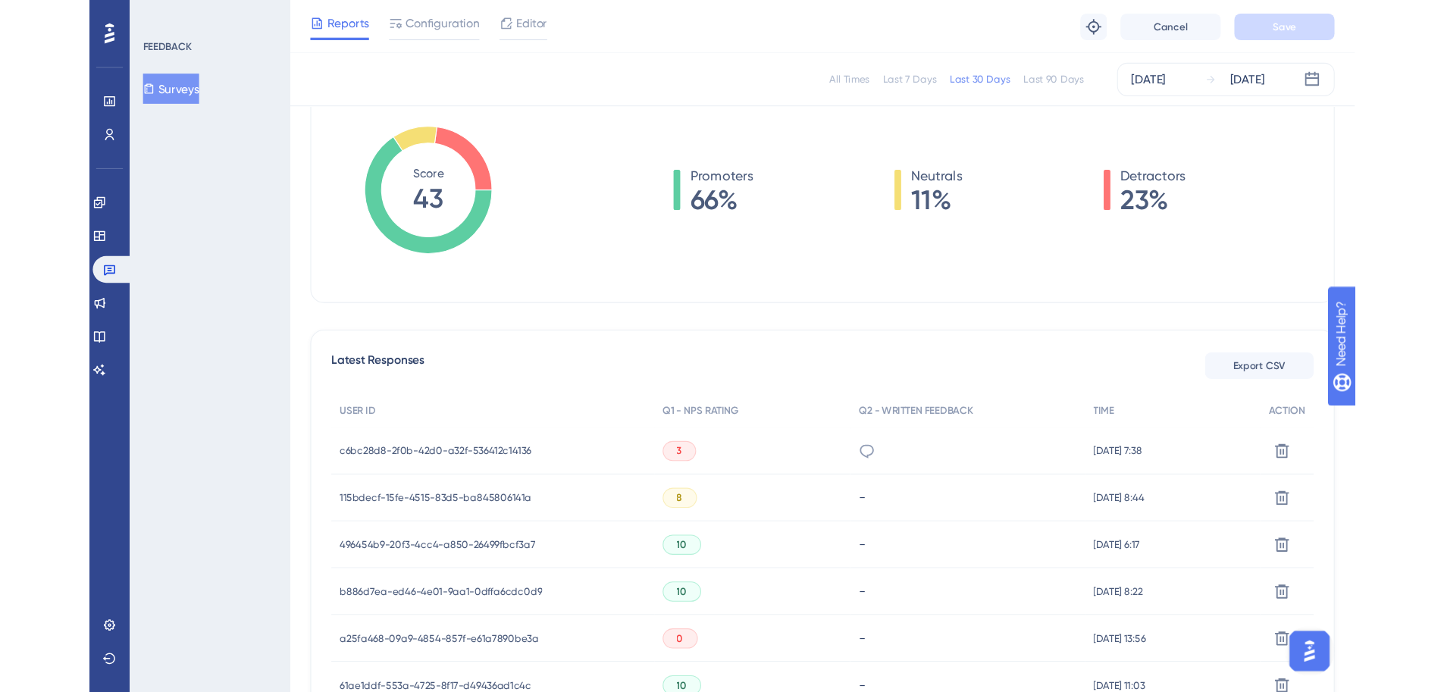
scroll to position [227, 0]
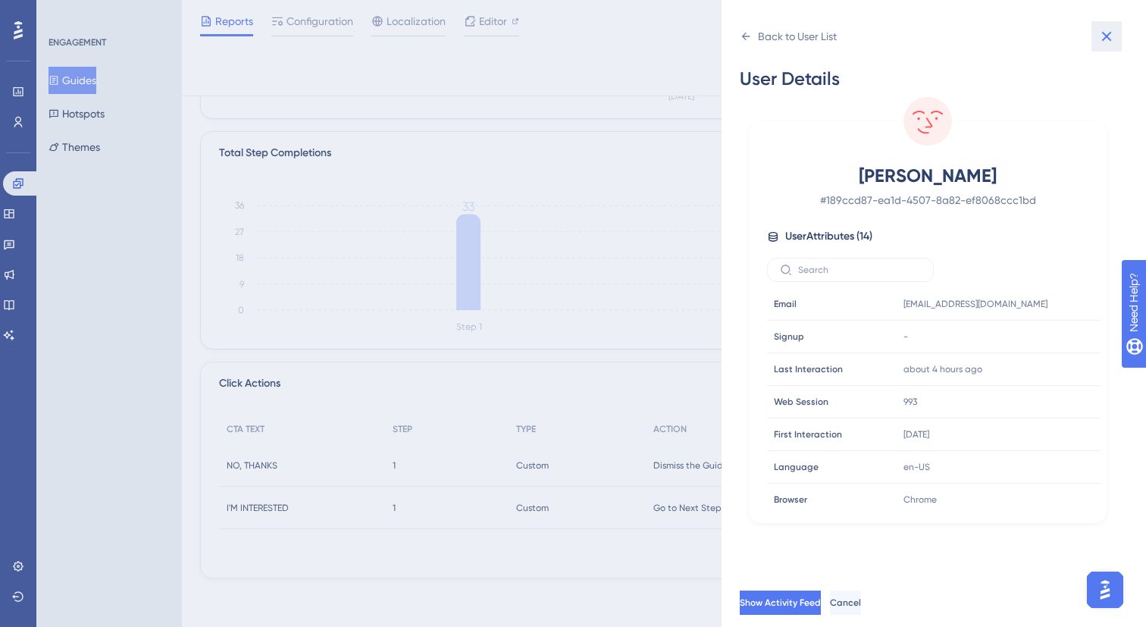
click at [1096, 43] on button at bounding box center [1107, 36] width 30 height 30
